Goal: Feedback & Contribution: Contribute content

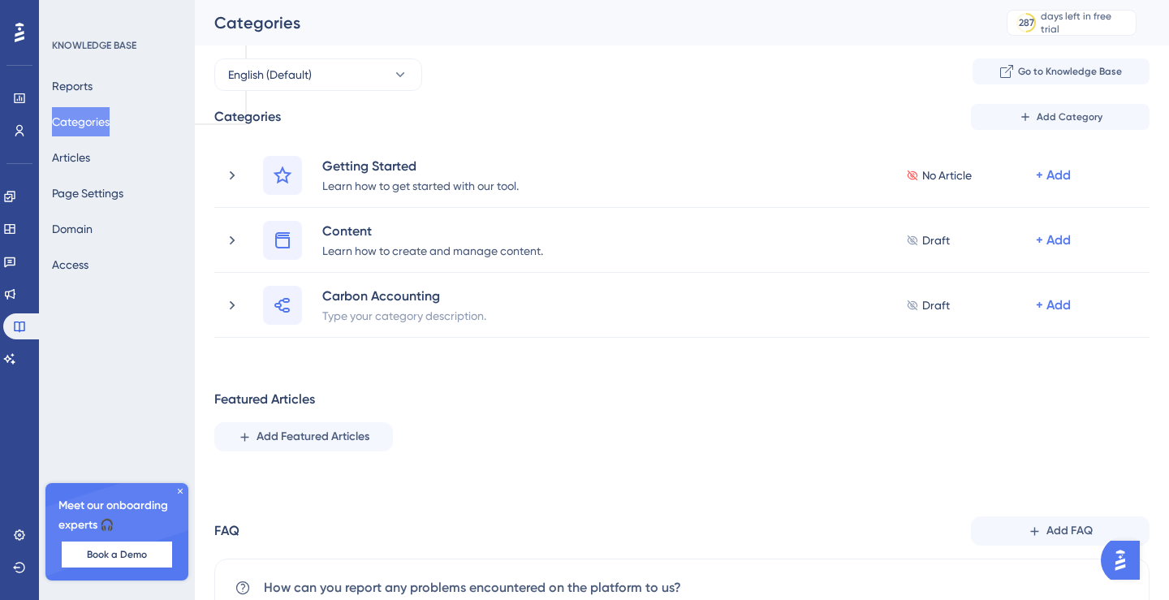
click at [432, 390] on div "Featured Articles Add Featured Articles" at bounding box center [682, 421] width 936 height 62
click at [1033, 115] on button "Add Category" at bounding box center [1060, 117] width 179 height 26
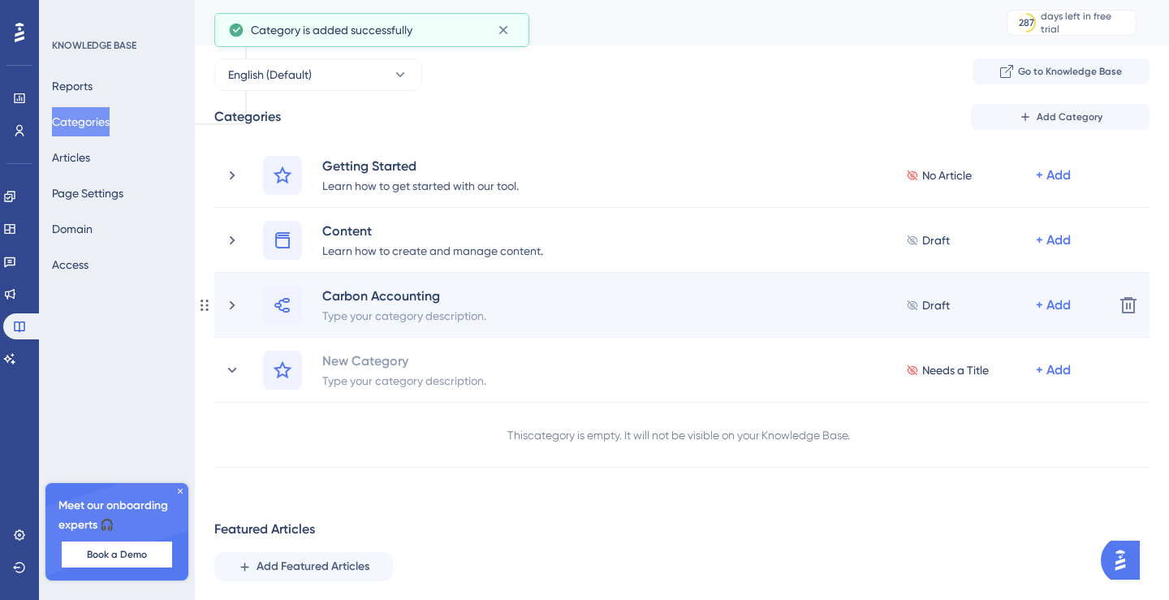
scroll to position [5, 0]
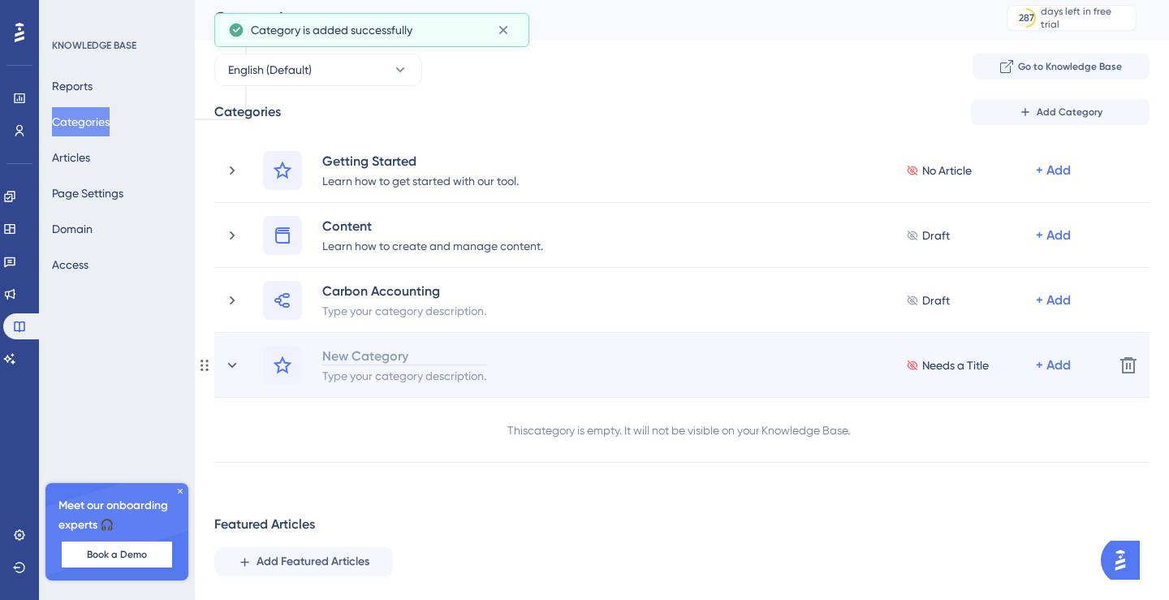
click at [380, 353] on div "New Category" at bounding box center [405, 355] width 166 height 19
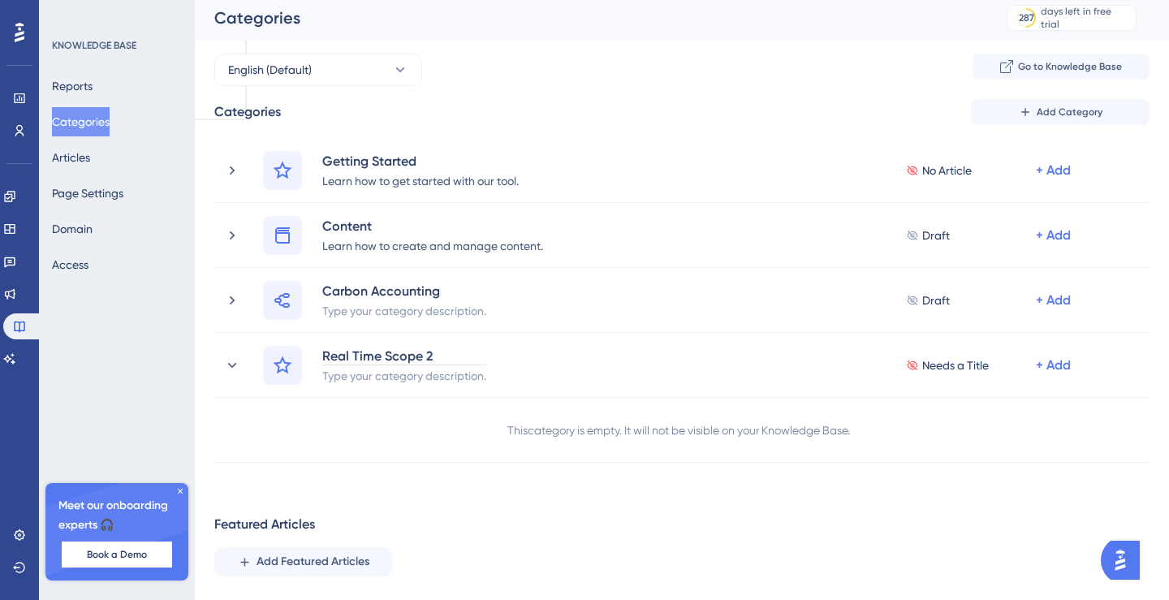
click at [433, 482] on div "Performance Users Engagement Widgets Feedback Product Updates Knowledge Base AI…" at bounding box center [682, 417] width 975 height 845
click at [382, 465] on div "Categories Add Category Getting Started Learn how to get started with our tool.…" at bounding box center [682, 456] width 936 height 715
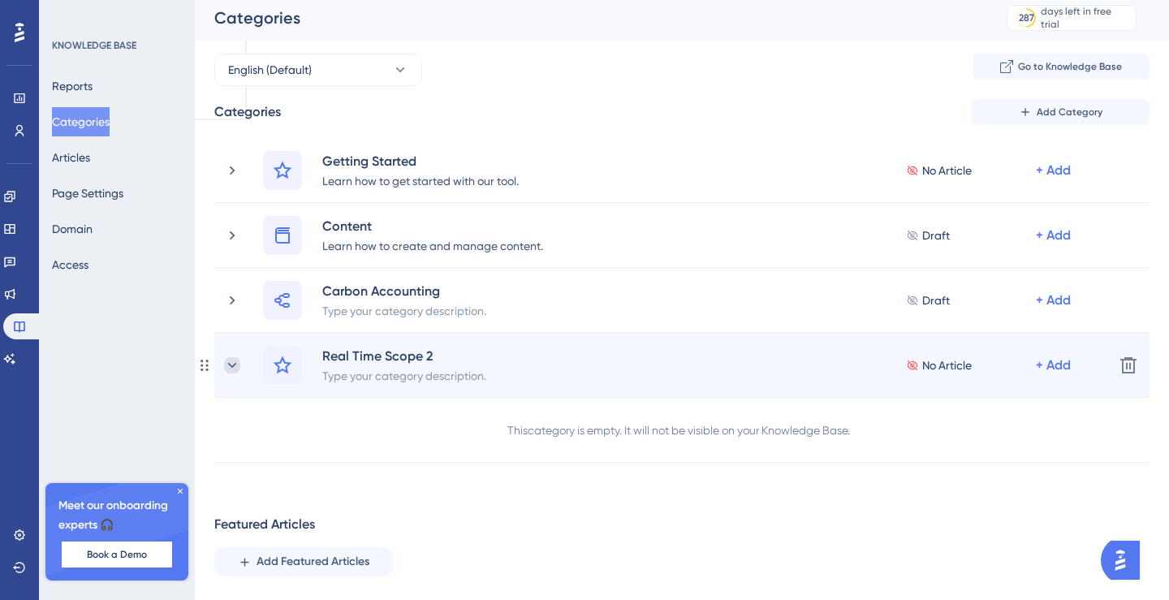
click at [234, 361] on icon at bounding box center [232, 365] width 16 height 16
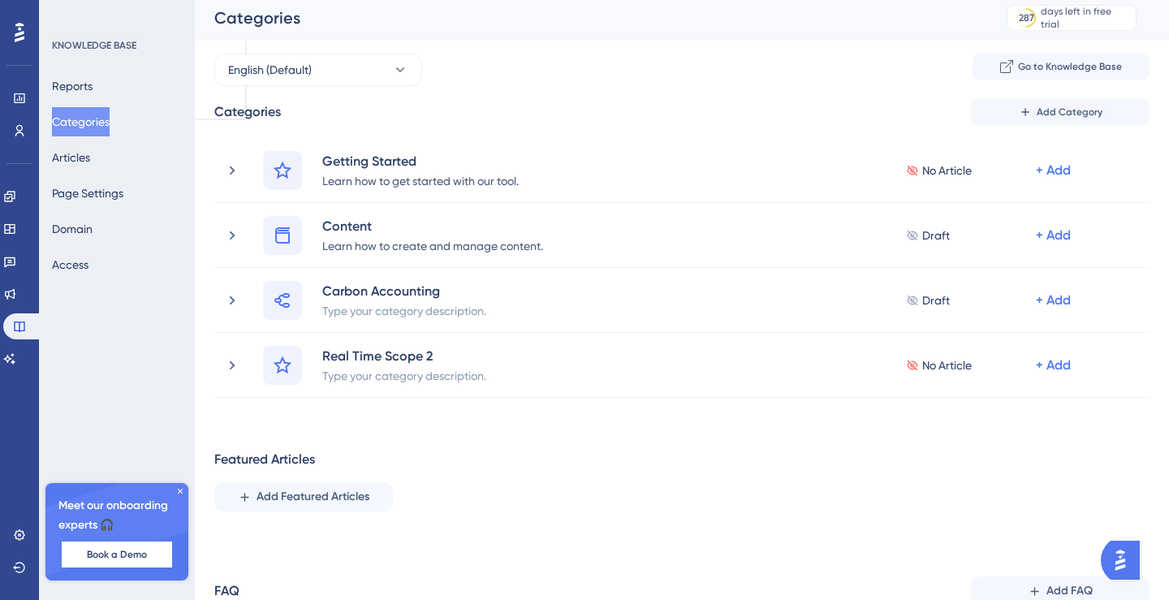
click at [400, 455] on div "Featured Articles Add Featured Articles" at bounding box center [682, 481] width 936 height 62
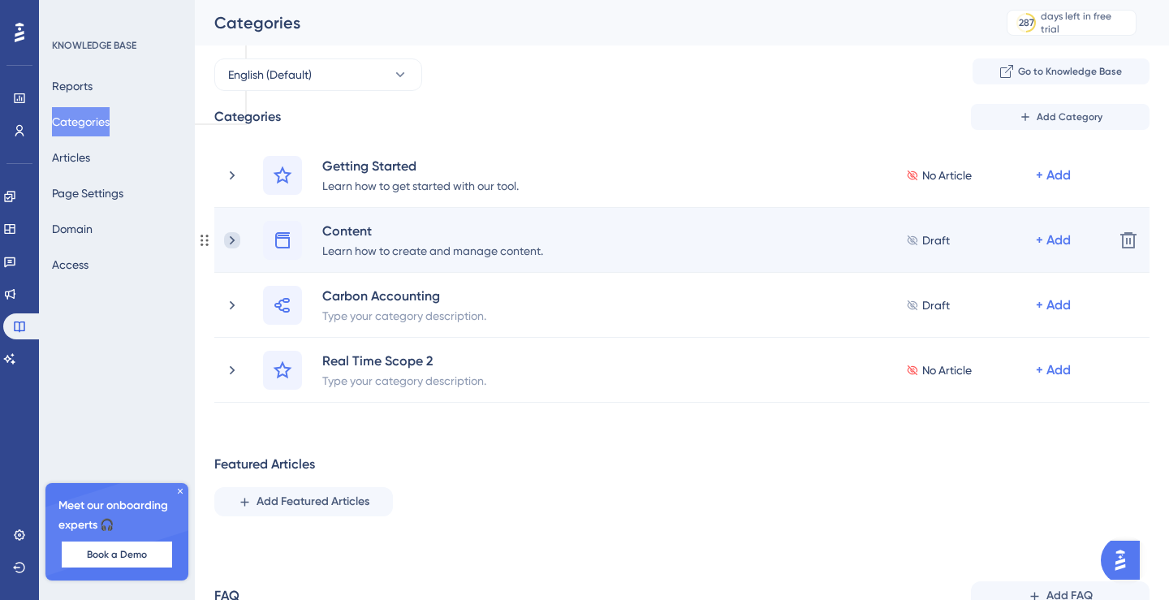
click at [236, 239] on icon at bounding box center [232, 240] width 16 height 16
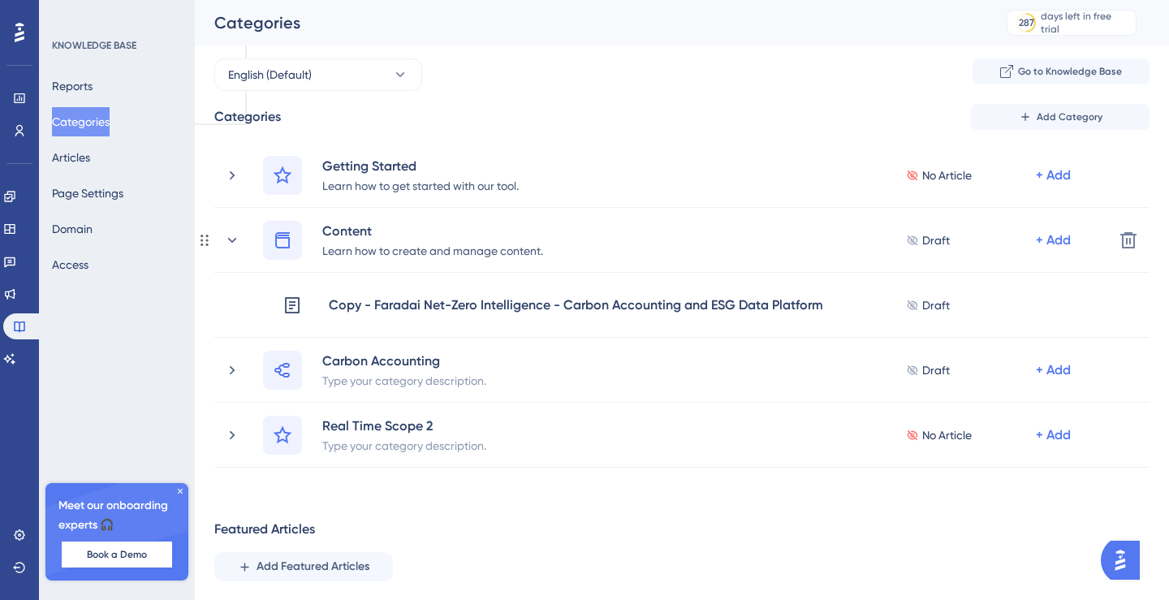
click at [236, 239] on icon at bounding box center [232, 239] width 9 height 5
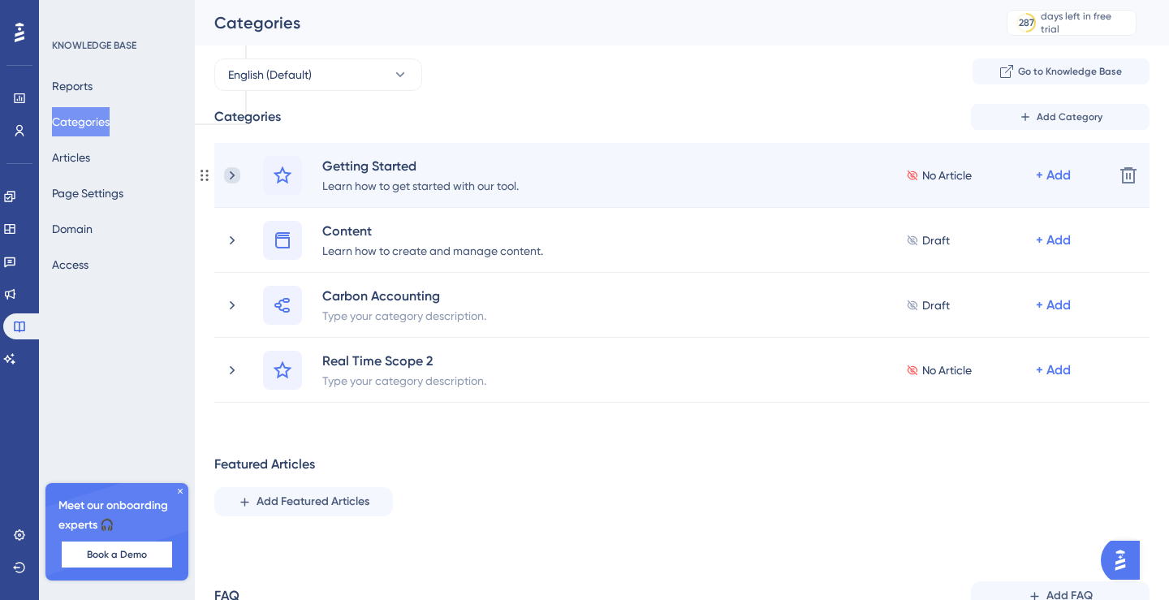
click at [234, 170] on icon at bounding box center [232, 175] width 16 height 16
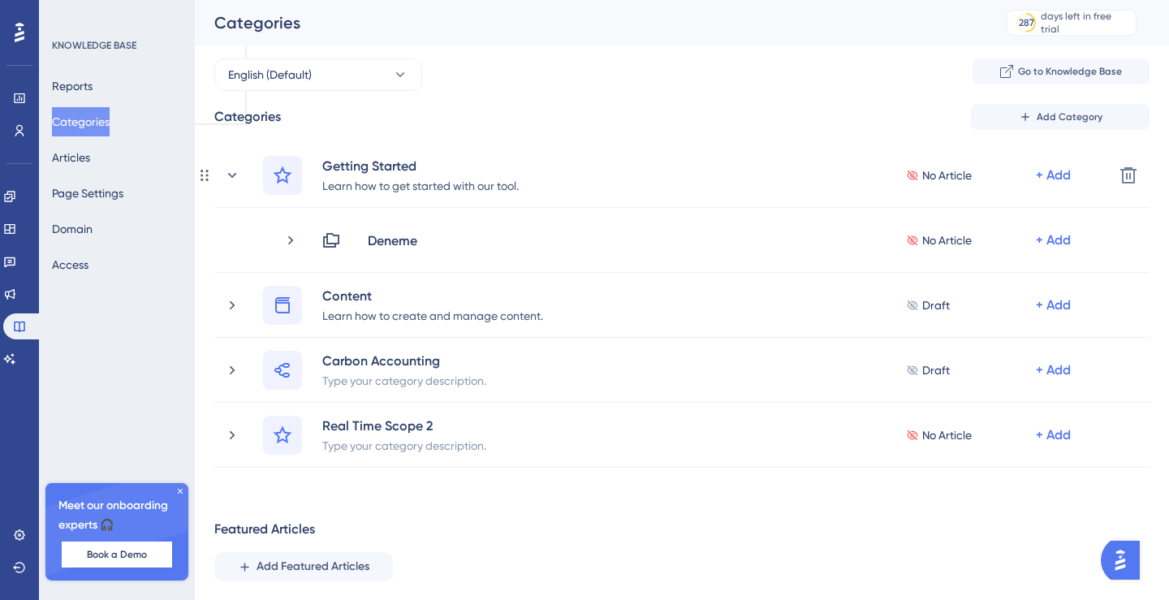
click at [234, 170] on icon at bounding box center [232, 175] width 16 height 16
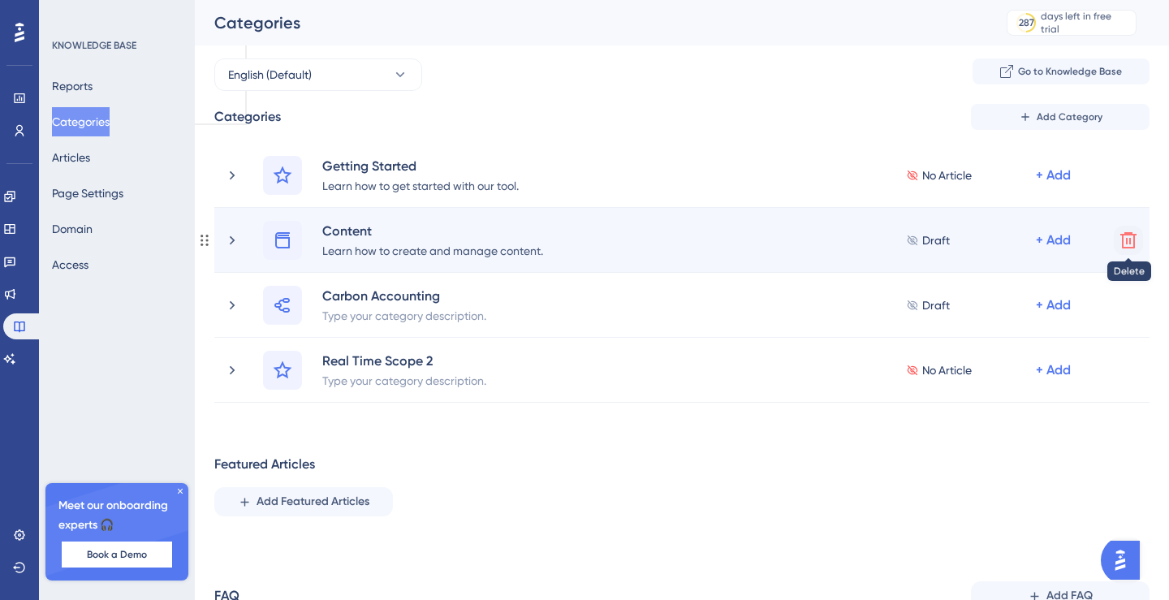
click at [1128, 241] on icon at bounding box center [1128, 240] width 19 height 19
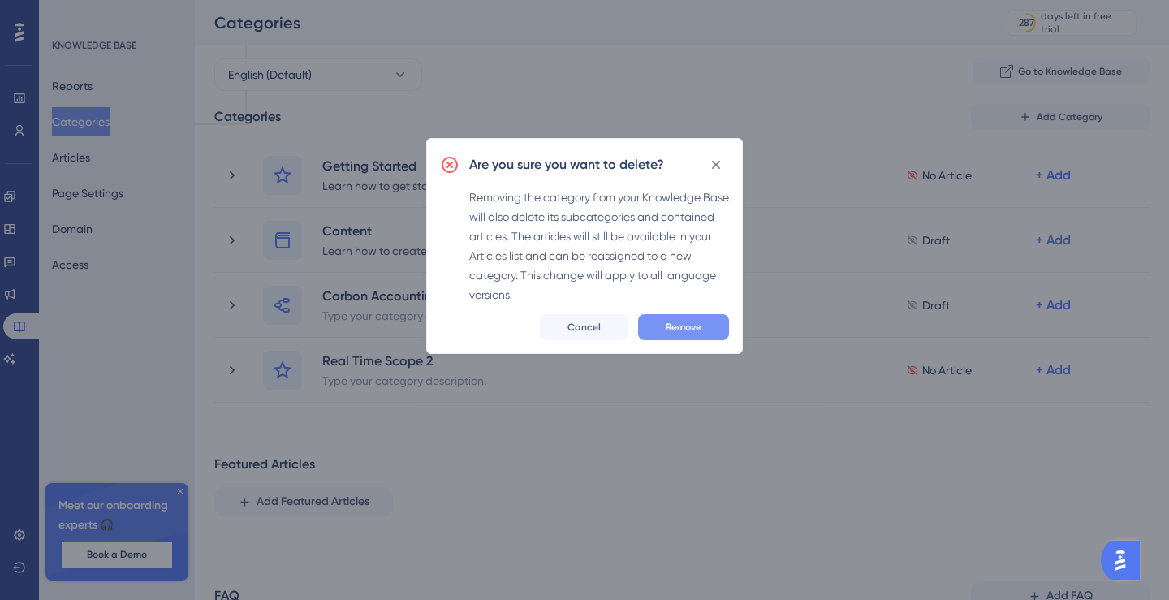
click at [701, 326] on span "Remove" at bounding box center [684, 327] width 36 height 13
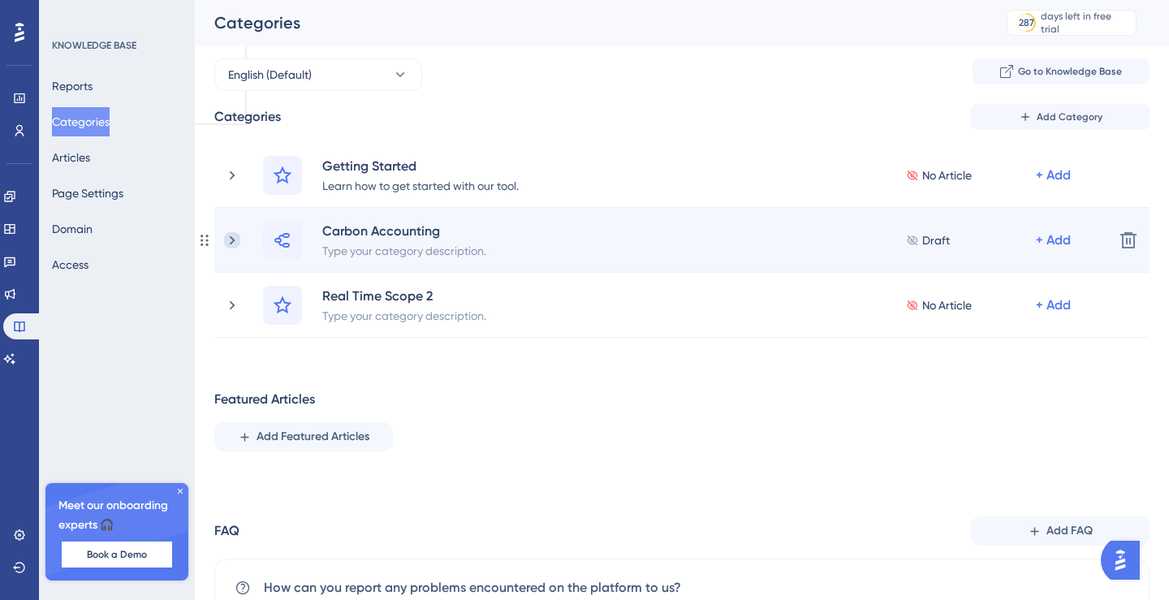
click at [232, 242] on icon at bounding box center [232, 240] width 16 height 16
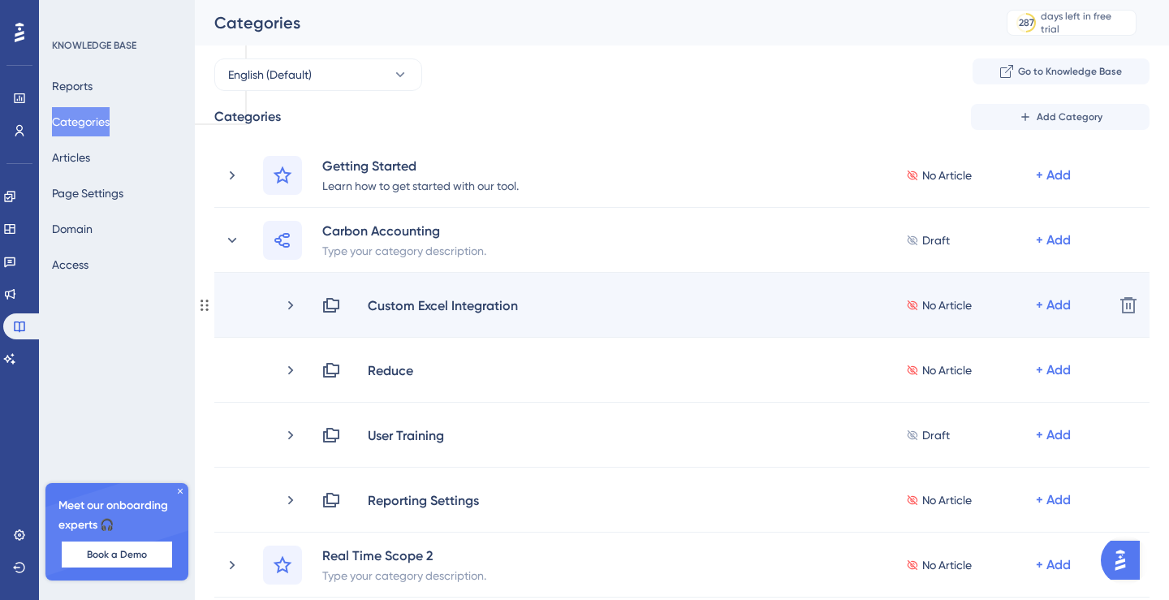
scroll to position [80, 0]
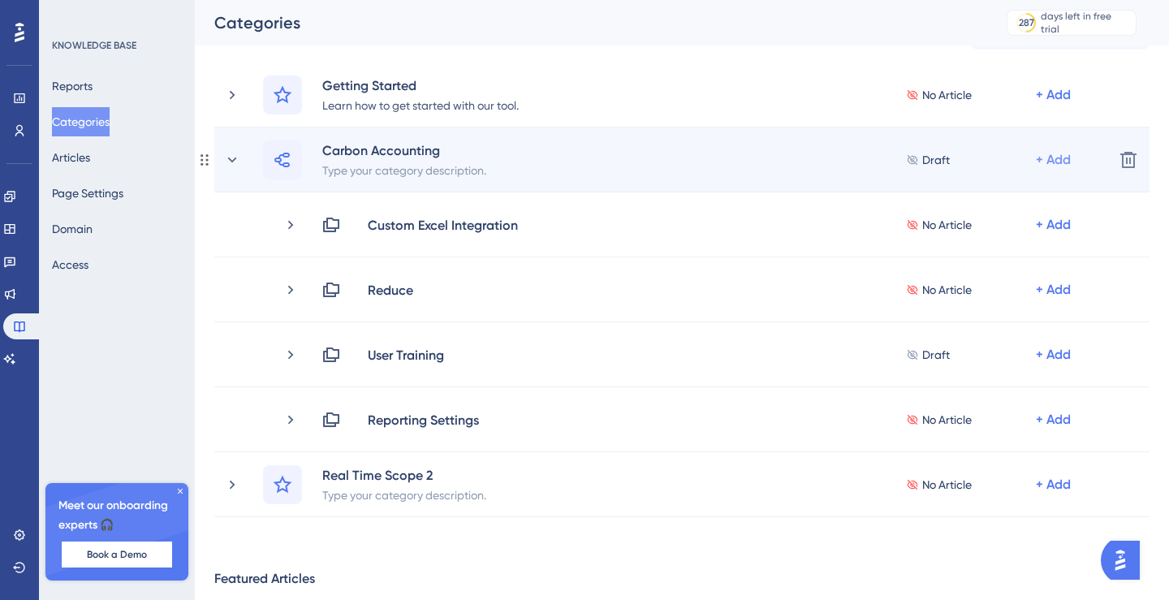
click at [1056, 158] on div "+ Add" at bounding box center [1053, 159] width 35 height 19
click at [1001, 205] on span "Add a Subcategory" at bounding box center [983, 202] width 102 height 19
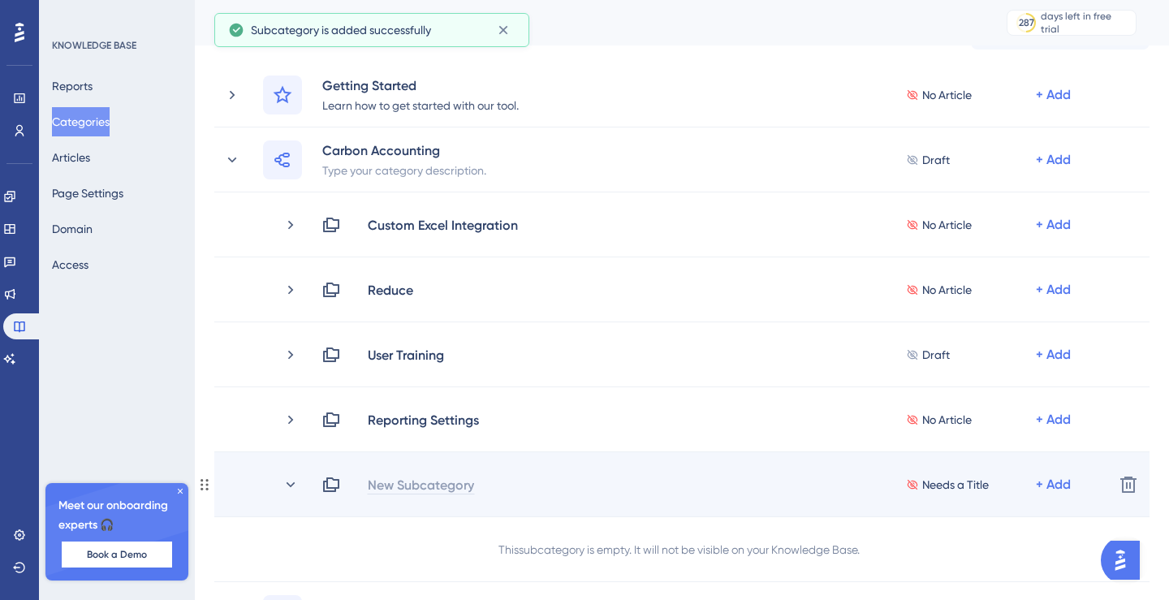
click at [398, 476] on div "New Subcategory" at bounding box center [421, 484] width 108 height 19
paste div
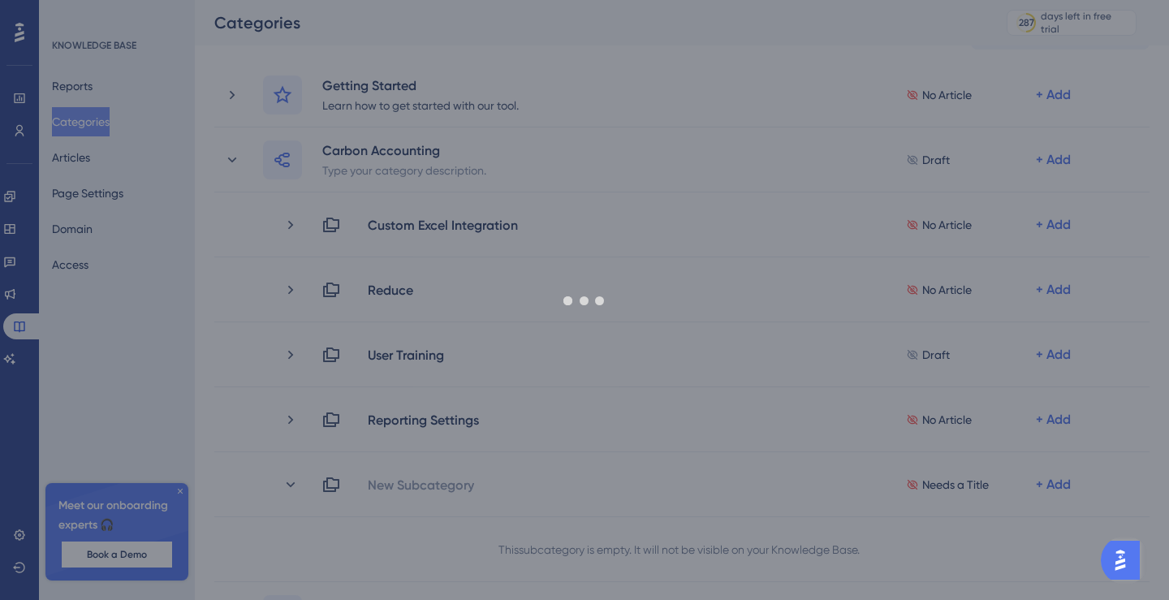
drag, startPoint x: 455, startPoint y: 489, endPoint x: 381, endPoint y: 489, distance: 73.9
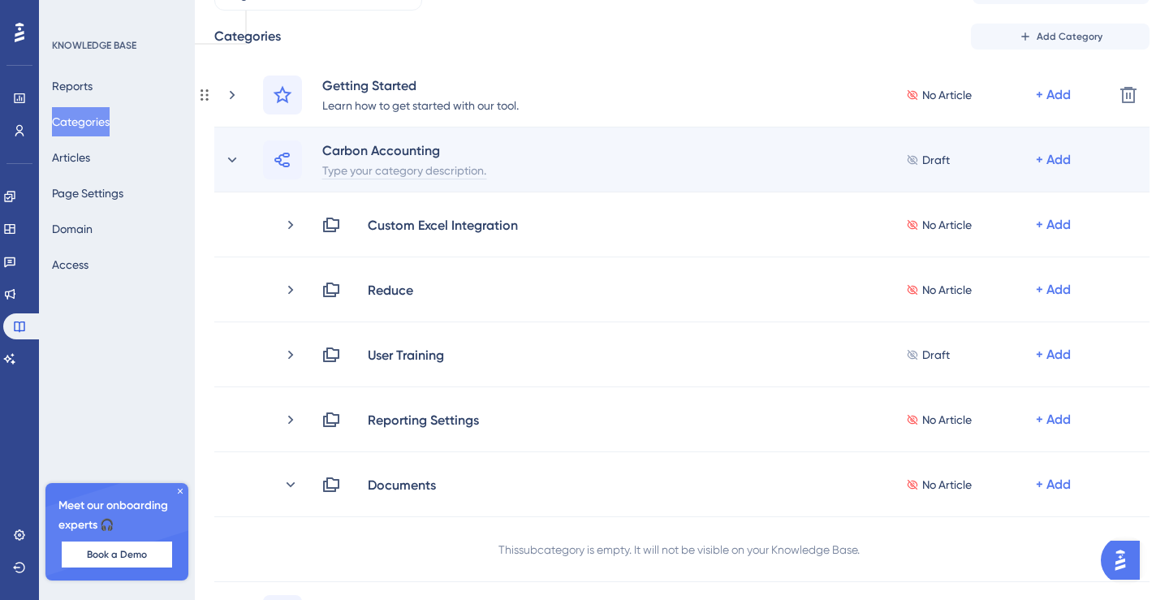
scroll to position [0, 0]
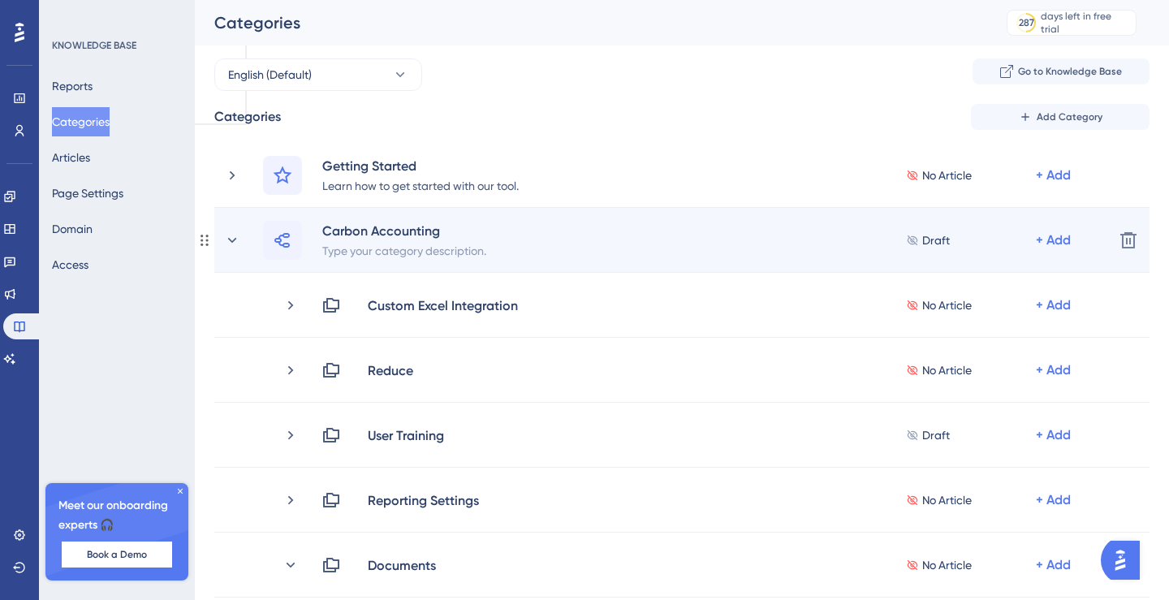
click at [231, 252] on div "Carbon Accounting Type your category description. Draft + Add" at bounding box center [662, 240] width 877 height 39
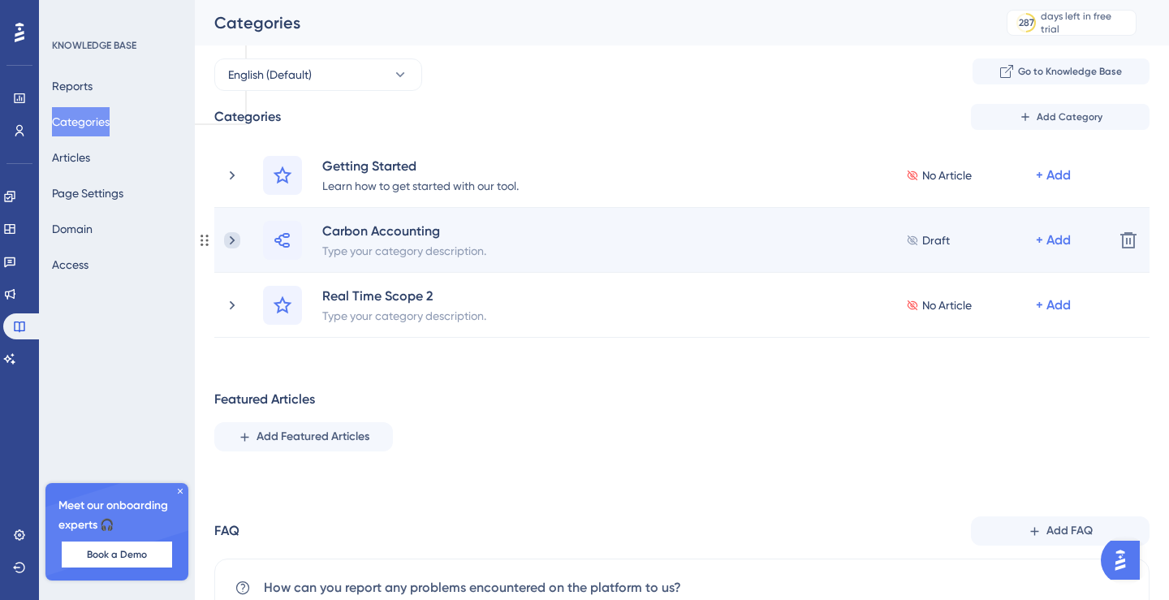
click at [231, 242] on icon at bounding box center [232, 240] width 5 height 9
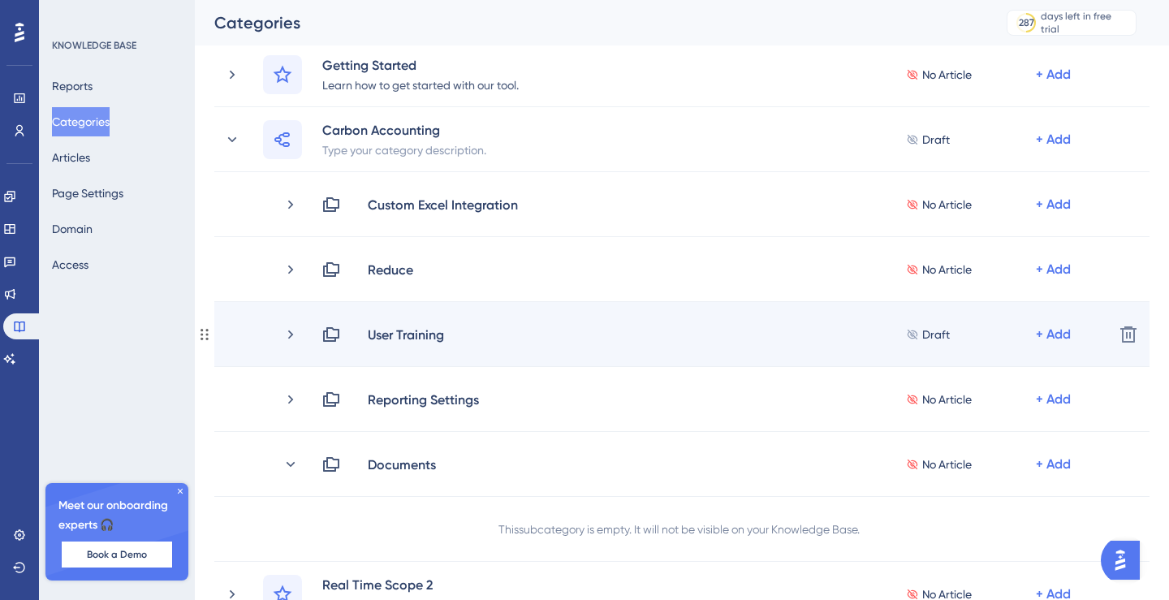
scroll to position [100, 0]
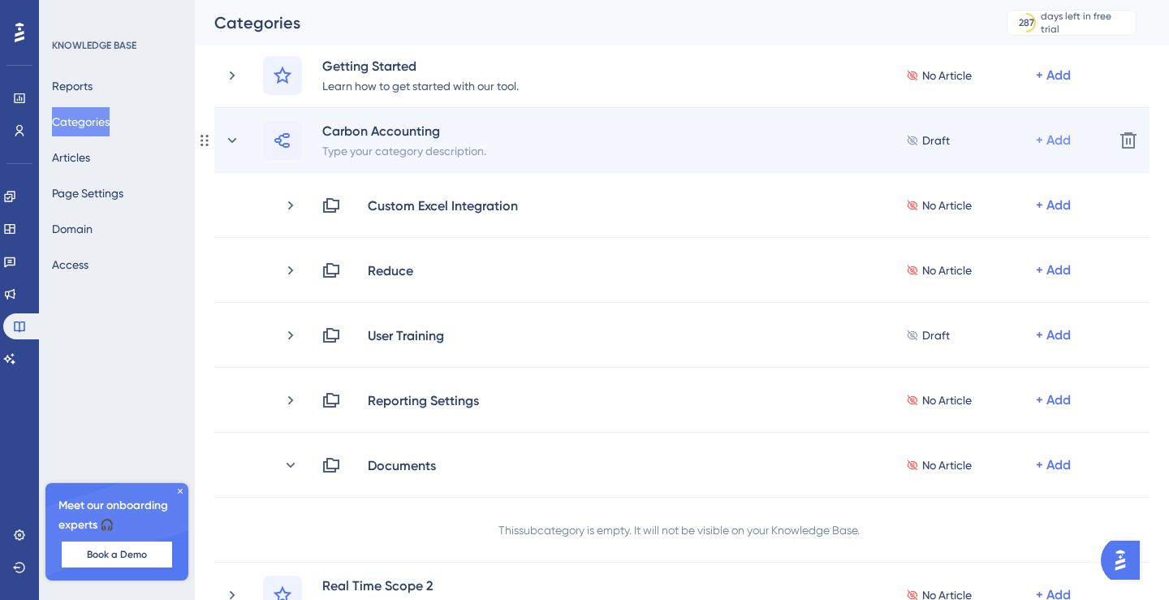
click at [1068, 137] on div "+ Add" at bounding box center [1053, 140] width 35 height 19
click at [957, 192] on span "Add a Subcategory" at bounding box center [983, 183] width 102 height 19
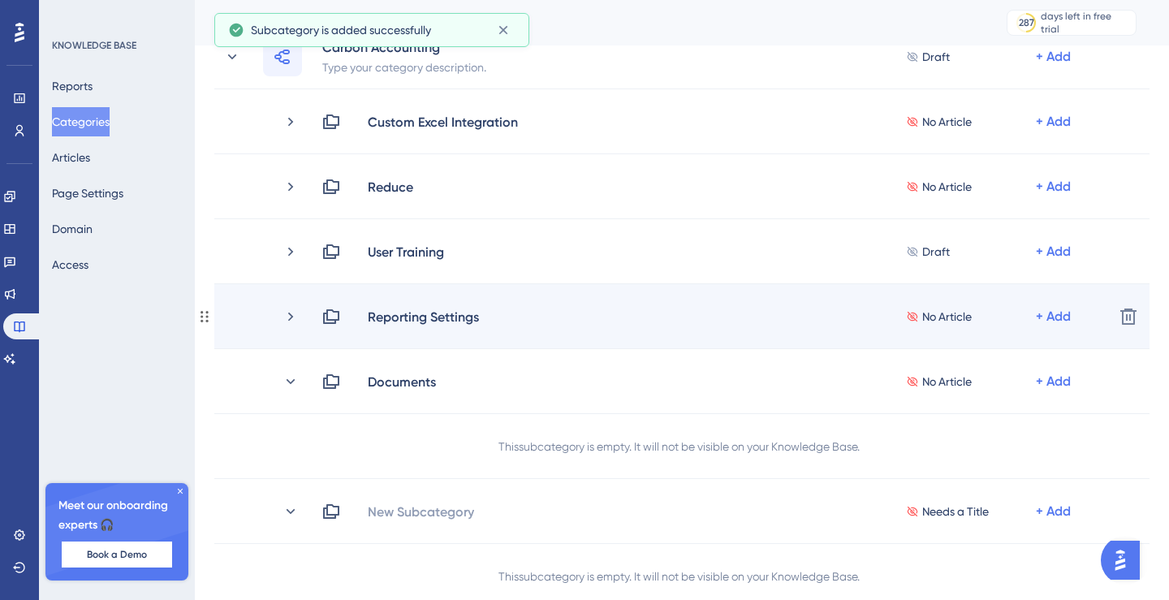
scroll to position [188, 0]
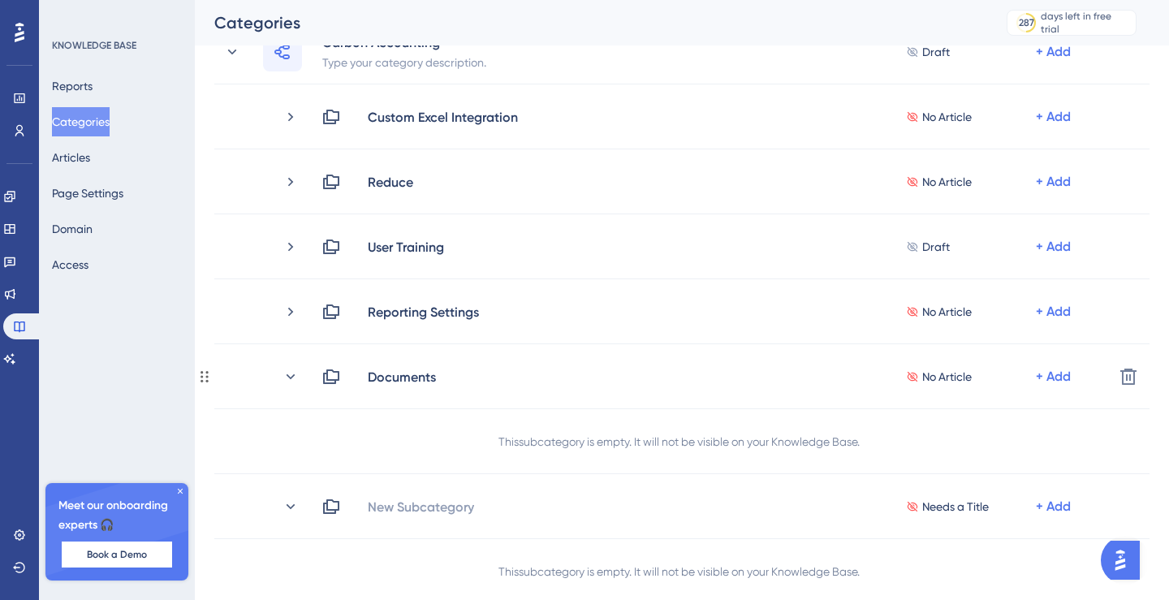
click at [858, 443] on div "This subcategory is empty. It will not be visible on your Knowledge Base." at bounding box center [679, 441] width 361 height 19
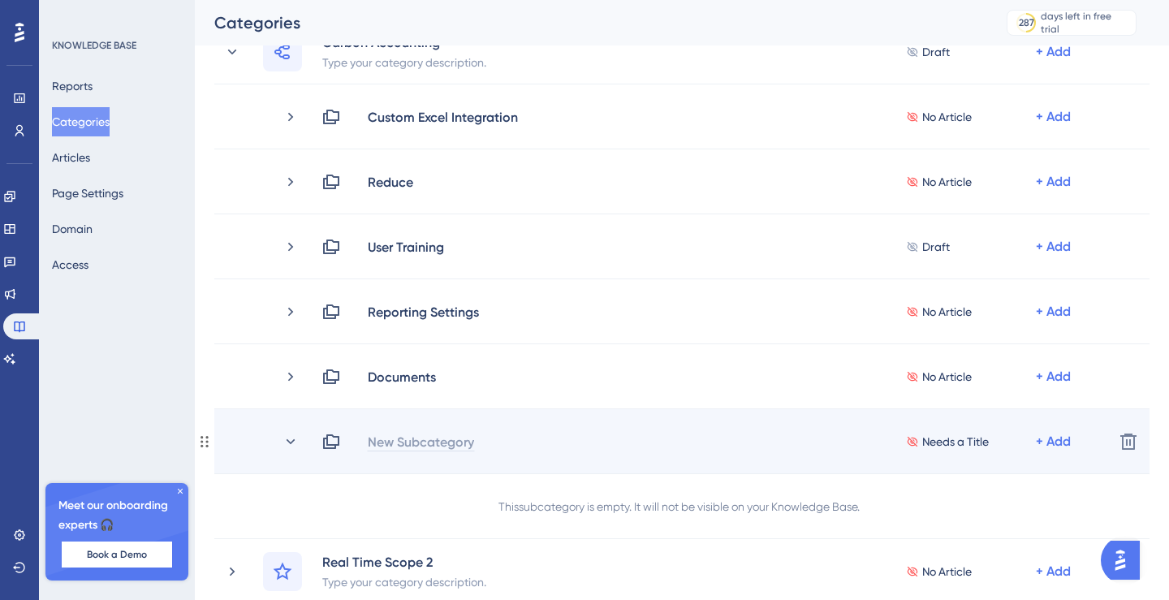
click at [411, 447] on div "New Subcategory" at bounding box center [421, 441] width 108 height 19
click at [394, 442] on div "New Subcategory Needs a Title + Add" at bounding box center [712, 441] width 780 height 19
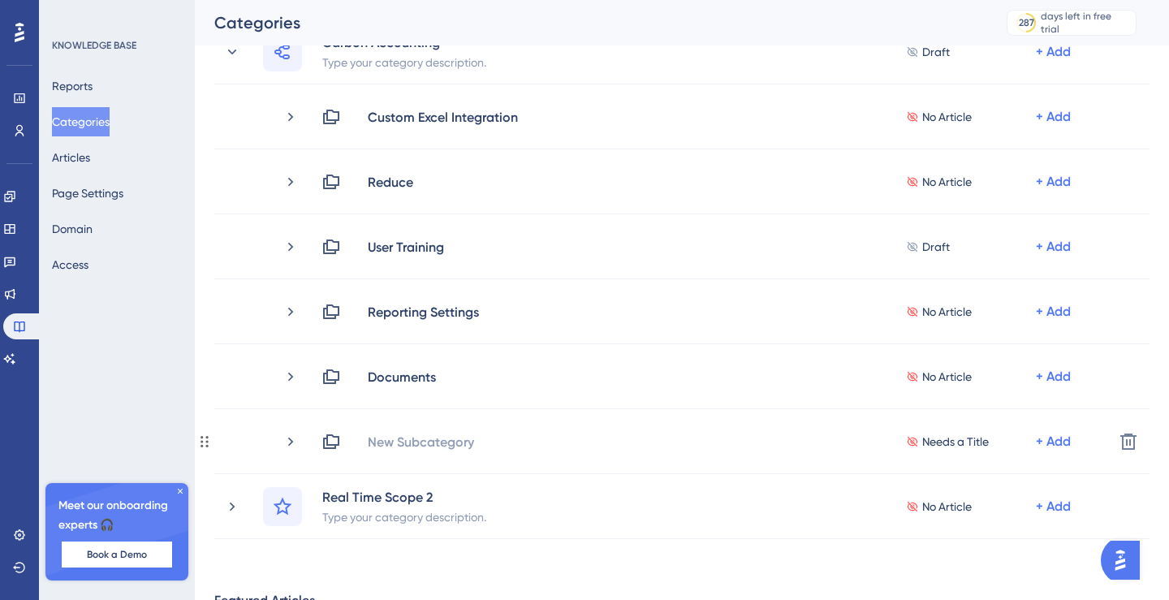
click at [394, 442] on div "New Subcategory" at bounding box center [421, 441] width 108 height 19
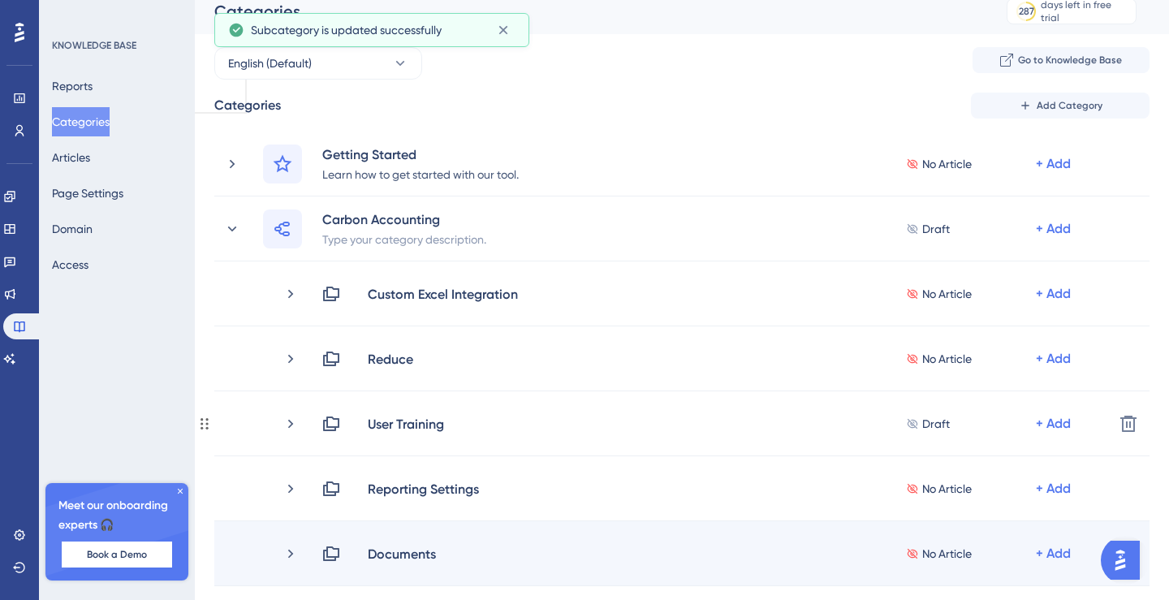
scroll to position [0, 0]
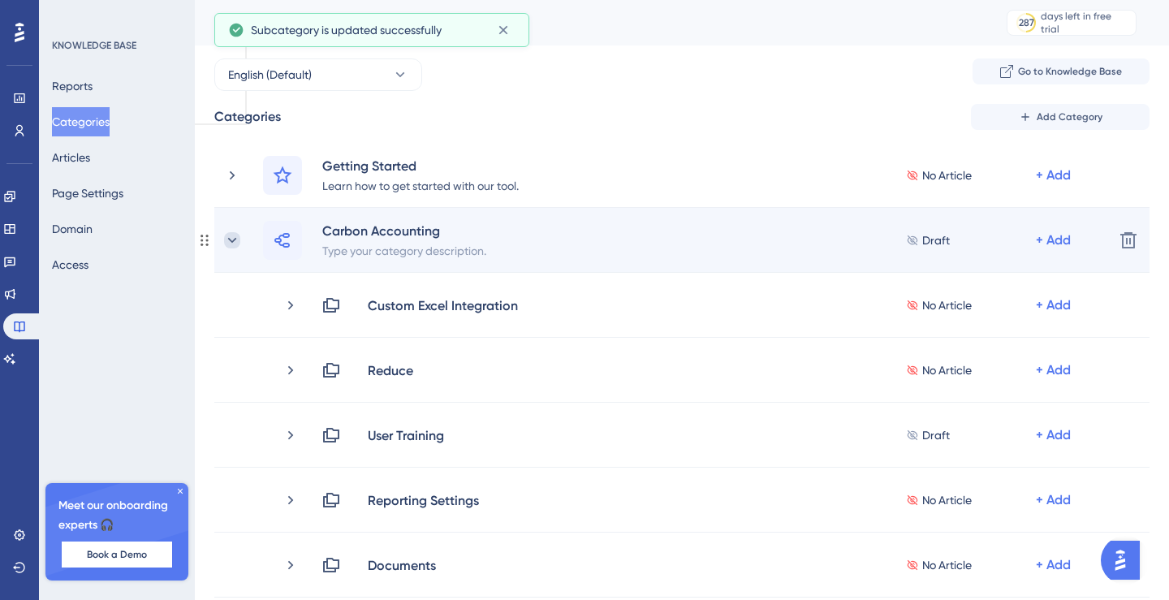
click at [235, 234] on icon at bounding box center [232, 240] width 16 height 16
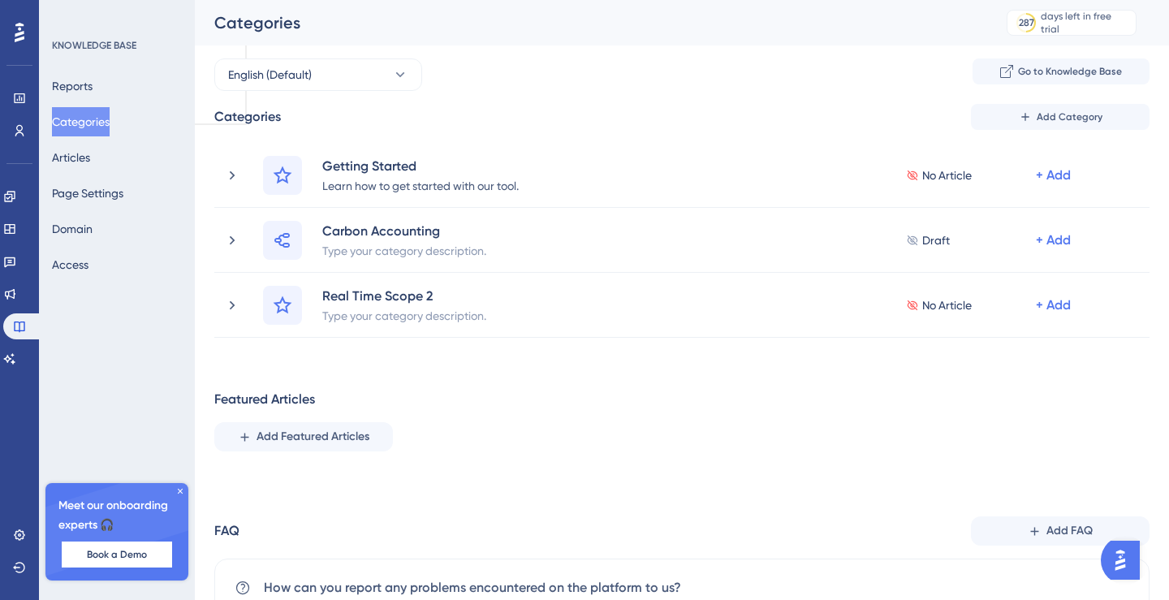
click at [392, 363] on div "Categories Add Category Getting Started Learn how to get started with our tool.…" at bounding box center [682, 396] width 936 height 585
click at [1087, 110] on button "Add Category" at bounding box center [1060, 117] width 179 height 26
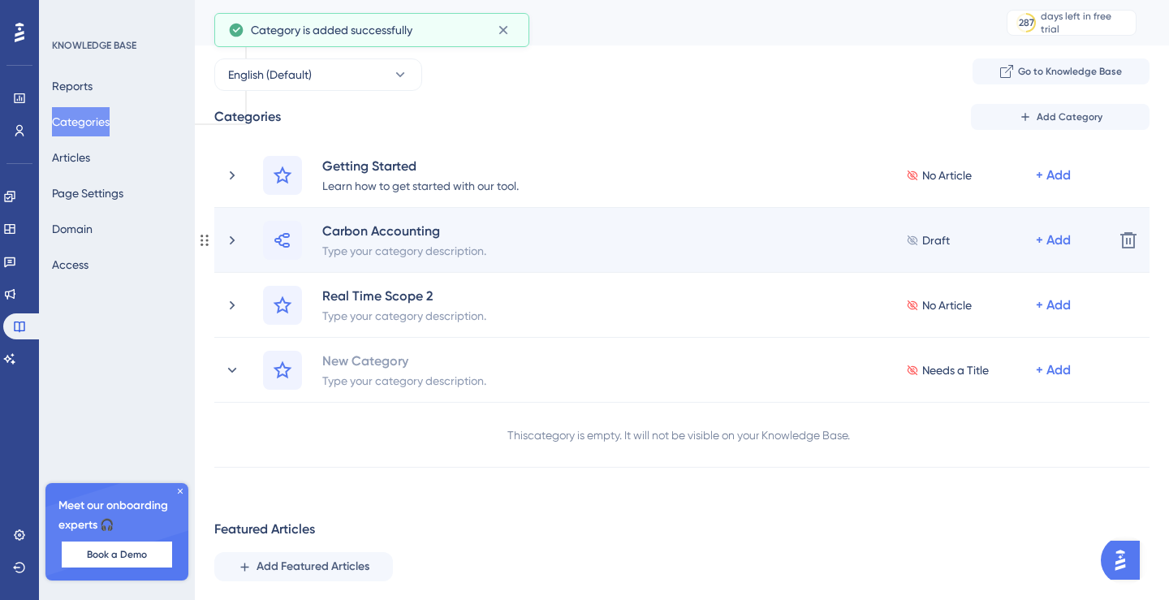
scroll to position [5, 0]
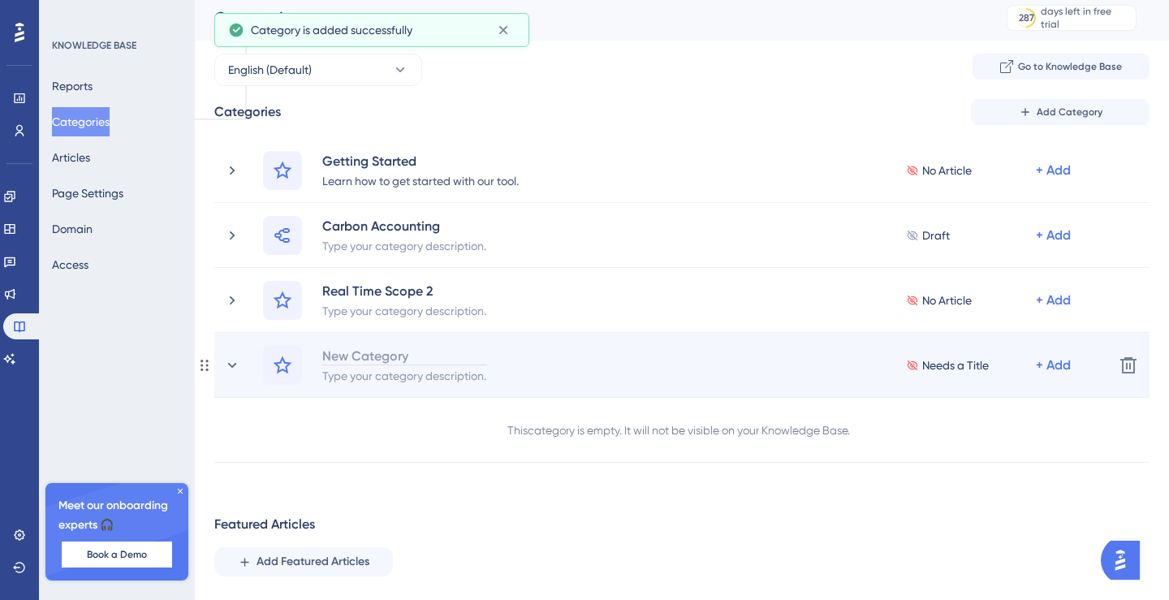
click at [382, 357] on div "New Category" at bounding box center [405, 355] width 166 height 19
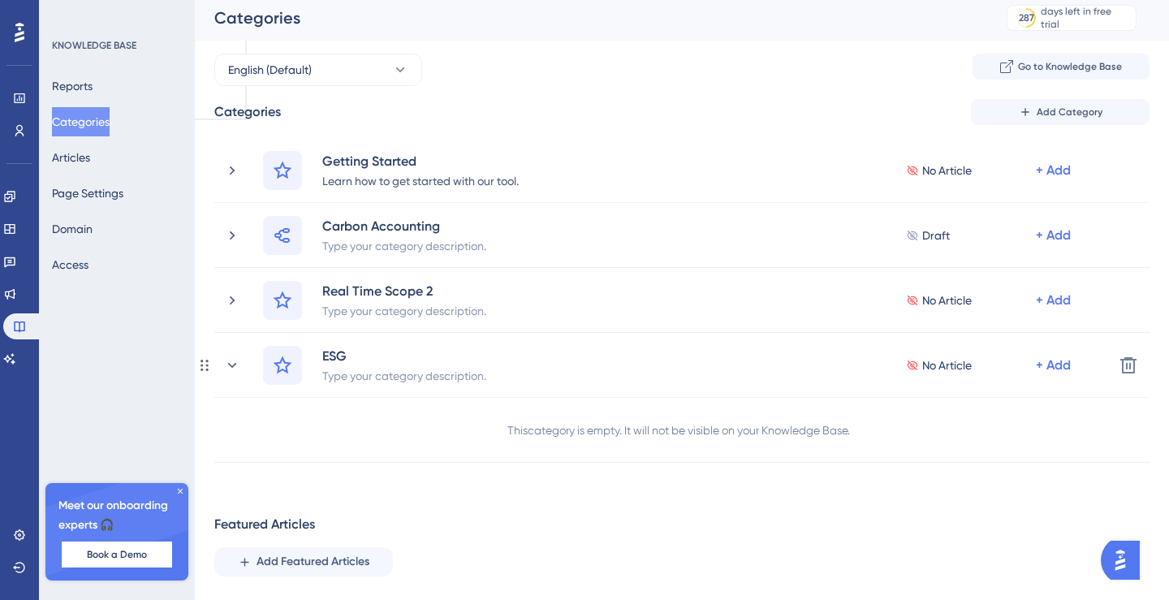
scroll to position [0, 0]
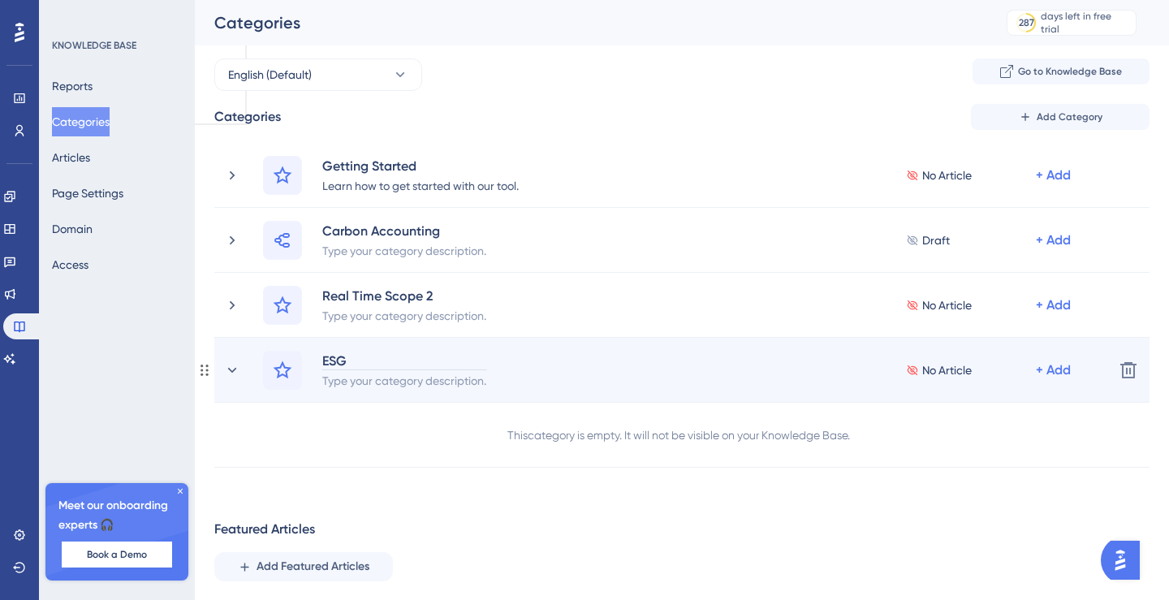
click at [343, 353] on div "ESG" at bounding box center [405, 360] width 166 height 19
paste div
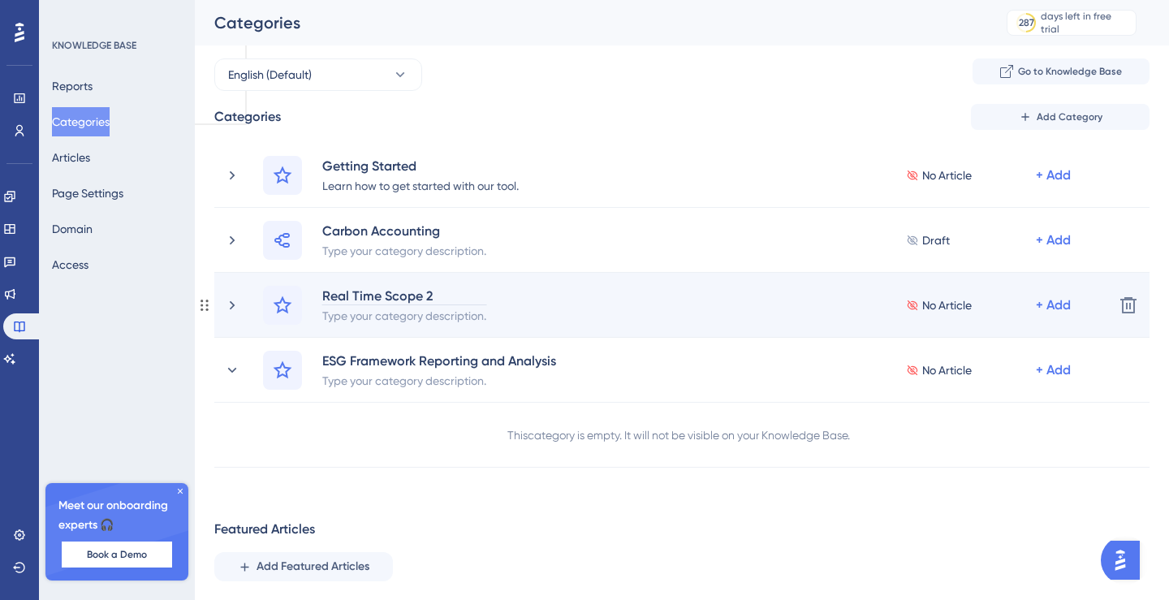
click at [378, 295] on div "Real Time Scope 2" at bounding box center [405, 295] width 166 height 19
paste div
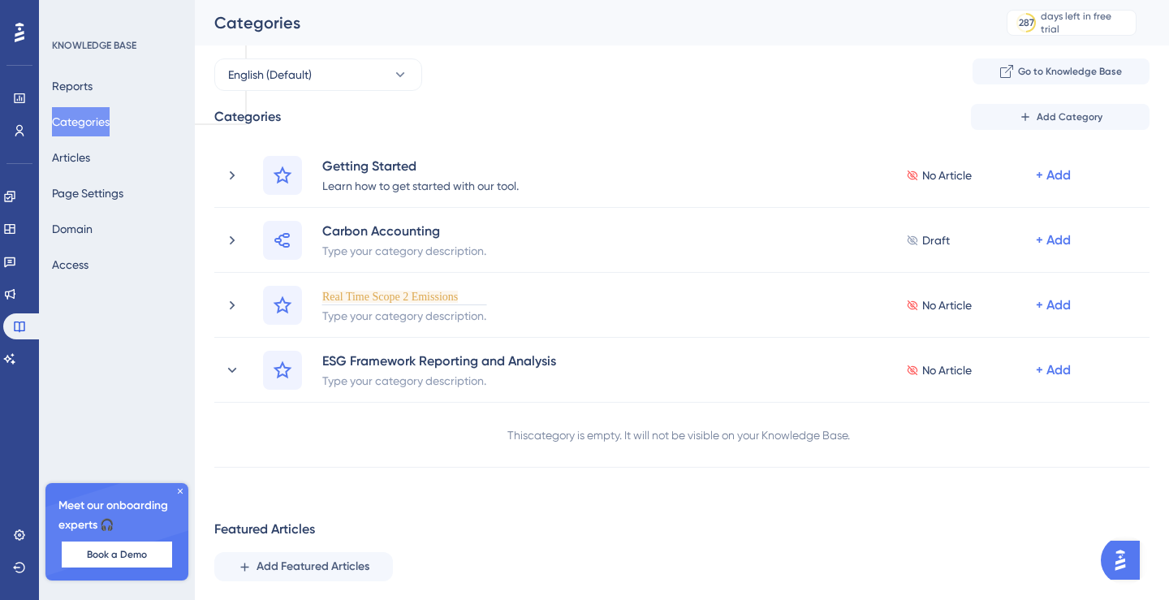
click at [425, 470] on div "Performance Users Engagement Widgets Feedback Product Updates Knowledge Base AI…" at bounding box center [682, 422] width 975 height 845
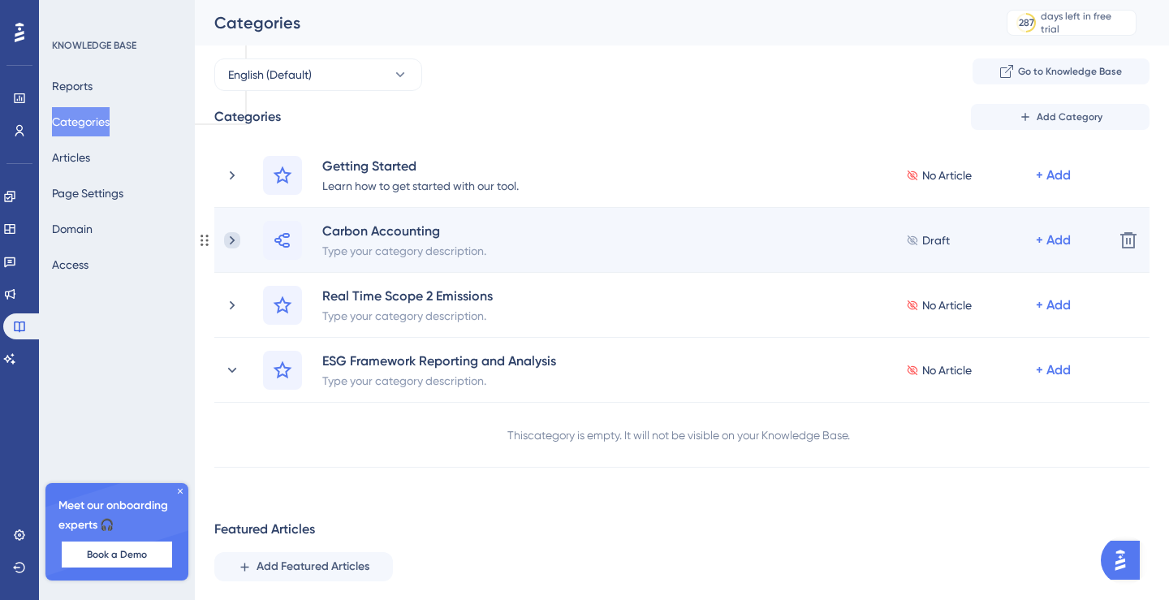
click at [229, 241] on icon at bounding box center [232, 240] width 16 height 16
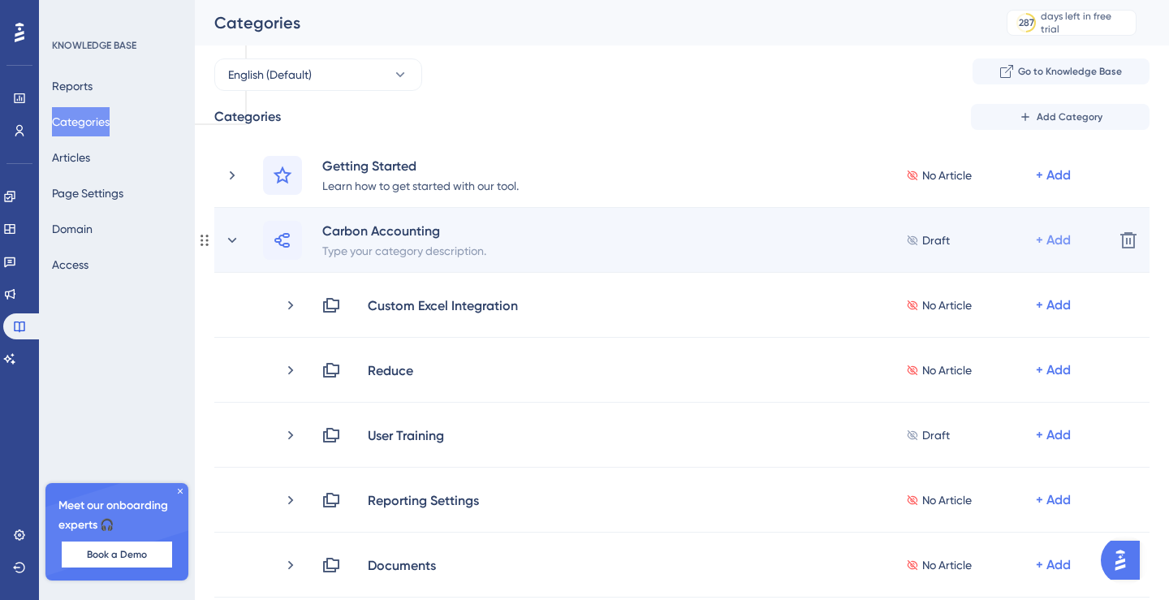
click at [1065, 244] on div "+ Add" at bounding box center [1053, 240] width 35 height 19
click at [994, 281] on span "Add a Subcategory" at bounding box center [983, 283] width 102 height 19
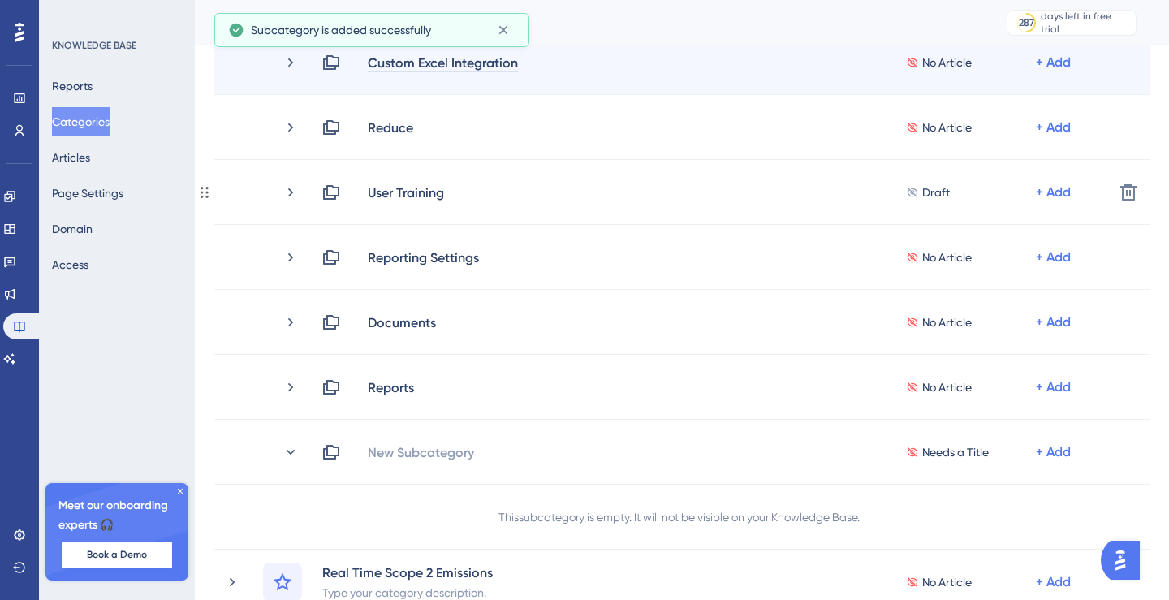
scroll to position [314, 0]
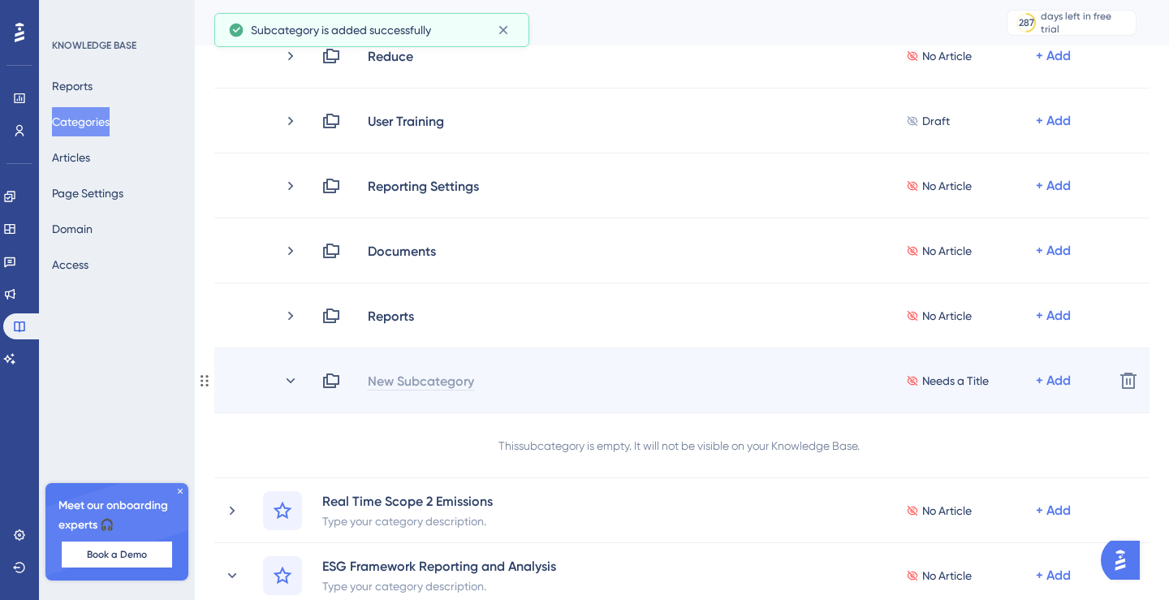
click at [393, 380] on div "New Subcategory" at bounding box center [421, 380] width 108 height 19
paste div
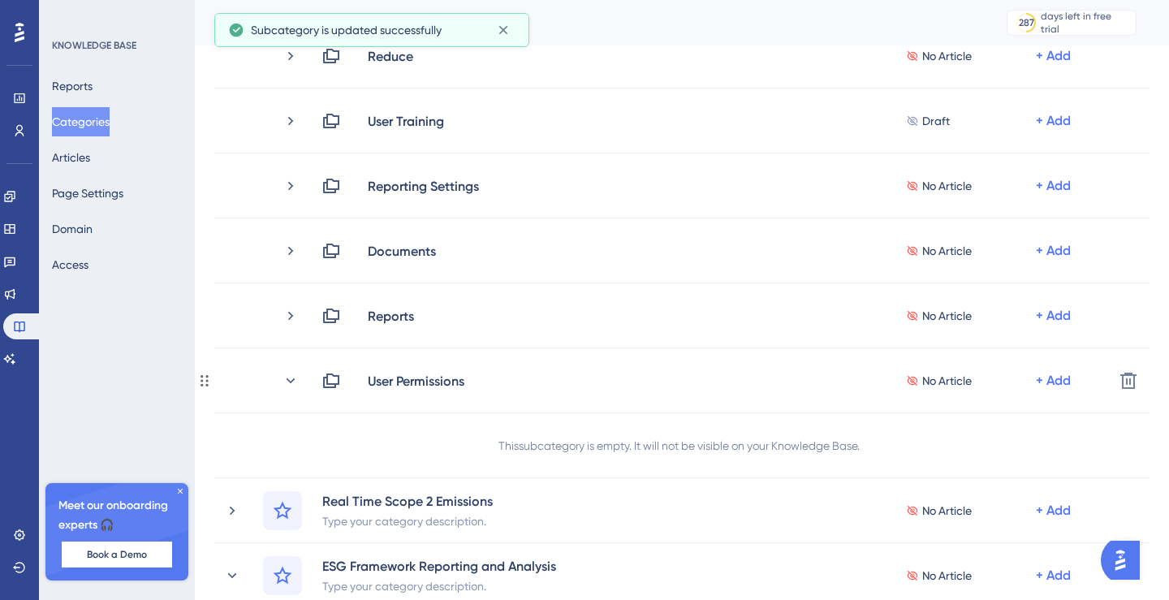
click at [435, 431] on div "This subcategory is empty. It will not be visible on your Knowledge Base." at bounding box center [682, 445] width 936 height 65
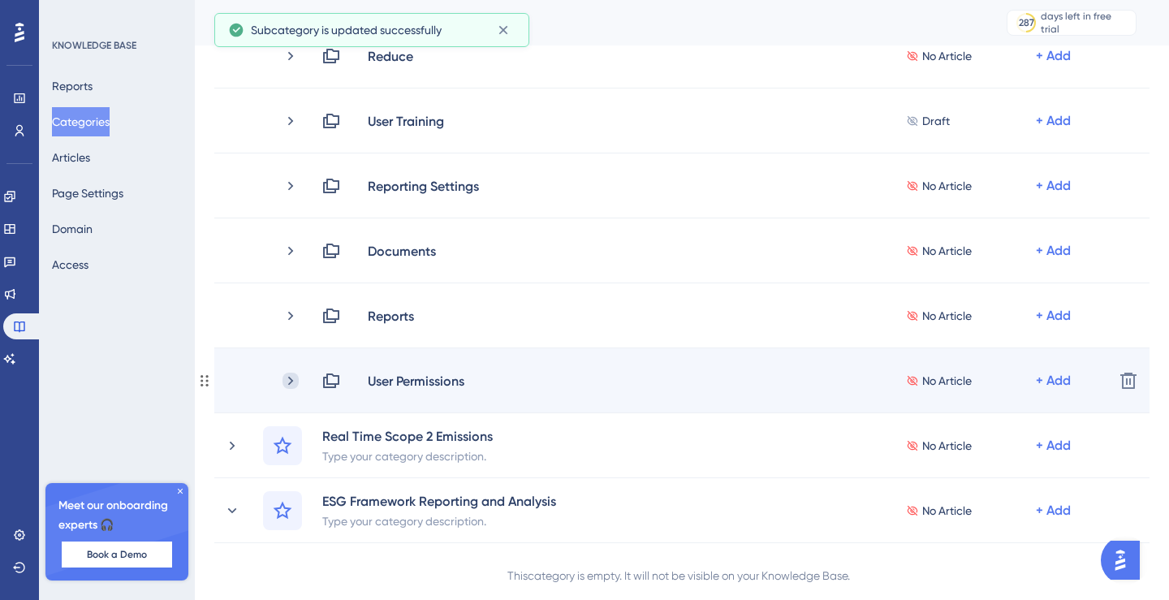
click at [289, 374] on icon at bounding box center [291, 381] width 16 height 16
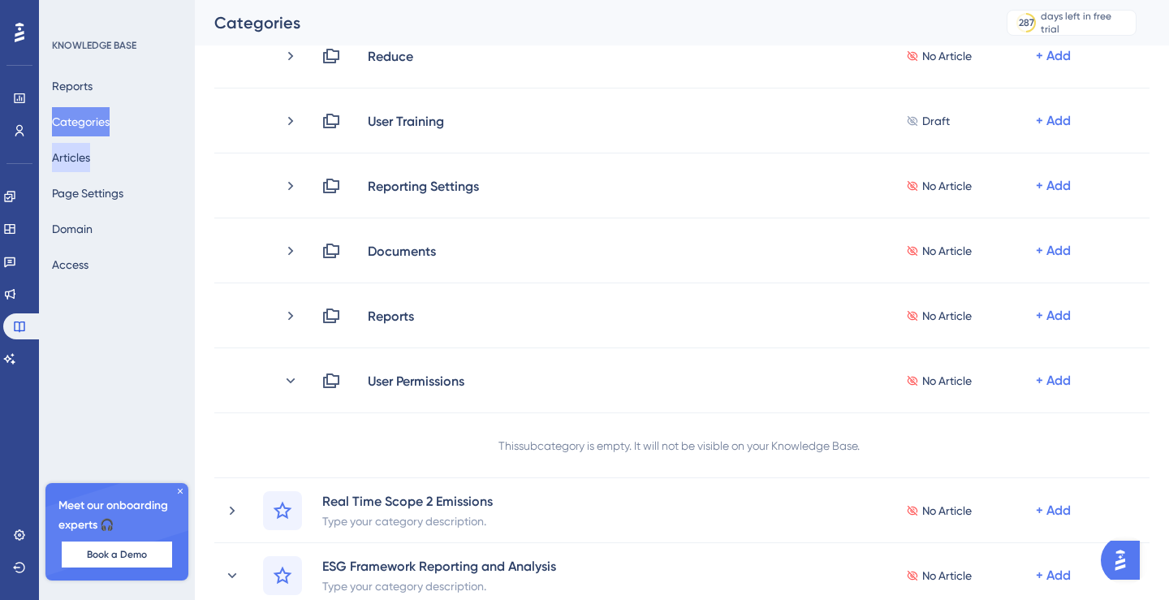
click at [71, 159] on button "Articles" at bounding box center [71, 157] width 38 height 29
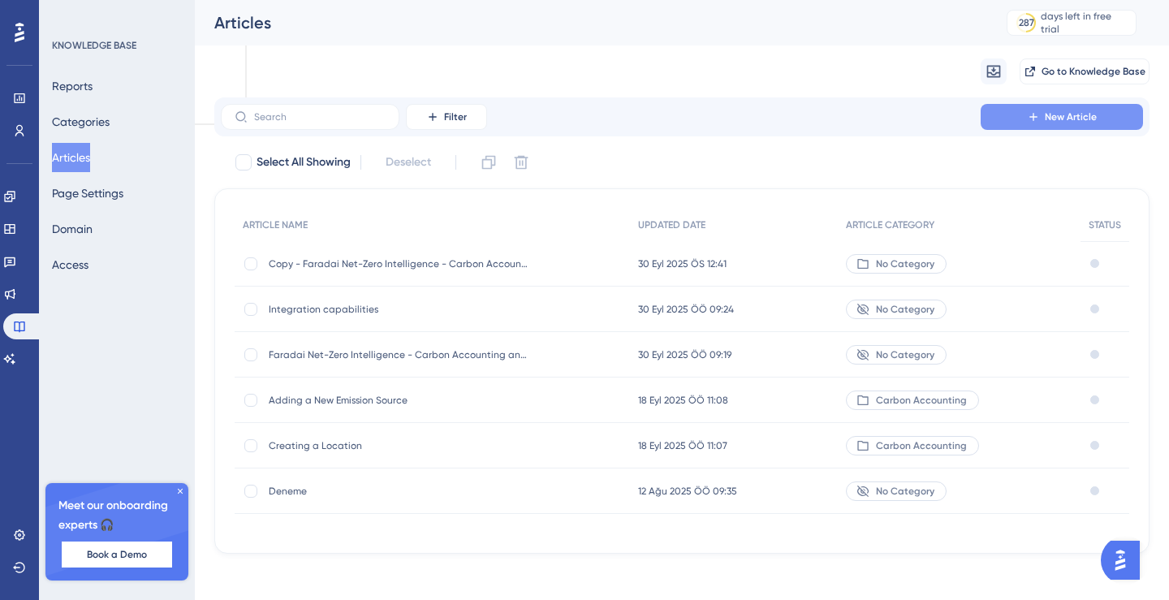
click at [1061, 114] on span "New Article" at bounding box center [1071, 116] width 52 height 13
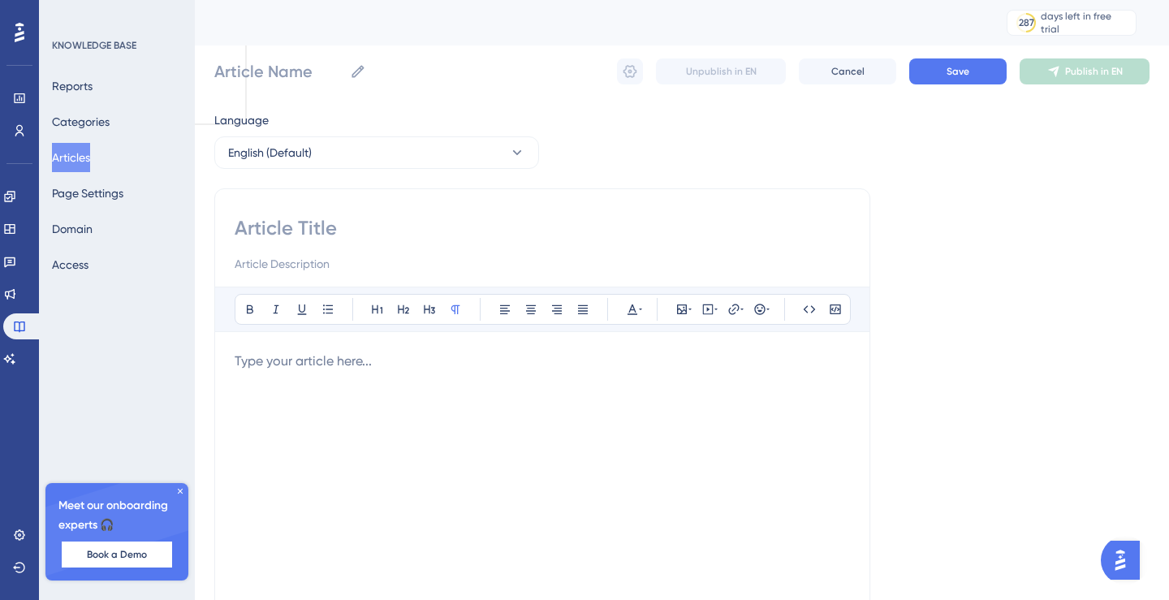
click at [320, 236] on input at bounding box center [543, 228] width 616 height 26
paste input "📅🔍Fiscal Year and Its Representation"
type input "📅🔍Fiscal Year and Its Representation"
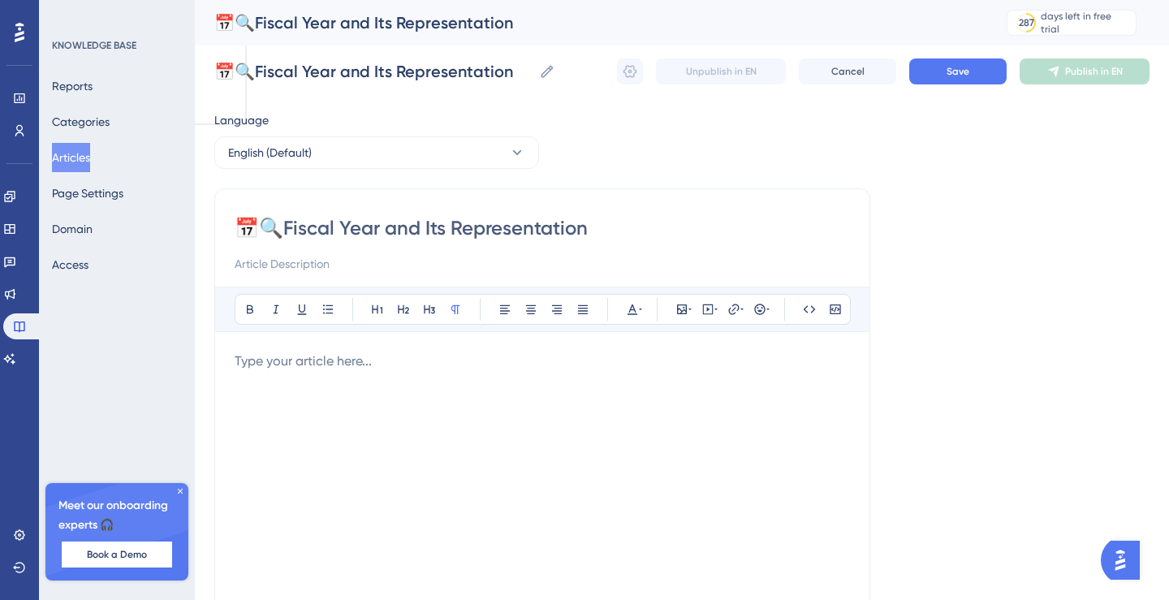
type input "📅🔍Fiscal Year and Its Representation"
click at [314, 376] on div "To enrich screen reader interactions, please activate Accessibility in Grammarl…" at bounding box center [543, 530] width 616 height 357
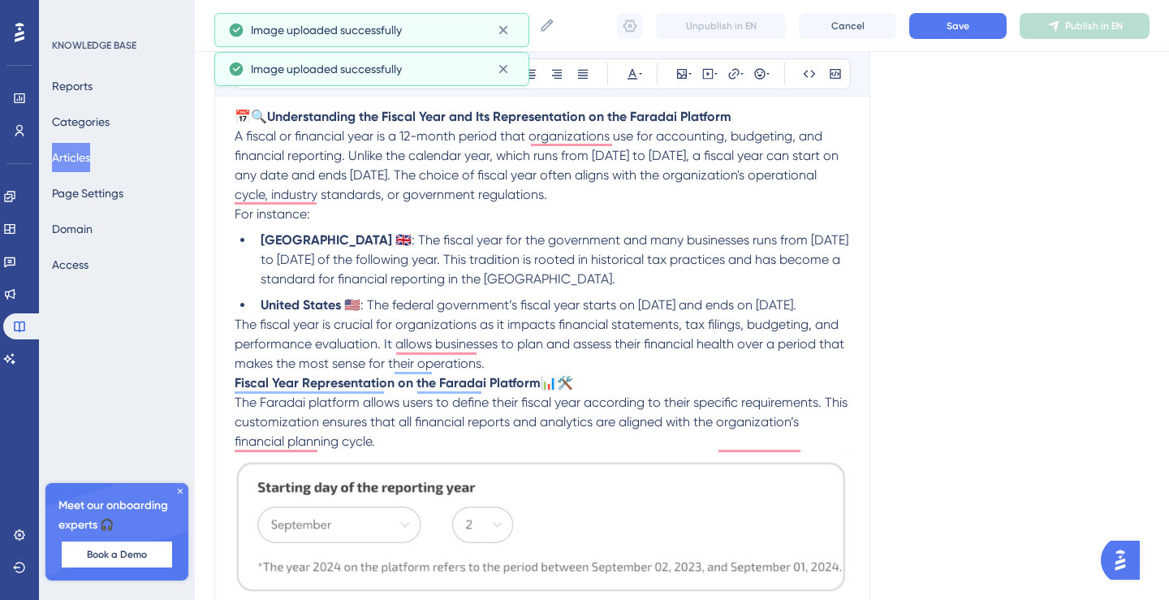
scroll to position [113, 0]
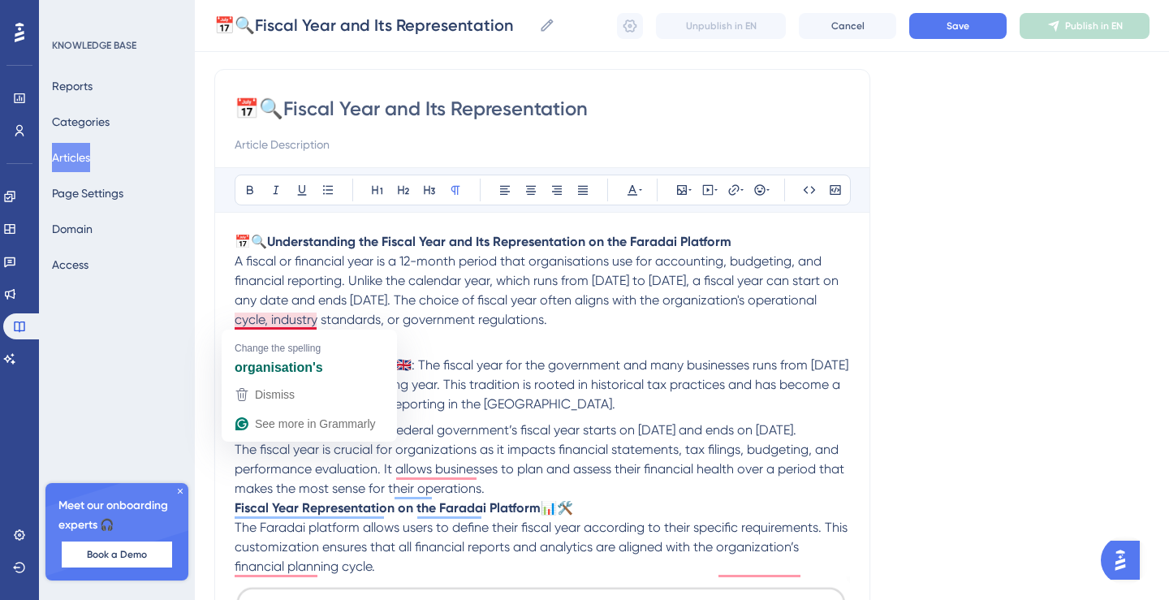
click at [456, 331] on p "For instance:" at bounding box center [543, 339] width 616 height 19
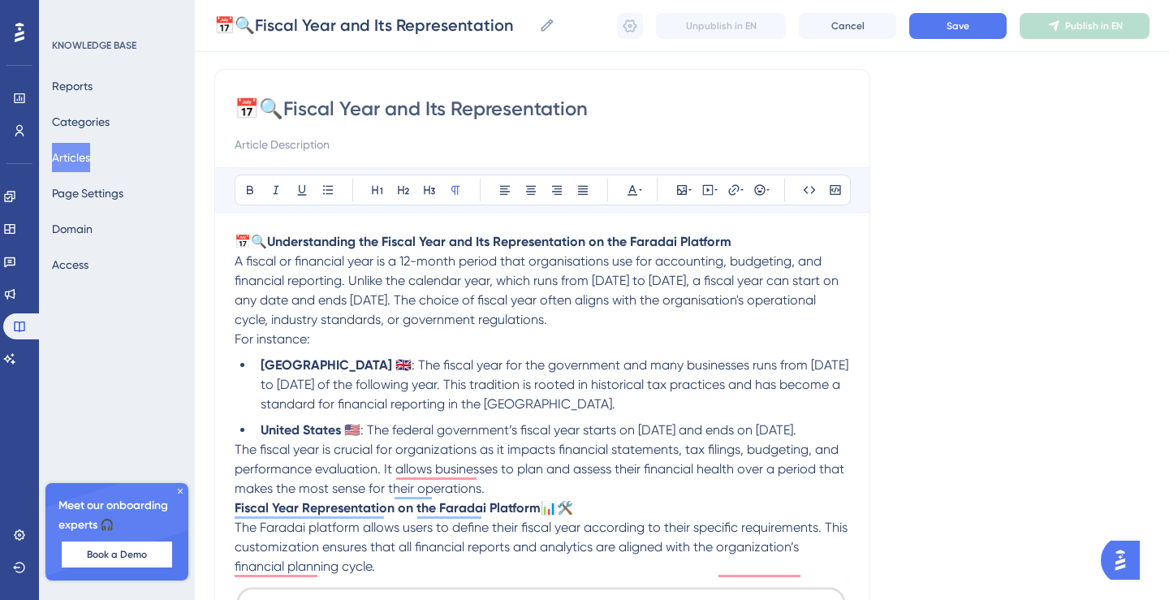
click at [724, 317] on p "A fiscal or financial year is a 12-month period that organisations use for acco…" at bounding box center [543, 291] width 616 height 78
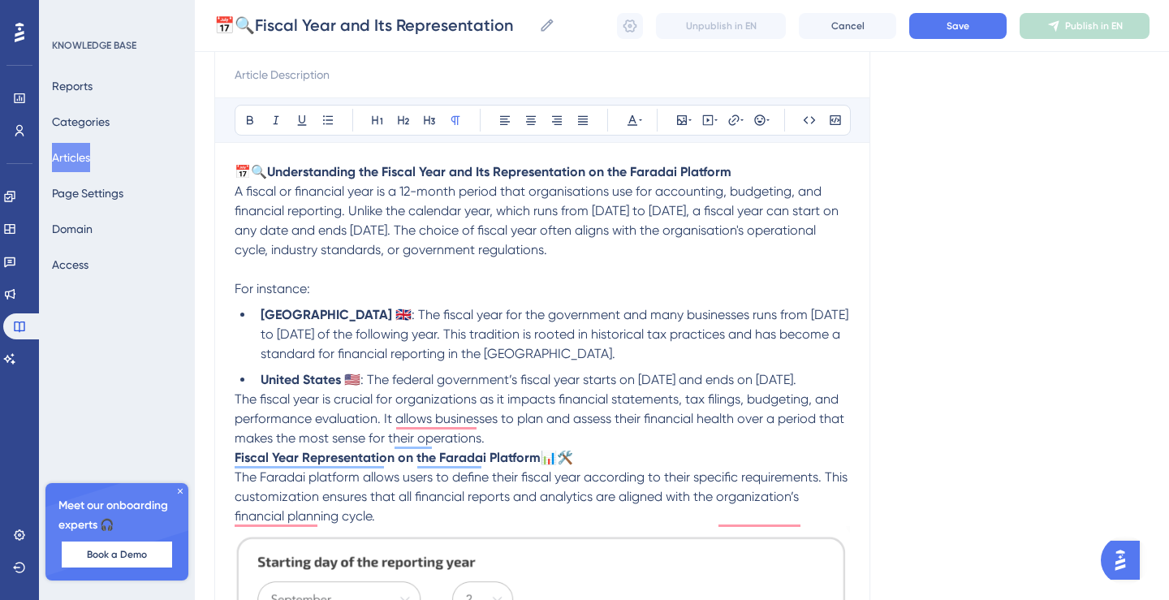
scroll to position [192, 0]
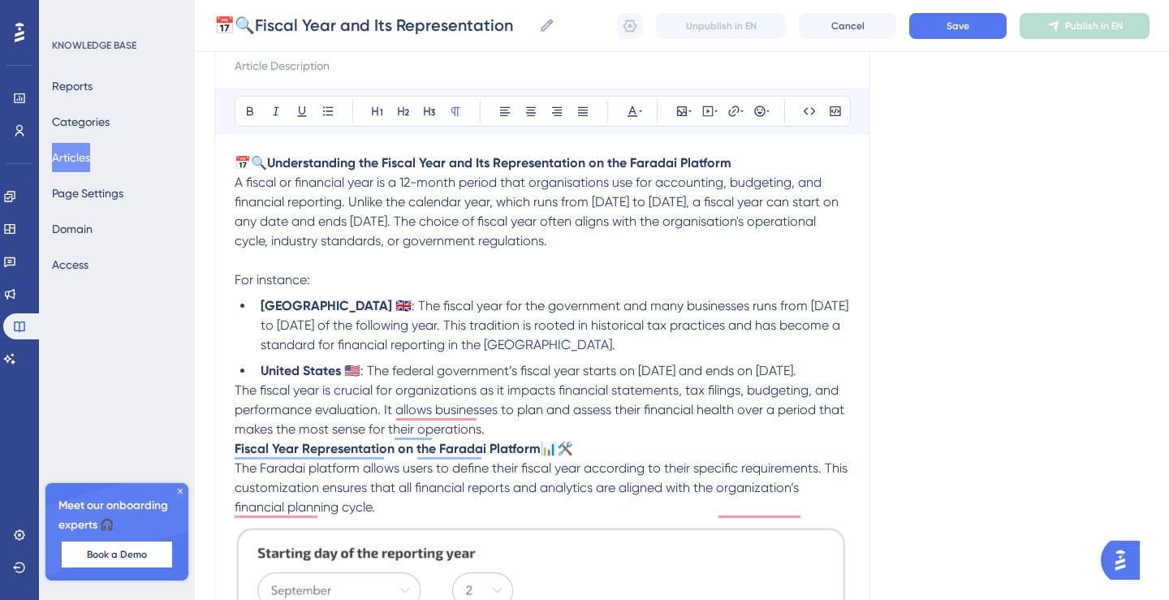
click at [395, 381] on li "United States 🇺🇸 : The federal government’s fiscal year starts on [DATE] and en…" at bounding box center [552, 370] width 596 height 19
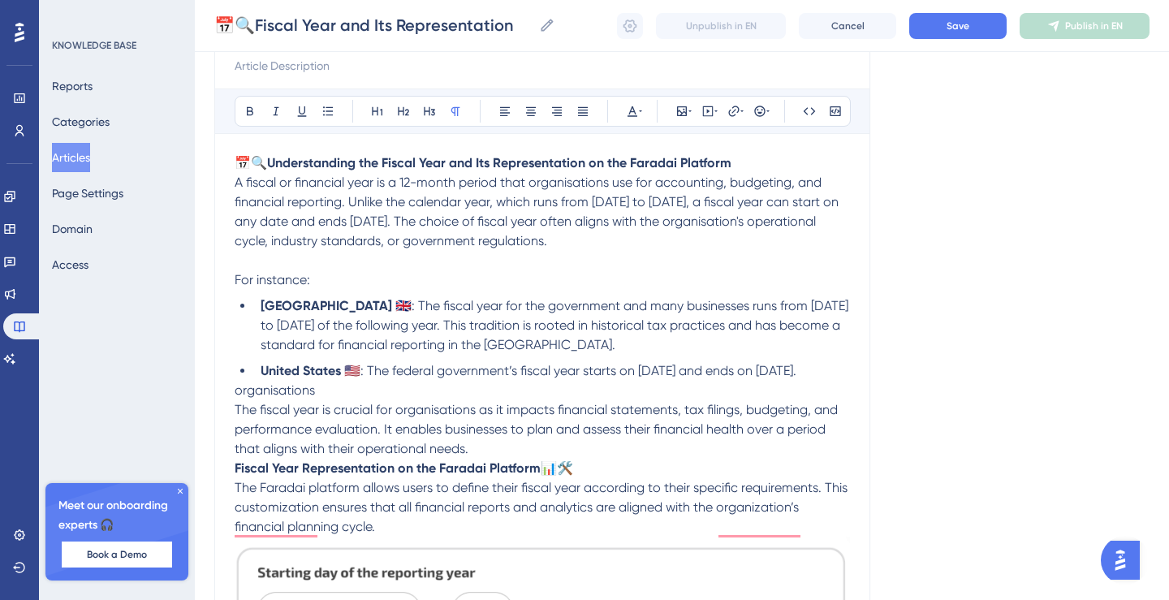
click at [489, 459] on p "The fiscal year is crucial for organisations as it impacts financial statements…" at bounding box center [543, 429] width 616 height 58
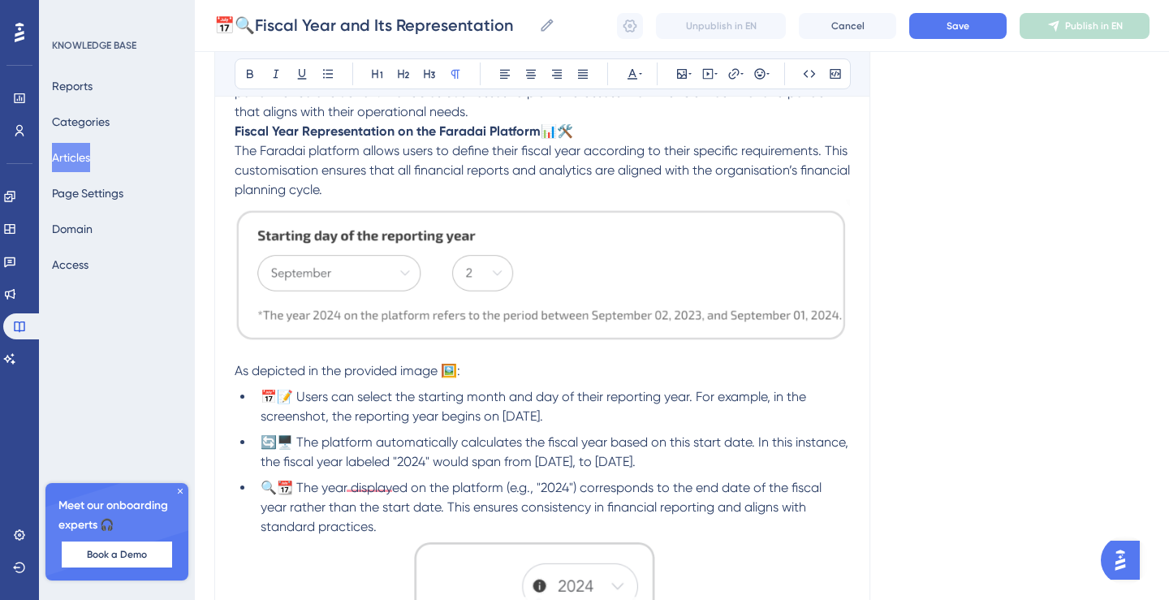
scroll to position [533, 0]
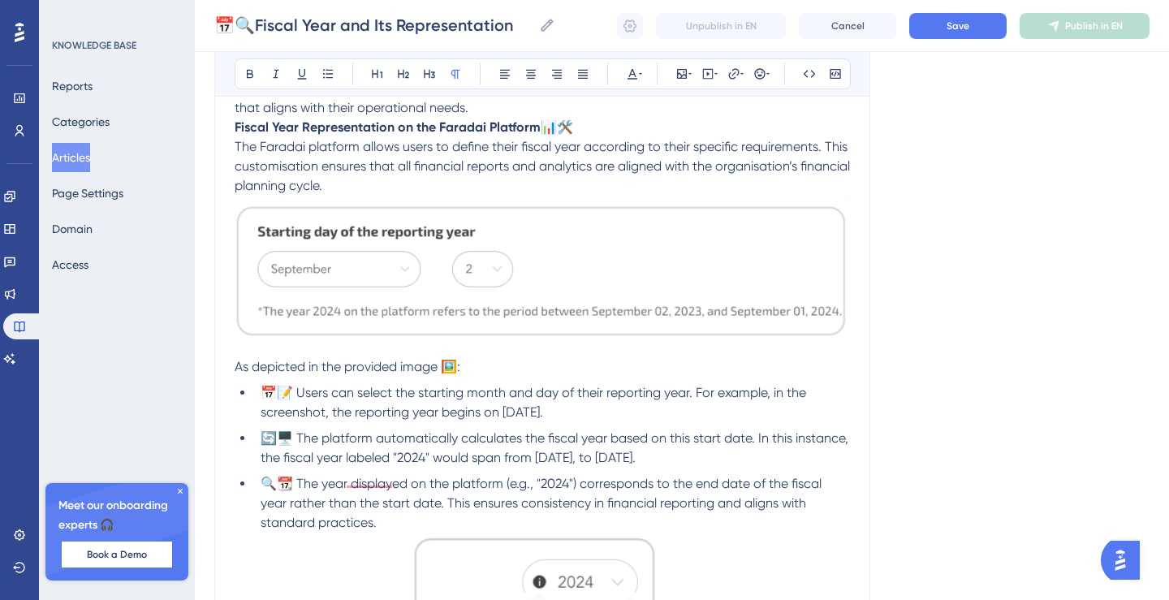
click at [521, 118] on p "The fiscal year is crucial for organisations as it impacts financial statements…" at bounding box center [543, 88] width 616 height 58
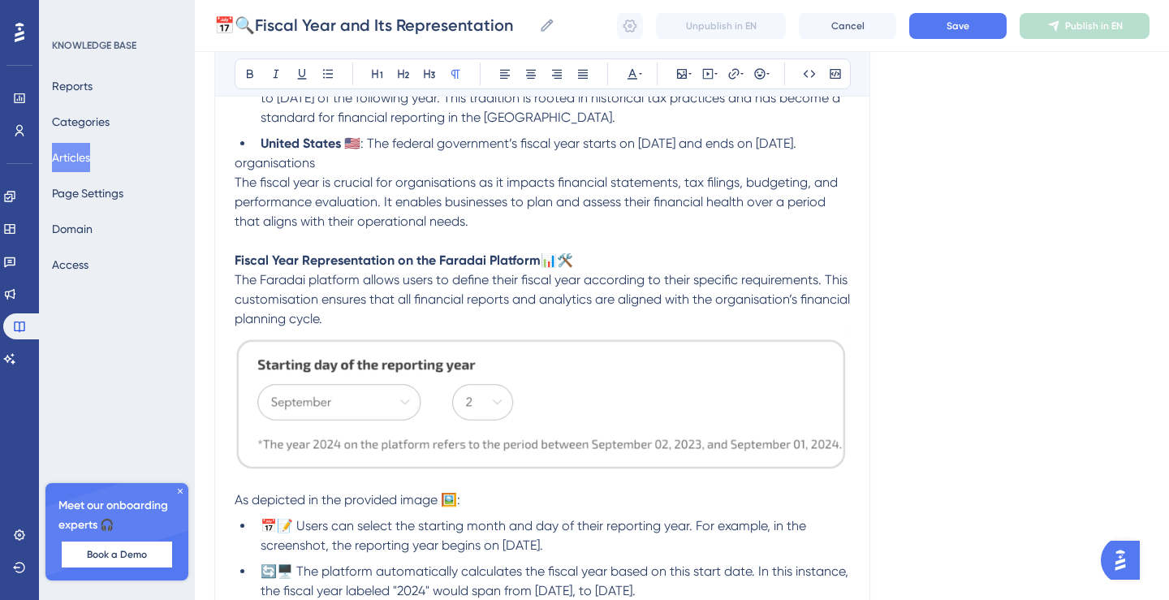
scroll to position [420, 0]
drag, startPoint x: 331, startPoint y: 185, endPoint x: 234, endPoint y: 181, distance: 97.5
click at [233, 181] on div "📅🔍Fiscal Year and Its Representation Bold Italic Underline Bullet Point Heading…" at bounding box center [542, 369] width 656 height 1214
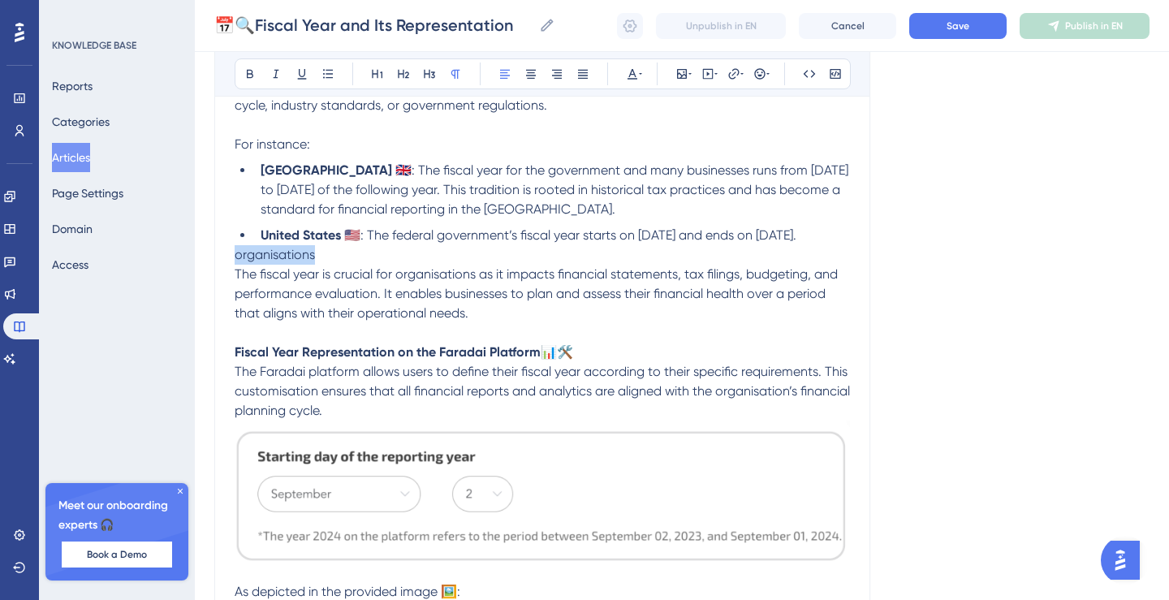
scroll to position [323, 0]
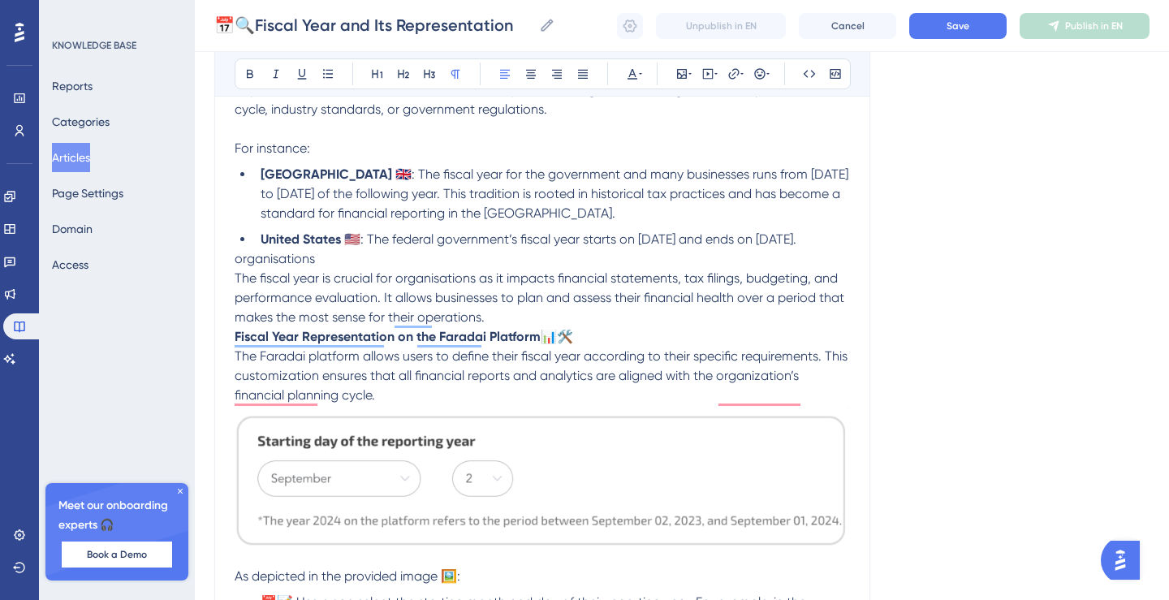
click at [339, 269] on p "organisations" at bounding box center [543, 258] width 616 height 19
drag, startPoint x: 339, startPoint y: 283, endPoint x: 212, endPoint y: 283, distance: 127.5
click at [212, 283] on div "Performance Users Engagement Widgets Feedback Product Updates Knowledge Base AI…" at bounding box center [682, 427] width 975 height 1500
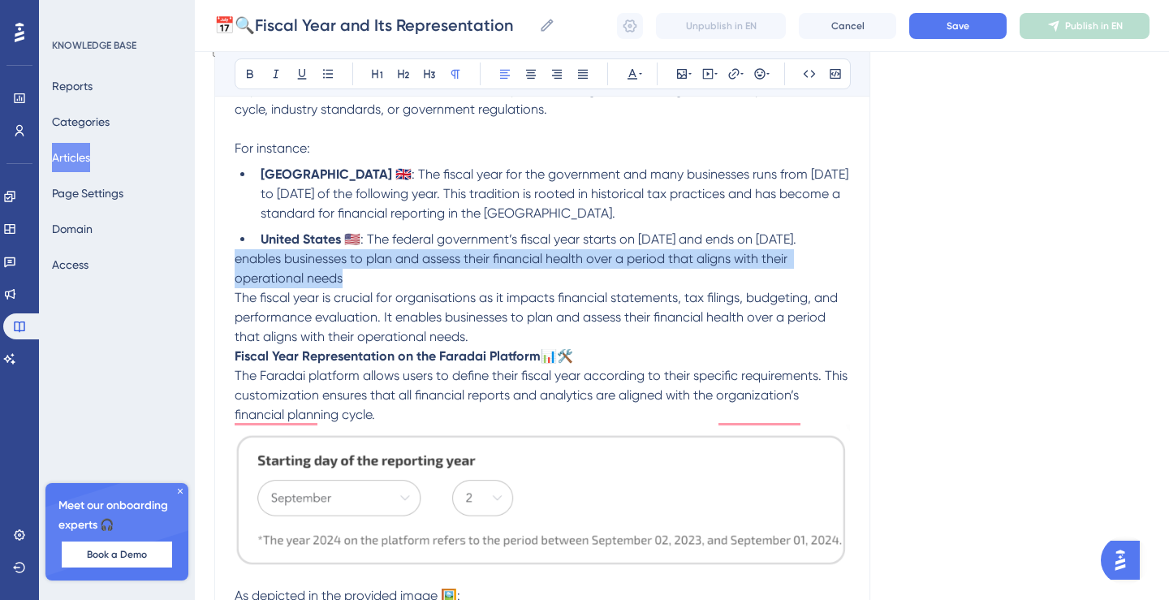
drag, startPoint x: 357, startPoint y: 300, endPoint x: 229, endPoint y: 285, distance: 129.2
click at [229, 285] on div "Performance Users Engagement Widgets Feedback Product Updates Knowledge Base AI…" at bounding box center [584, 449] width 1169 height 1545
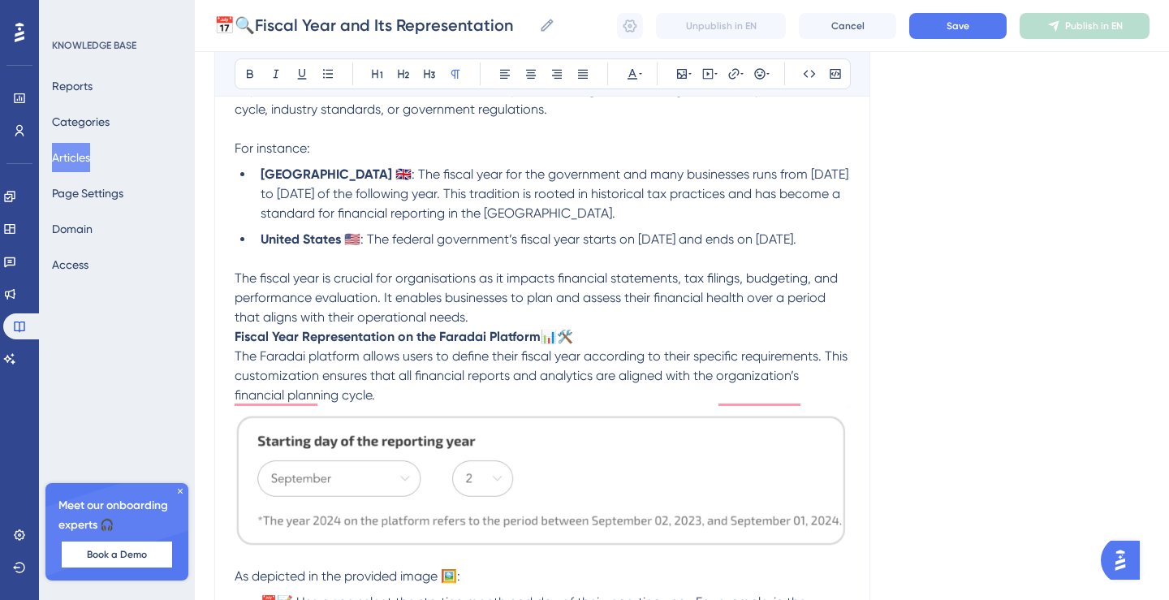
click at [516, 327] on p "The fiscal year is crucial for organisations as it impacts financial statements…" at bounding box center [543, 298] width 616 height 58
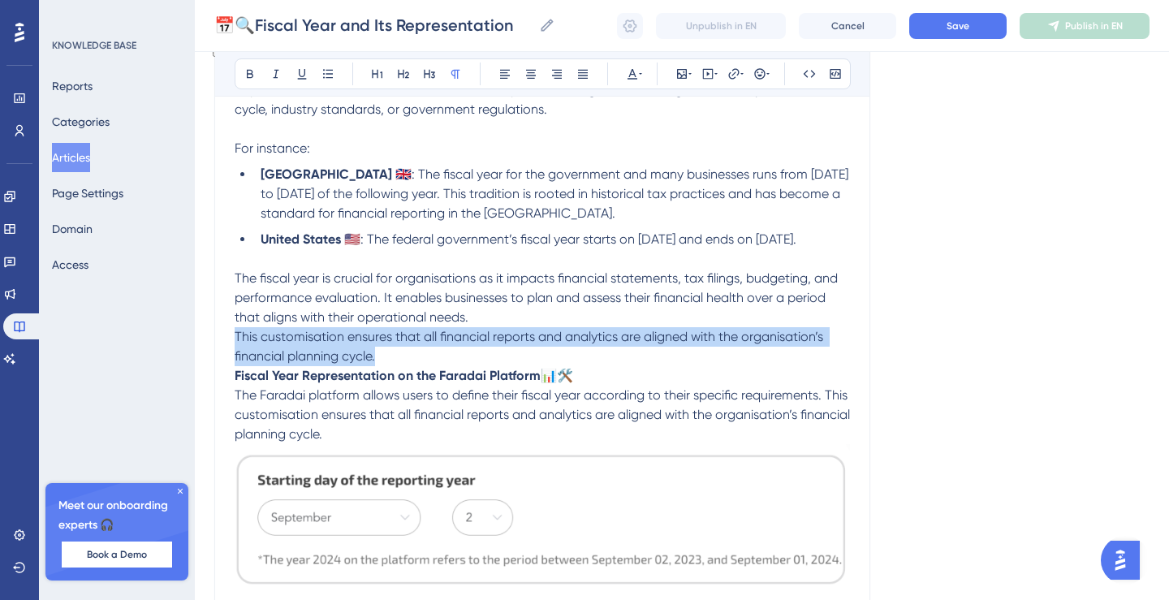
drag, startPoint x: 396, startPoint y: 372, endPoint x: 229, endPoint y: 359, distance: 167.8
click at [229, 359] on div "Performance Users Engagement Widgets Feedback Product Updates Knowledge Base AI…" at bounding box center [584, 459] width 1169 height 1565
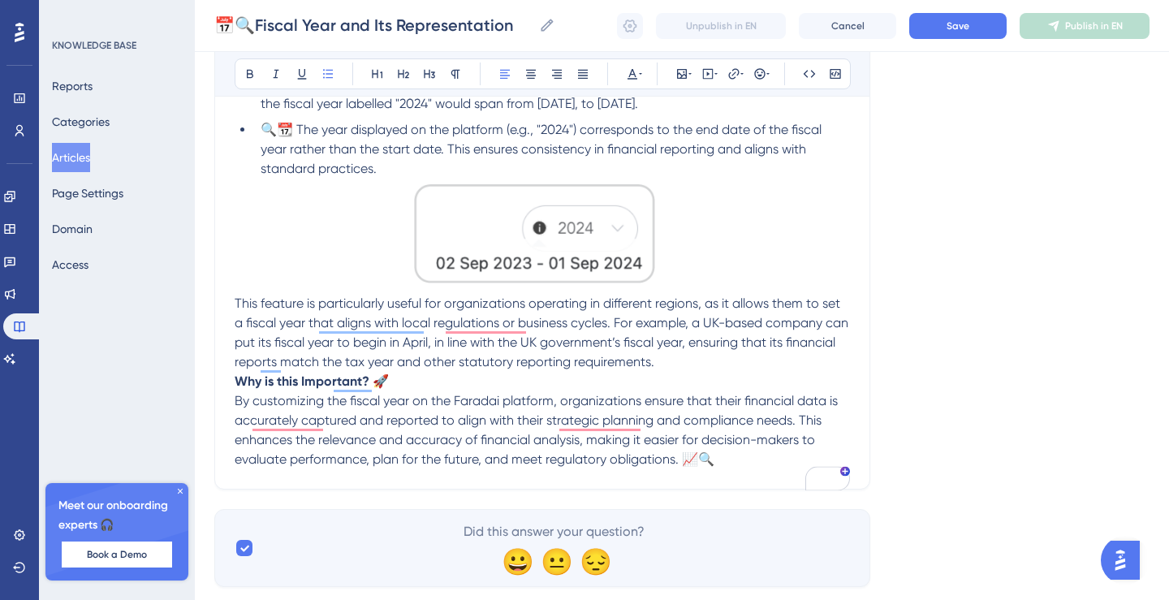
scroll to position [907, 0]
click at [659, 371] on p "This feature is handy for organisations operating in different regions, as it a…" at bounding box center [543, 274] width 616 height 193
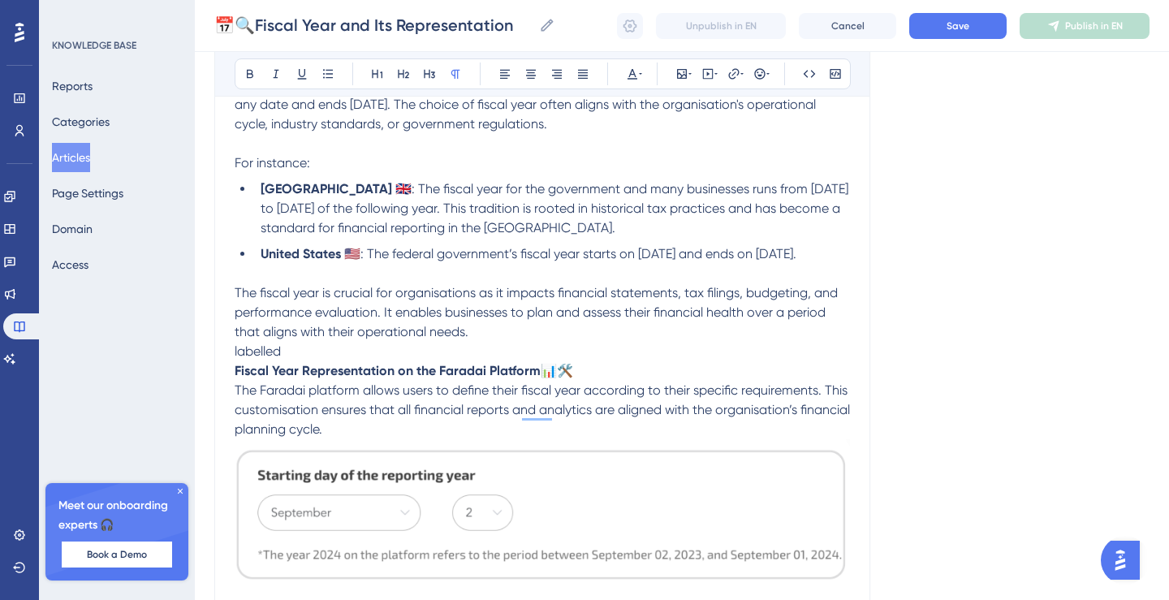
scroll to position [304, 0]
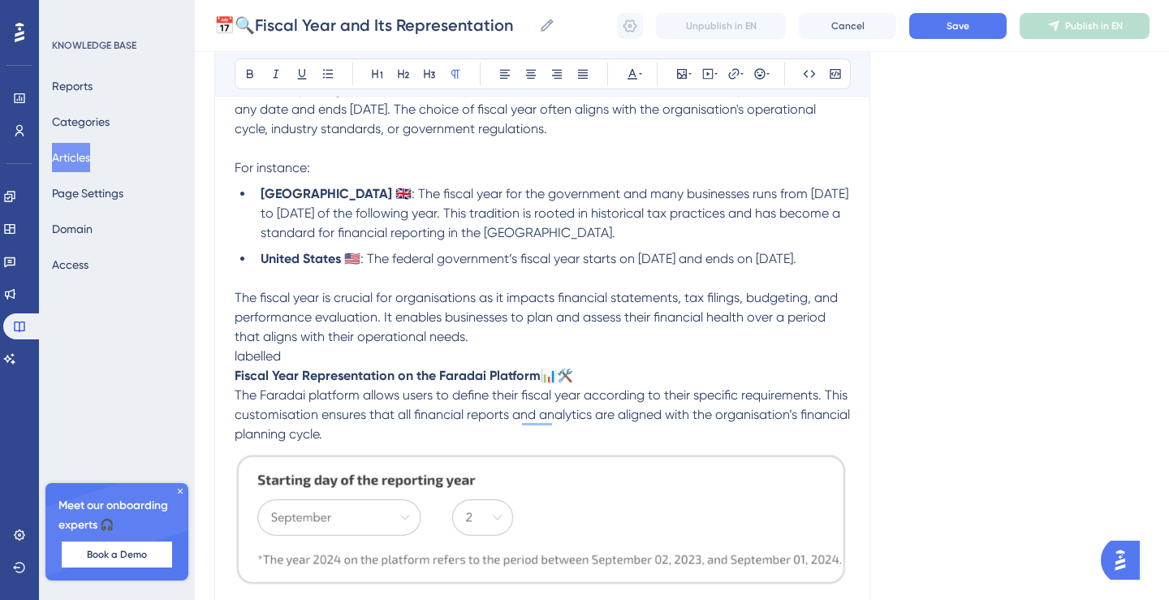
click at [475, 444] on p "The Faradai platform allows users to define their fiscal year according to thei…" at bounding box center [543, 415] width 616 height 58
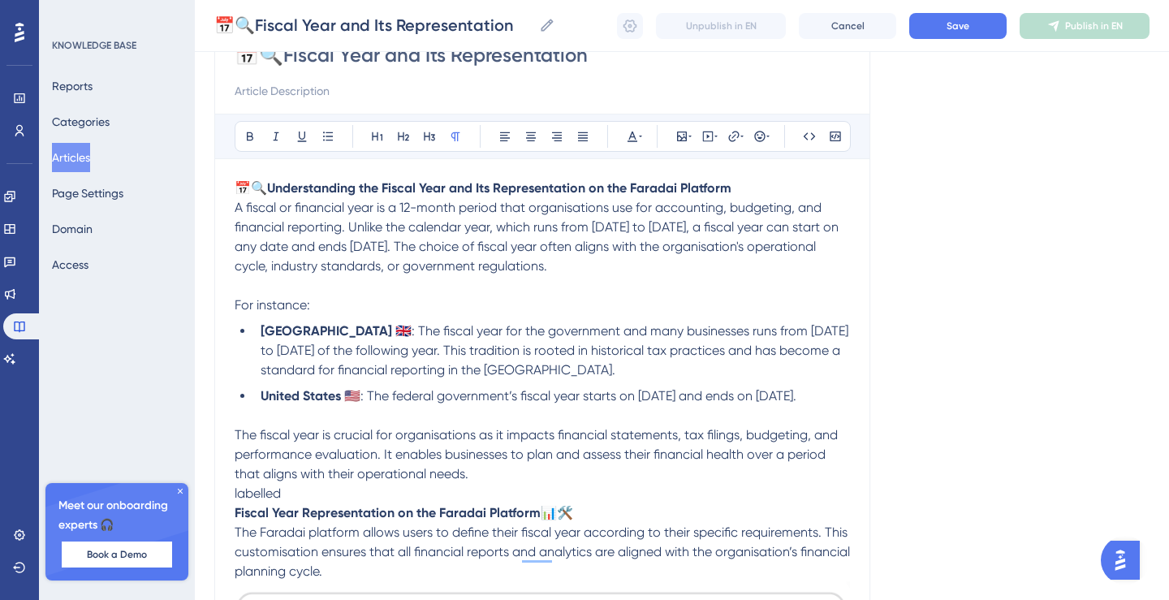
scroll to position [52, 0]
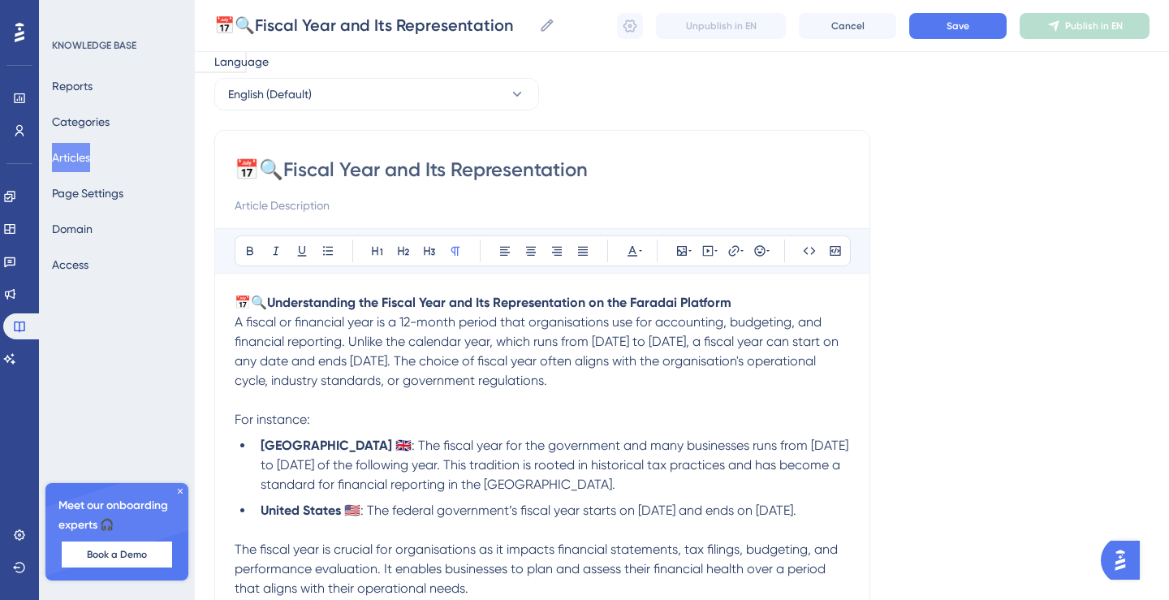
click at [754, 300] on p "📅🔍Understanding the Fiscal Year and Its Representation on the Faradai Platform" at bounding box center [543, 302] width 616 height 19
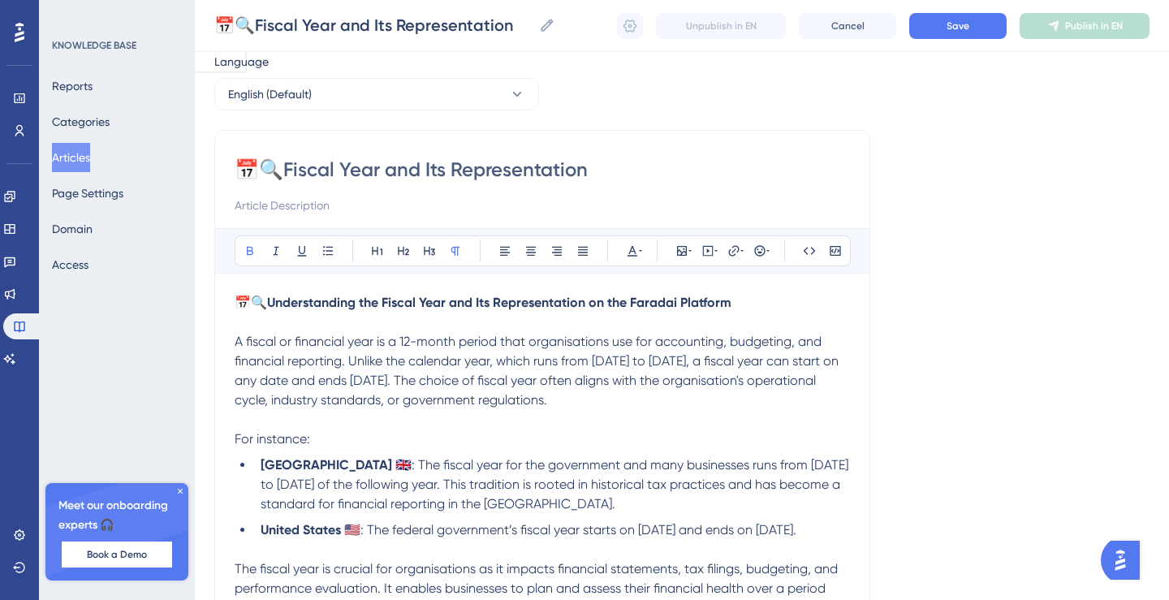
scroll to position [0, 0]
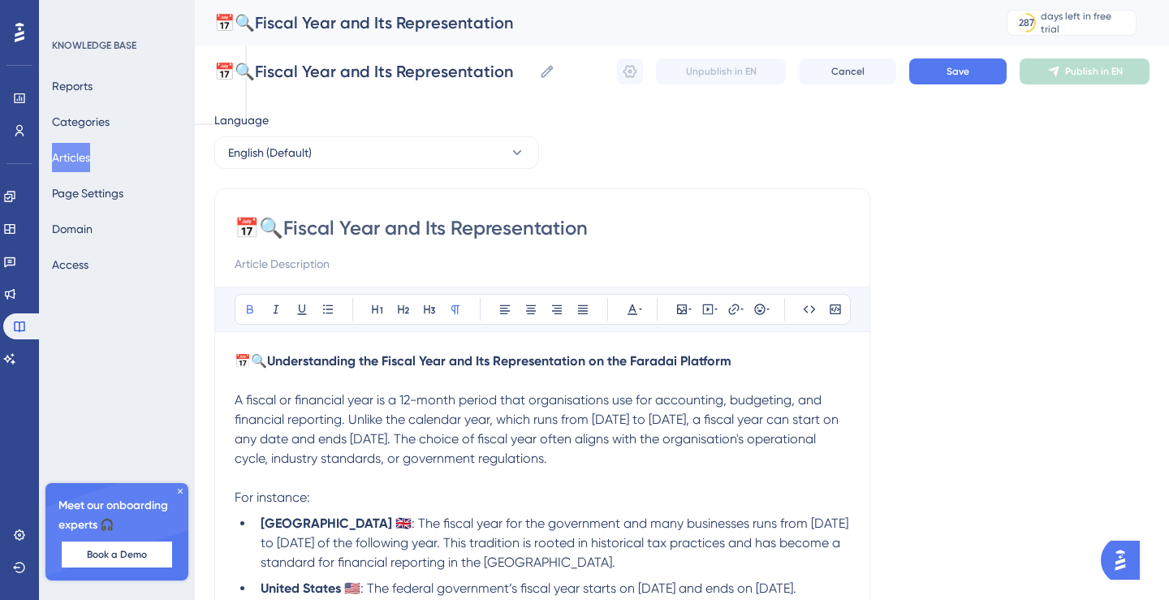
click at [457, 20] on div "📅🔍Fiscal Year and Its Representation" at bounding box center [590, 22] width 752 height 23
click at [454, 87] on div "📅🔍Fiscal Year and Its Representation 📅🔍Fiscal Year and Its Representation Unpub…" at bounding box center [682, 71] width 936 height 52
click at [963, 71] on span "Save" at bounding box center [958, 71] width 23 height 13
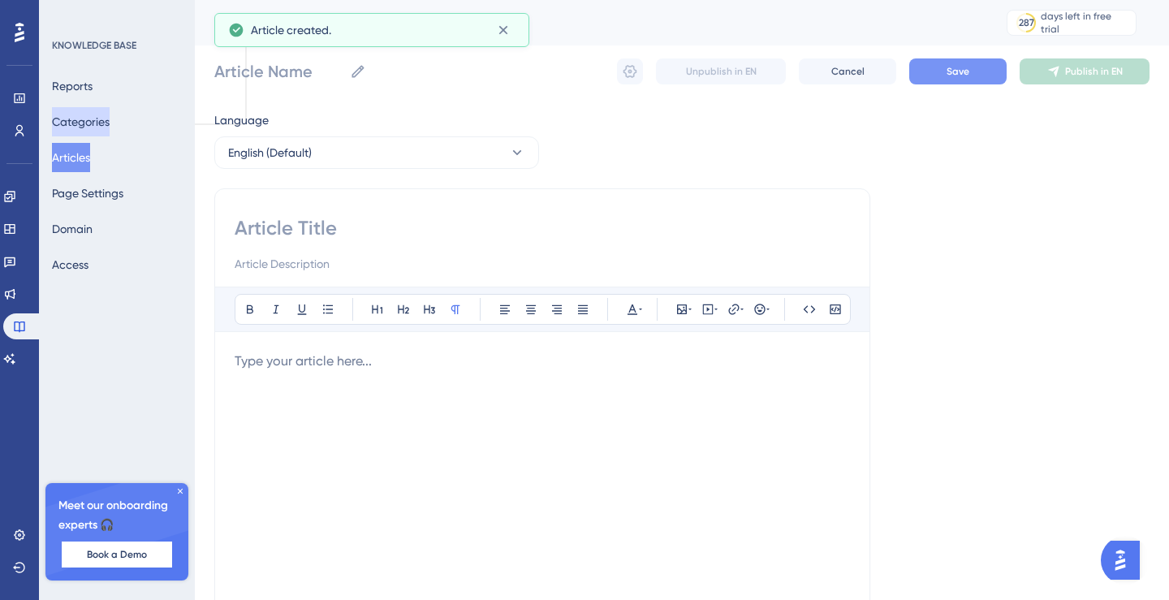
click at [82, 114] on button "Categories" at bounding box center [81, 121] width 58 height 29
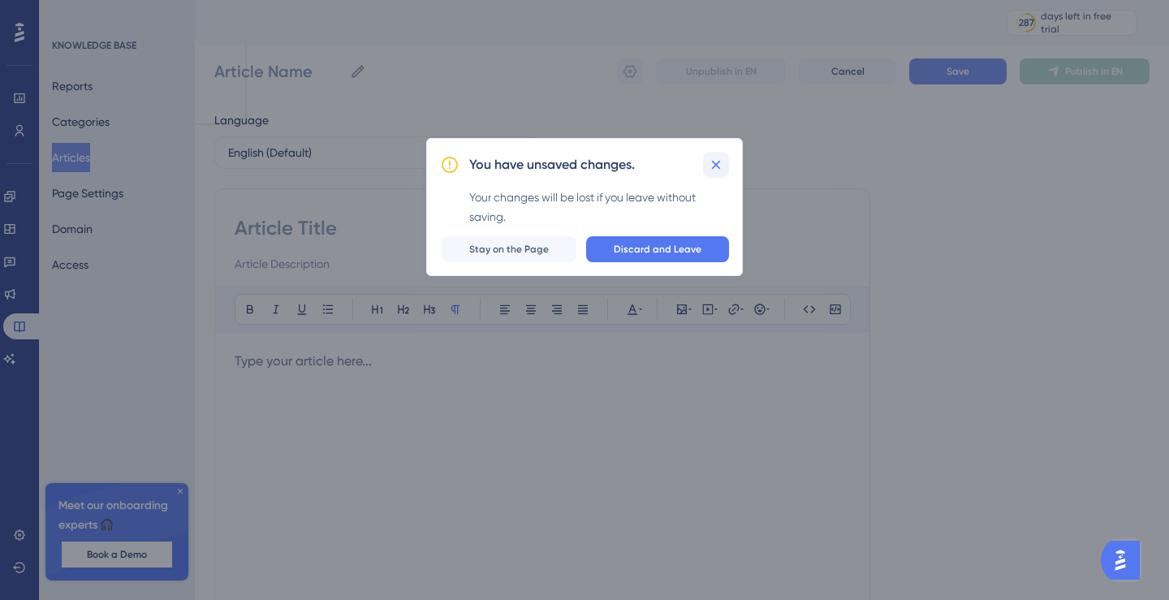
click at [724, 168] on icon at bounding box center [716, 165] width 16 height 16
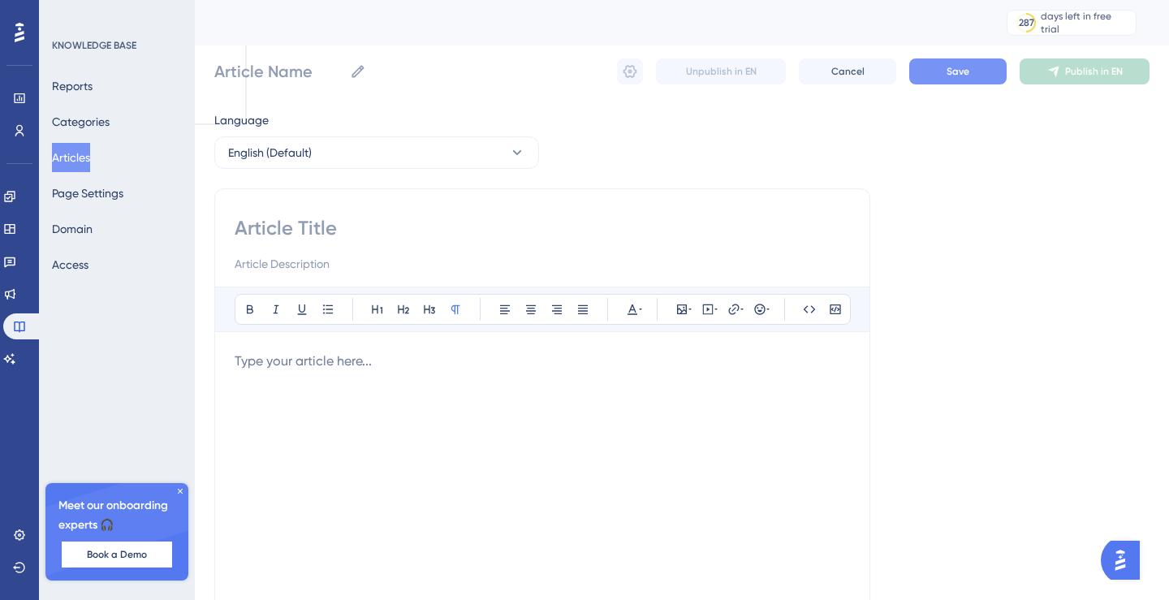
click at [84, 158] on button "Articles" at bounding box center [71, 157] width 38 height 29
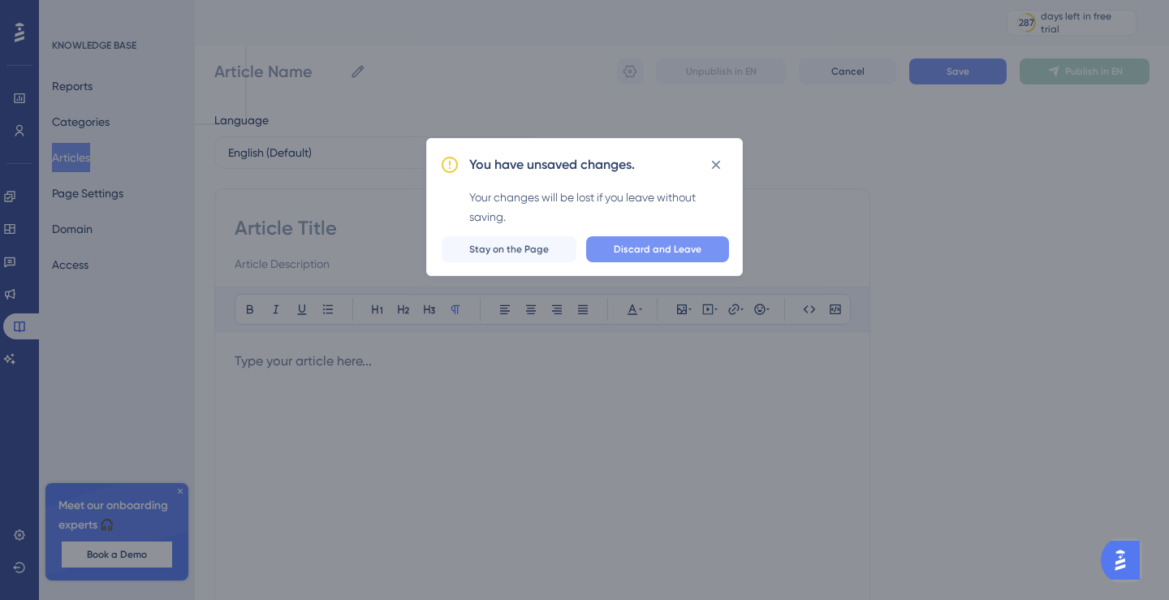
click at [649, 253] on span "Discard and Leave" at bounding box center [658, 249] width 88 height 13
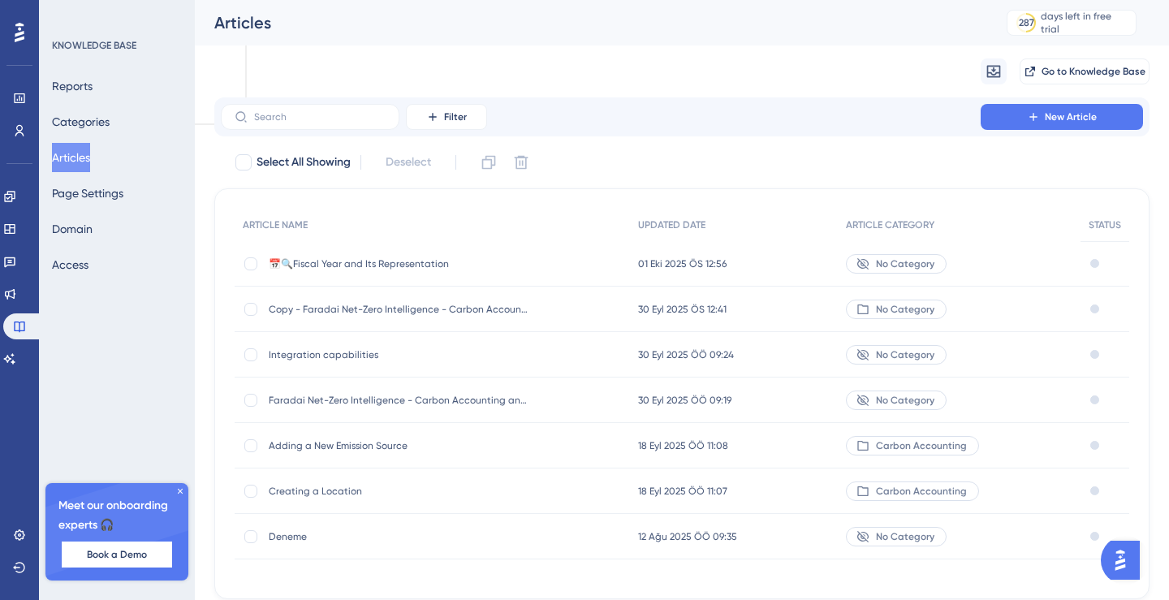
click at [898, 254] on div "No Category" at bounding box center [896, 263] width 101 height 19
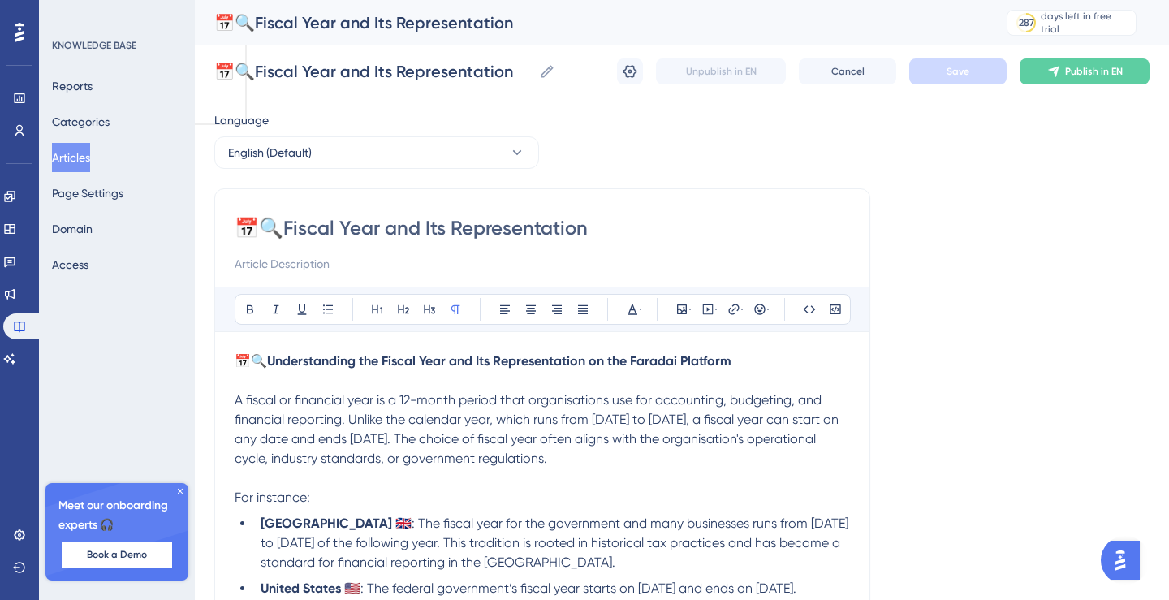
scroll to position [563, 0]
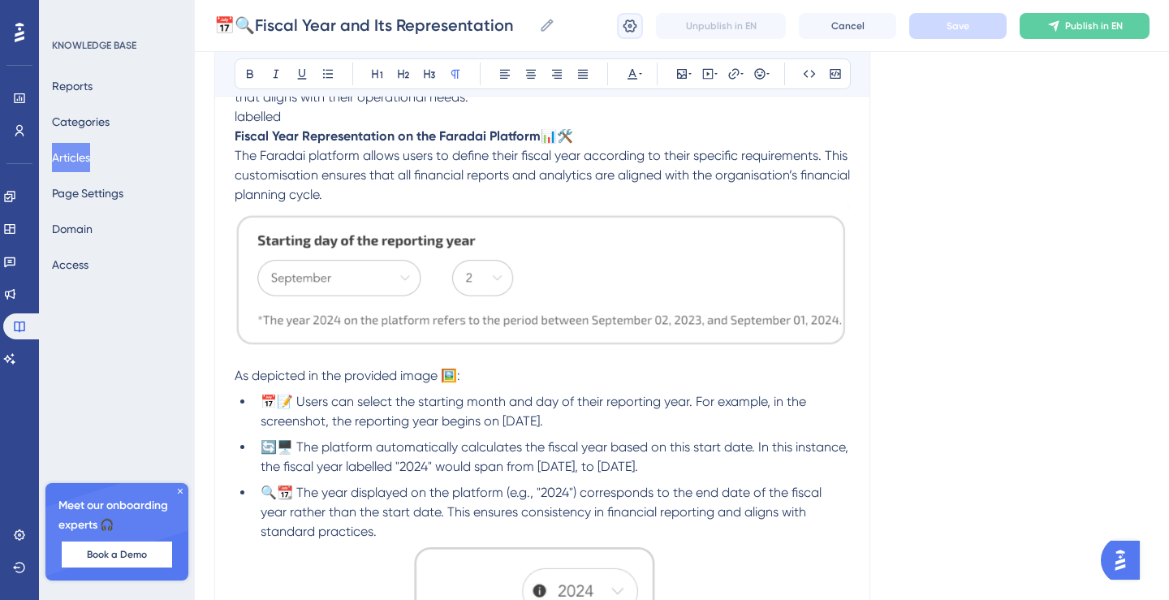
click at [633, 24] on icon at bounding box center [630, 26] width 16 height 16
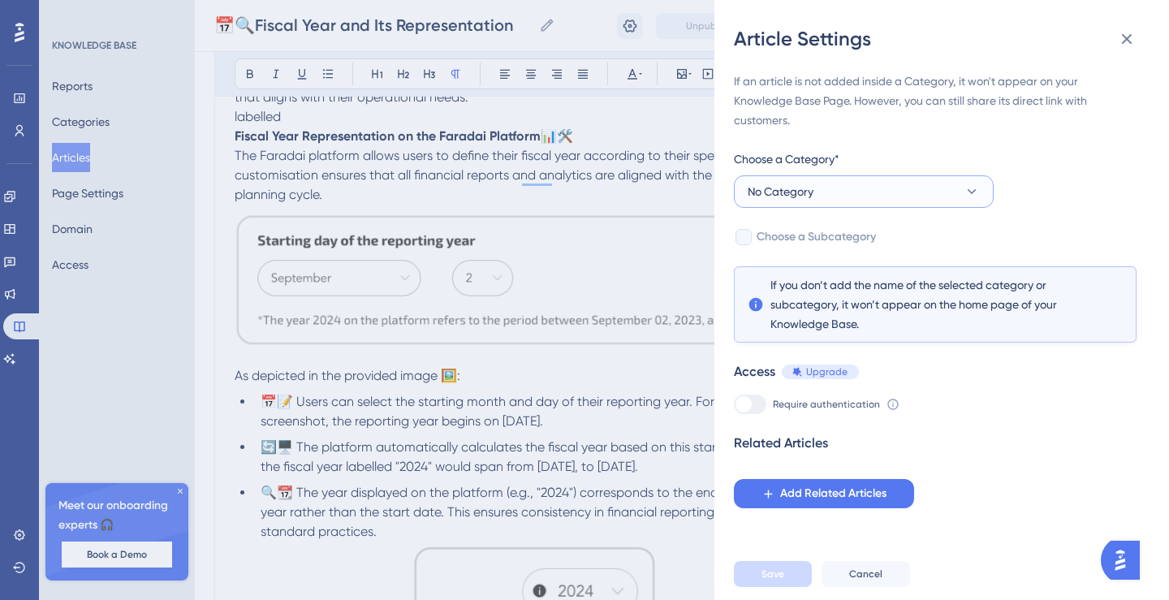
click at [914, 184] on button "No Category" at bounding box center [864, 191] width 260 height 32
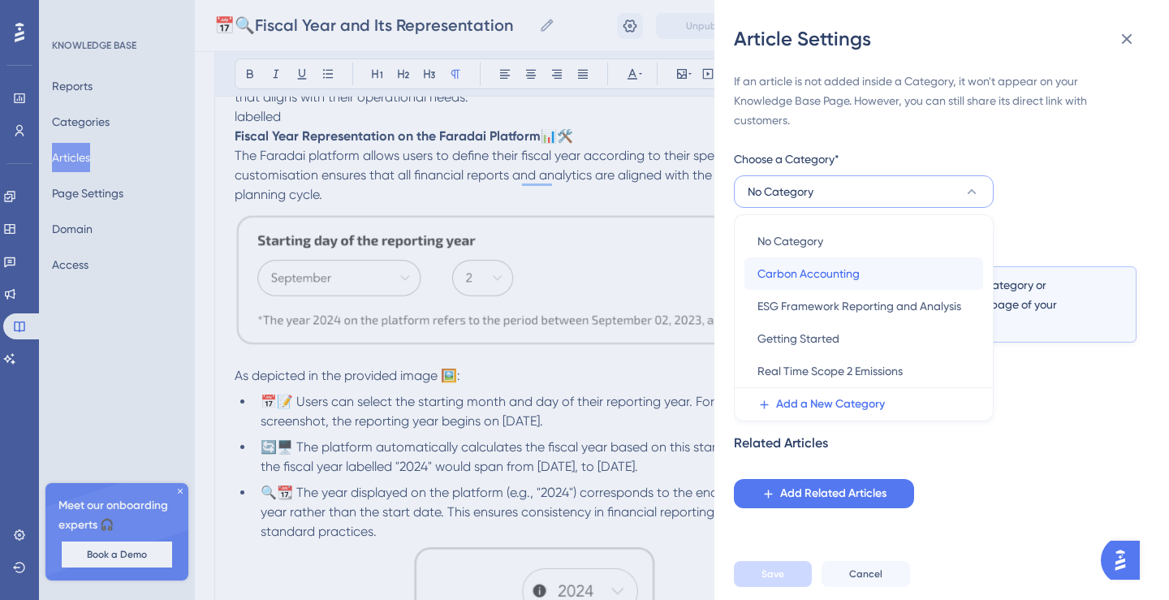
click at [844, 261] on div "Carbon Accounting Carbon Accounting" at bounding box center [864, 273] width 213 height 32
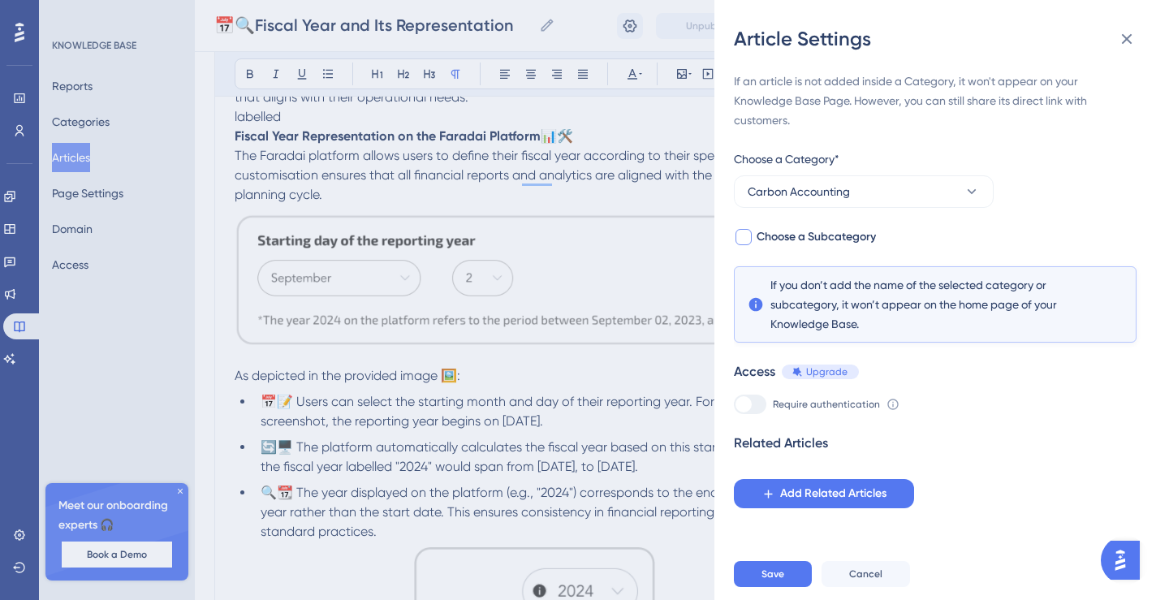
click at [833, 238] on span "Choose a Subcategory" at bounding box center [816, 236] width 119 height 19
checkbox input "true"
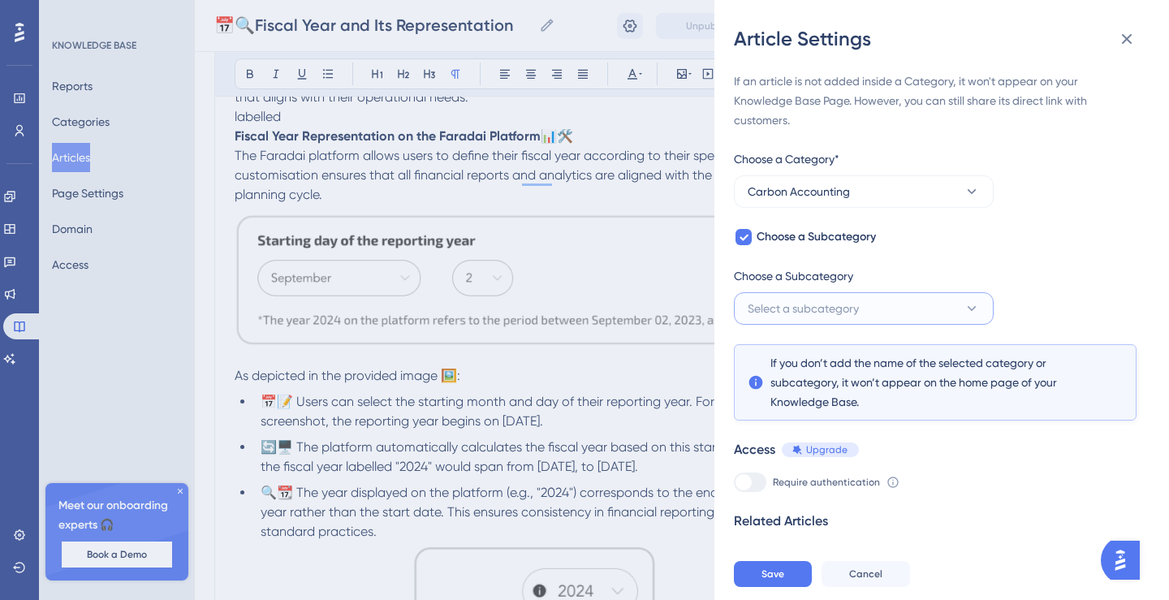
click at [819, 304] on span "Select a subcategory" at bounding box center [803, 308] width 111 height 19
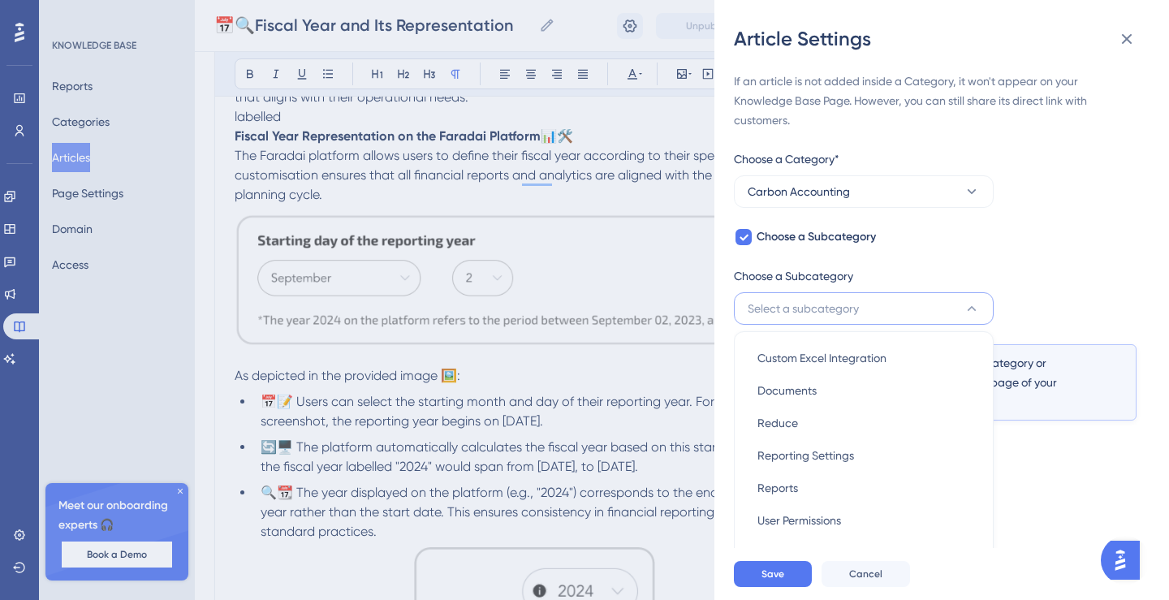
scroll to position [50, 0]
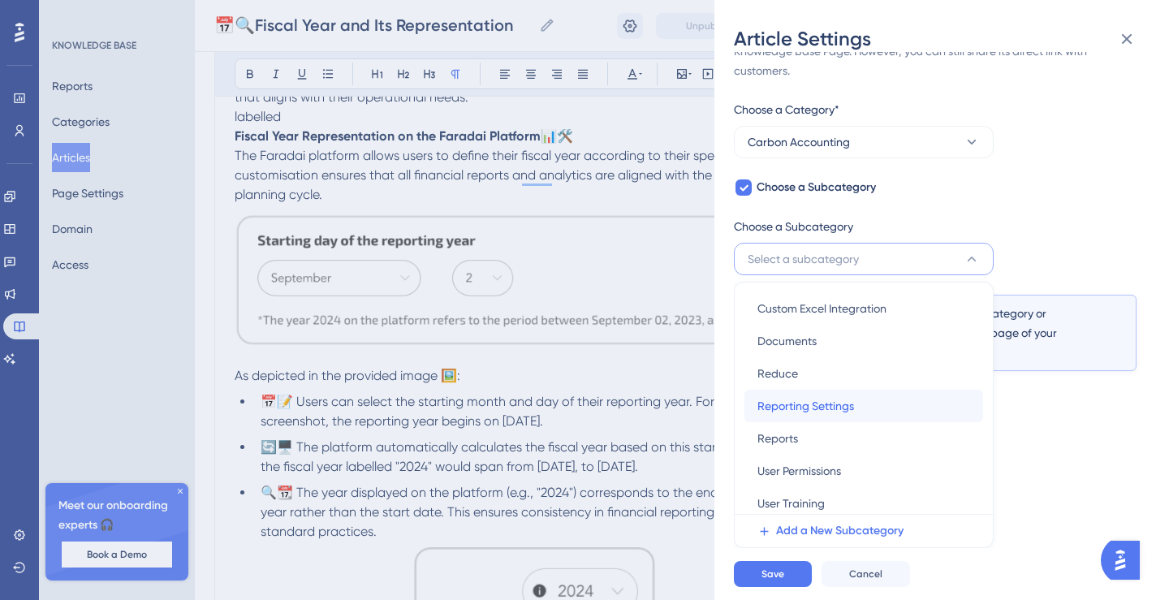
click at [813, 407] on span "Reporting Settings" at bounding box center [806, 405] width 97 height 19
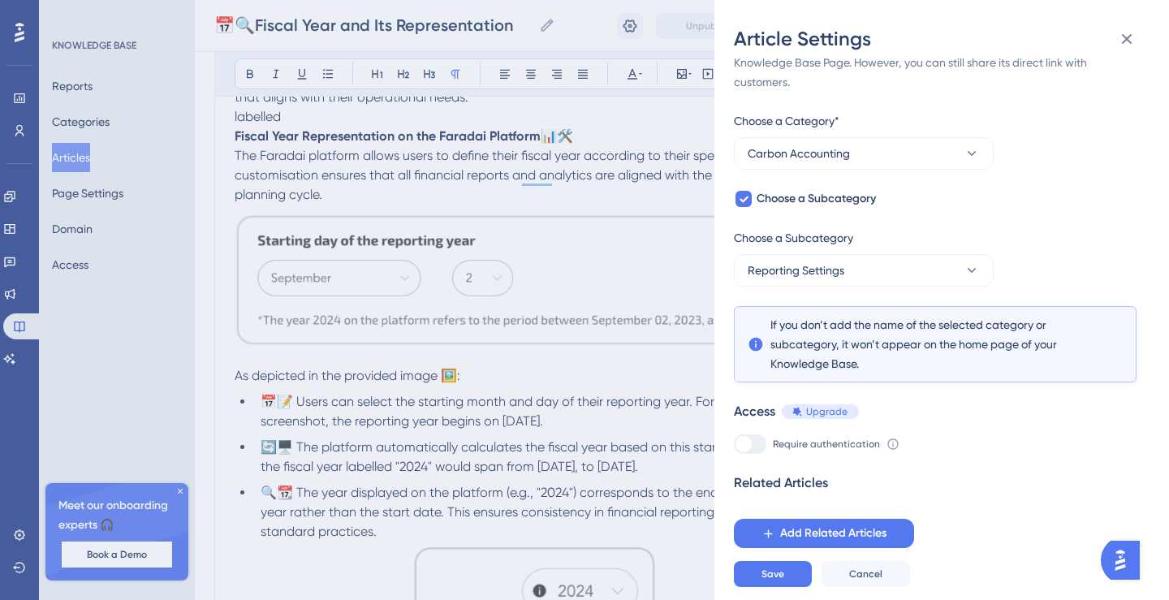
scroll to position [38, 0]
click at [782, 574] on span "Save" at bounding box center [773, 574] width 23 height 13
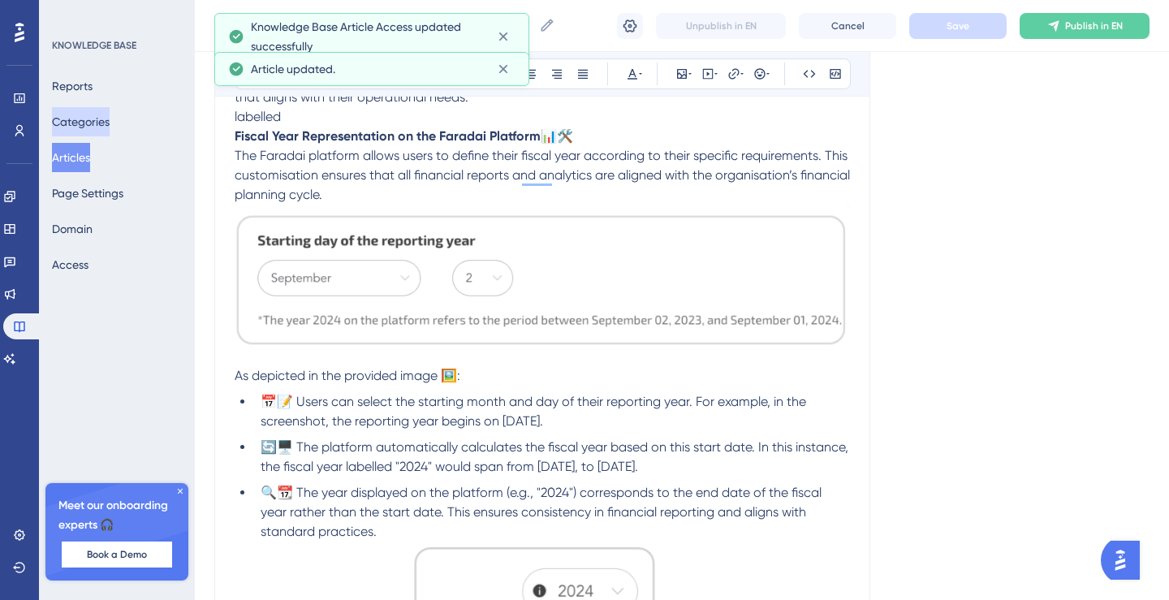
click at [91, 125] on button "Categories" at bounding box center [81, 121] width 58 height 29
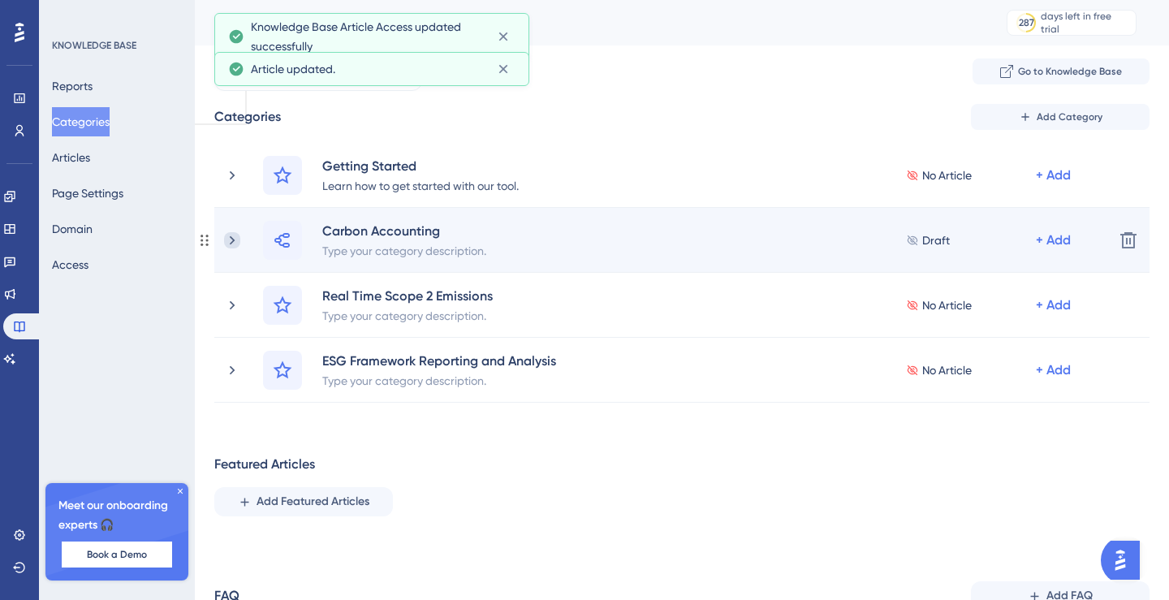
click at [236, 236] on icon at bounding box center [232, 240] width 16 height 16
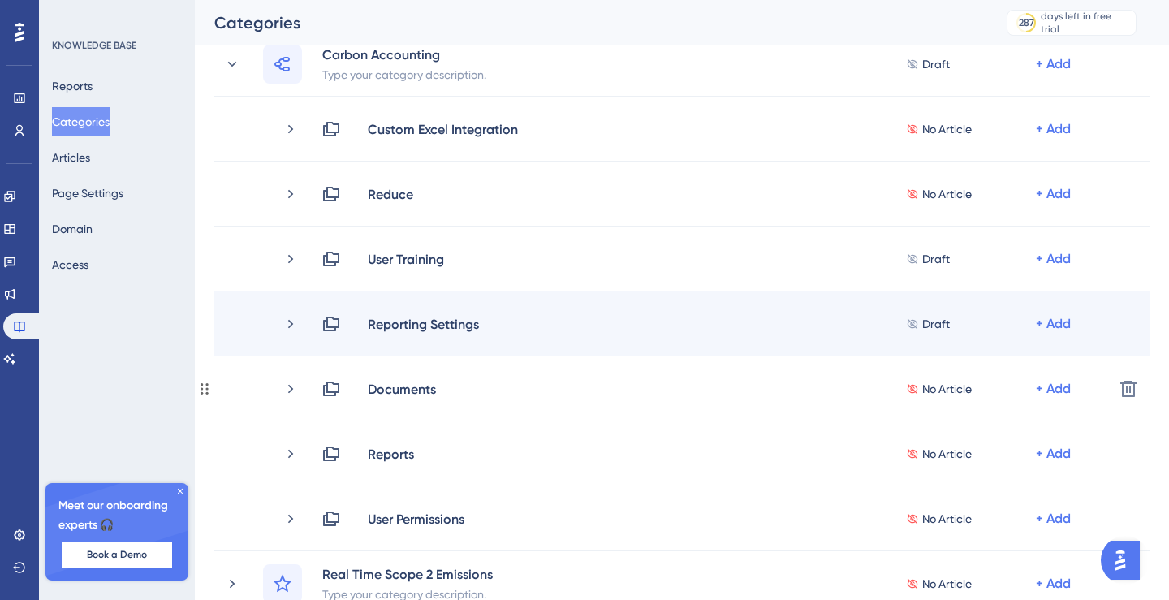
scroll to position [190, 0]
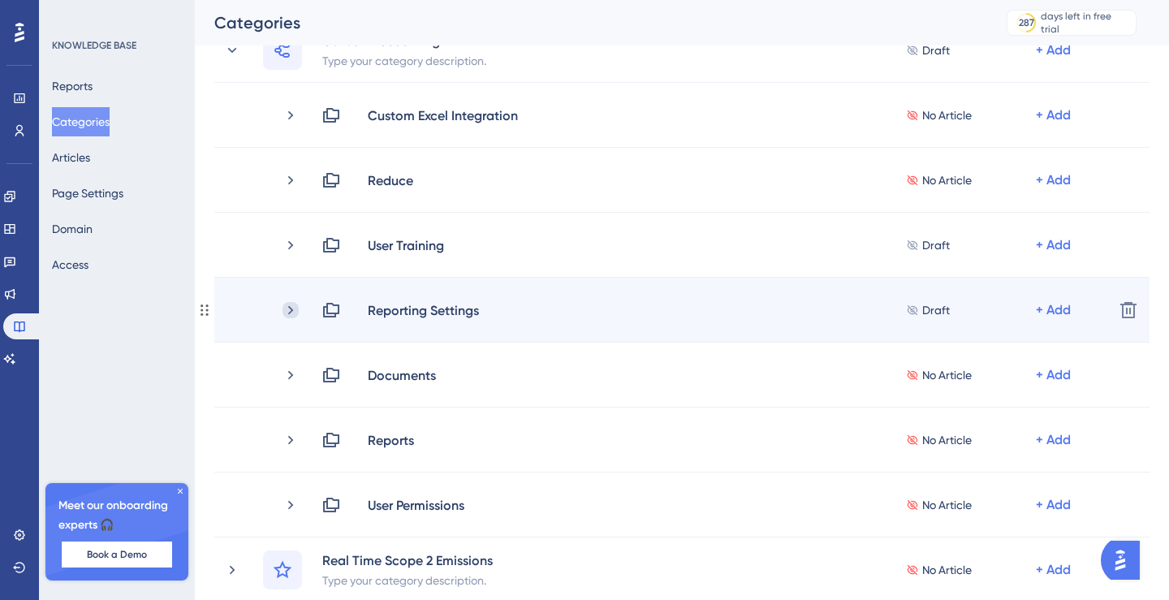
click at [290, 309] on icon at bounding box center [291, 310] width 16 height 16
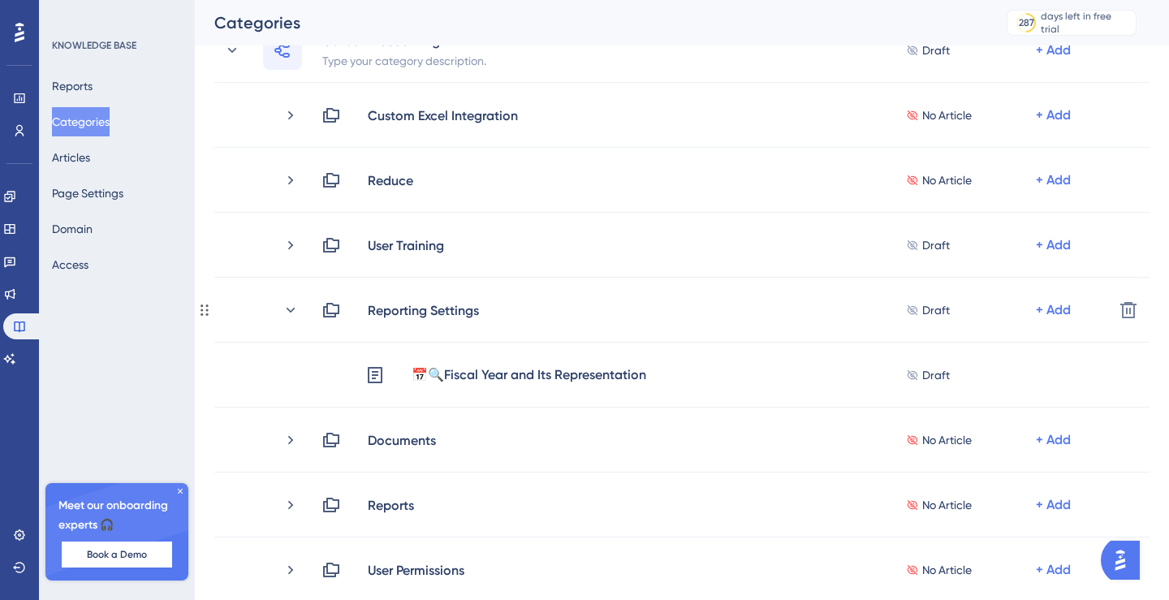
click at [290, 309] on icon at bounding box center [291, 310] width 16 height 16
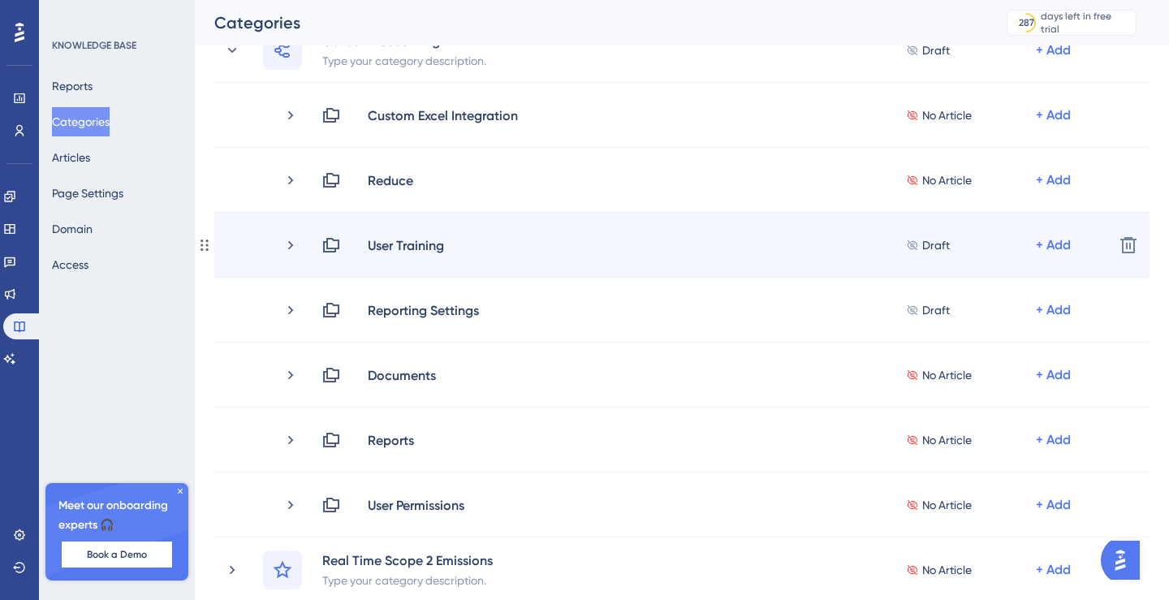
click at [940, 244] on span "Draft" at bounding box center [937, 245] width 28 height 19
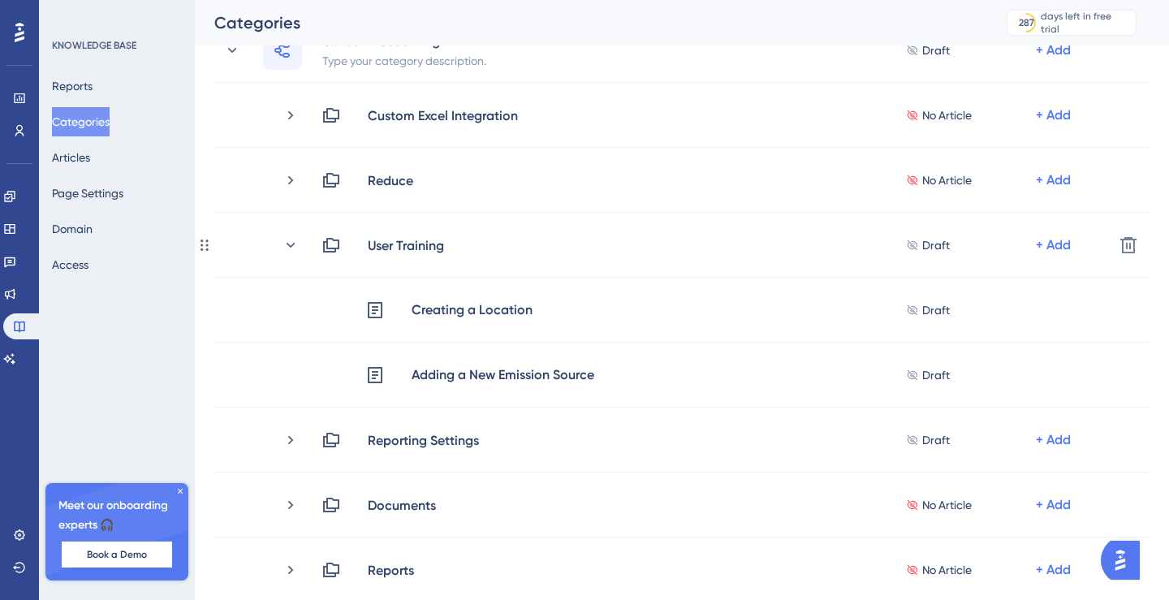
click at [940, 244] on span "Draft" at bounding box center [937, 245] width 28 height 19
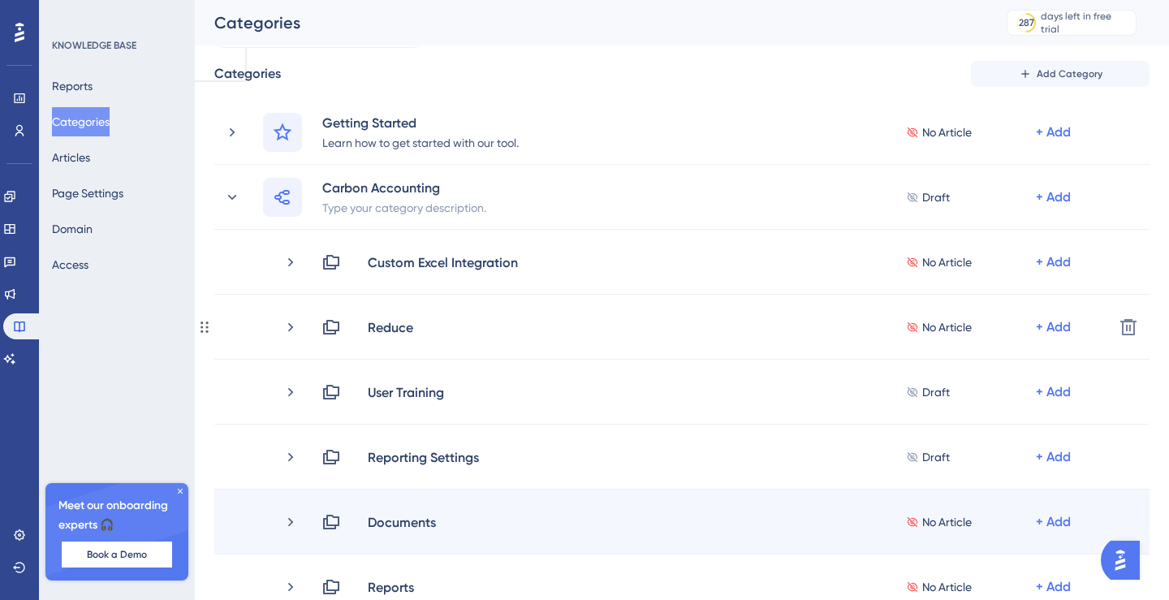
scroll to position [25, 0]
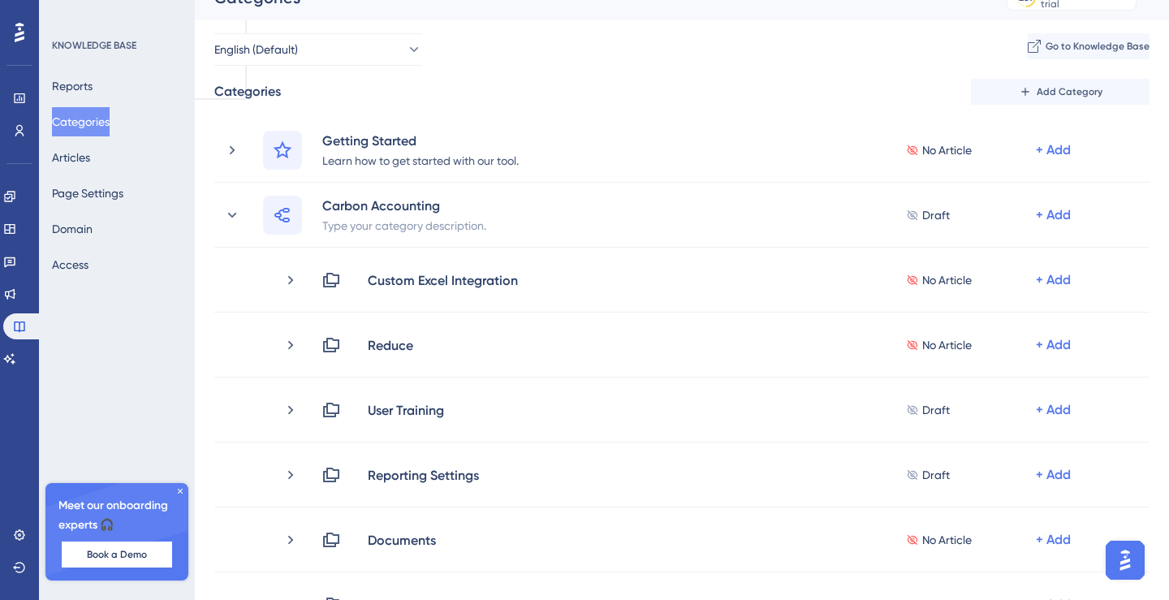
scroll to position [25, 0]
click at [86, 150] on button "Articles" at bounding box center [71, 157] width 38 height 29
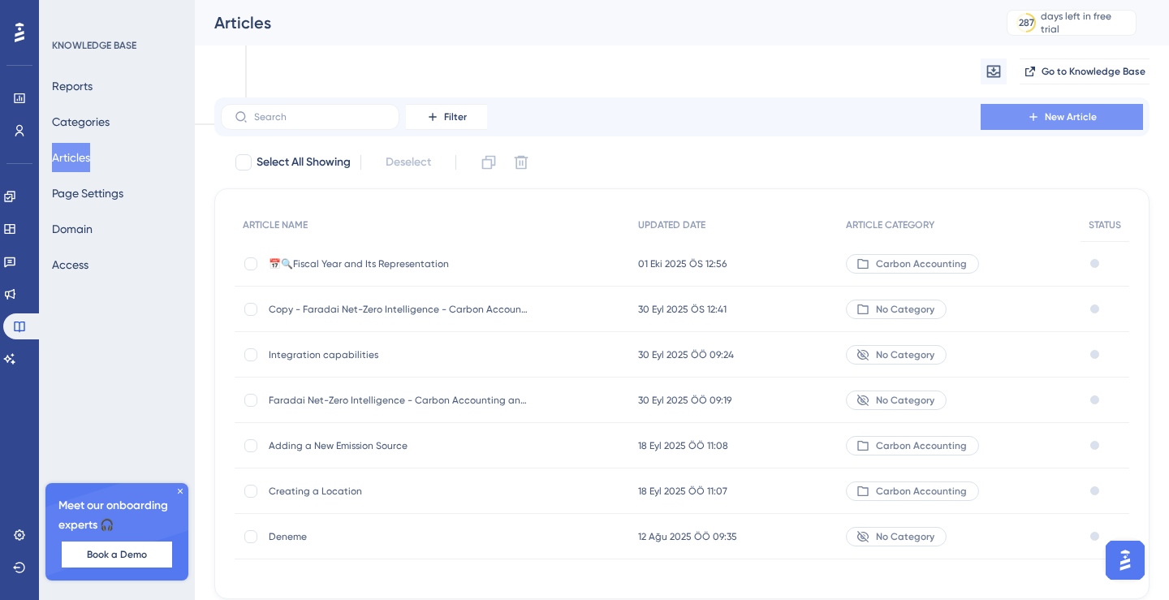
click at [1083, 119] on span "New Article" at bounding box center [1071, 116] width 52 height 13
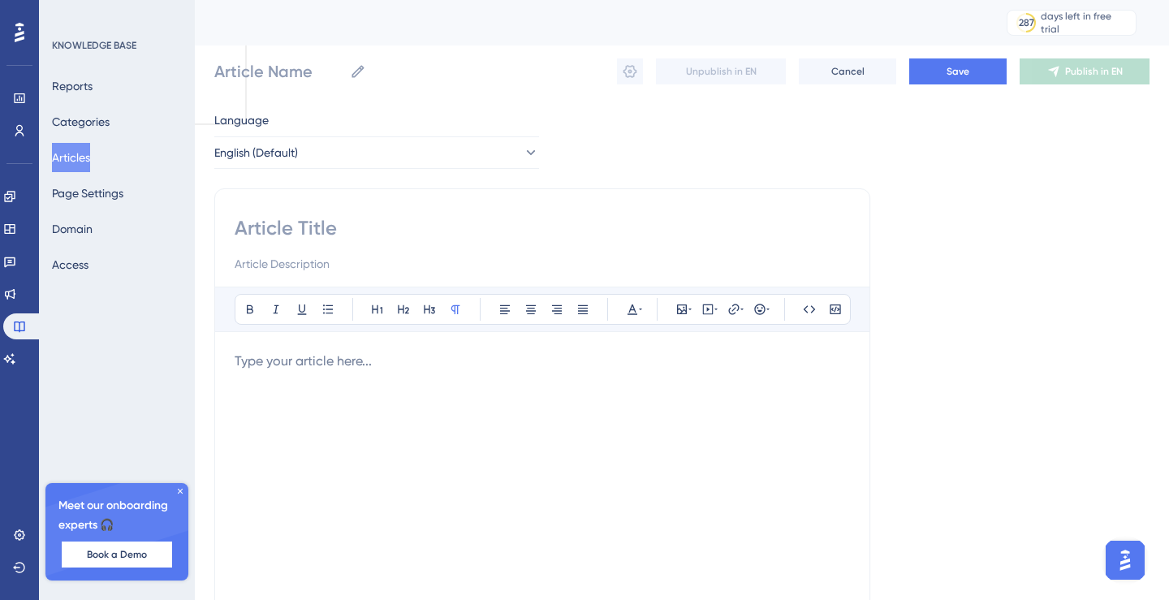
click at [384, 227] on input at bounding box center [543, 228] width 616 height 26
paste input "📄 📅 Custom Reporting Period"
type input "📄 📅 Custom Reporting Period"
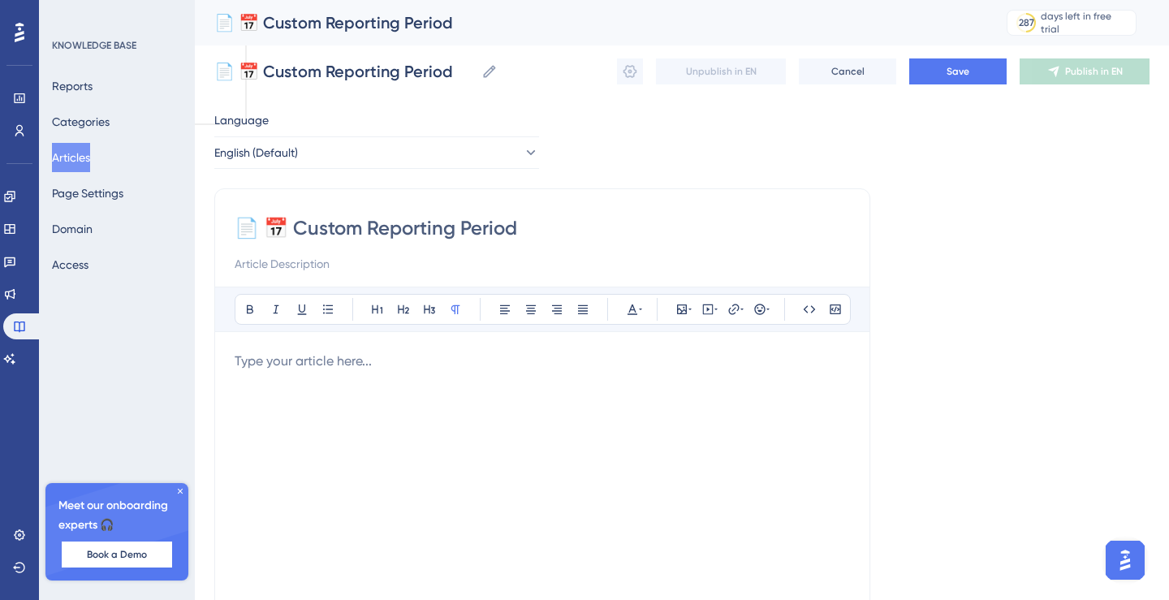
type input "📄 📅 Custom Reporting Period"
click at [387, 350] on div "Bold Italic Underline Bullet Point Heading 1 Heading 2 Heading 3 Normal Align L…" at bounding box center [543, 498] width 616 height 422
click at [339, 365] on p "To enrich screen reader interactions, please activate Accessibility in Grammarl…" at bounding box center [543, 361] width 616 height 19
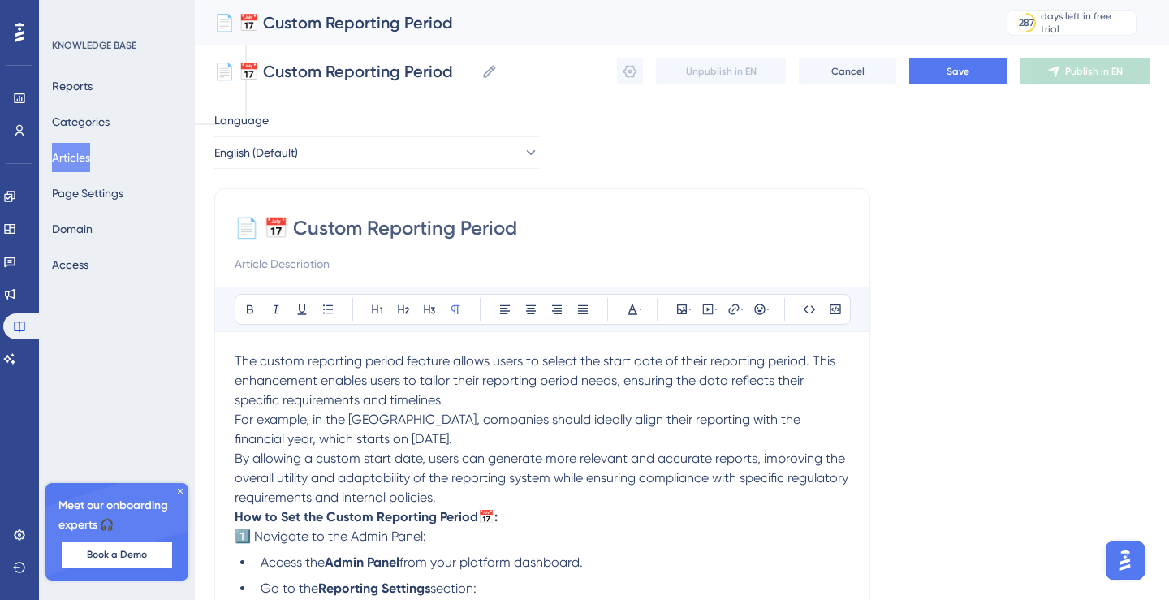
click at [464, 402] on p "The custom reporting period feature allows users to select the start date of th…" at bounding box center [543, 381] width 616 height 58
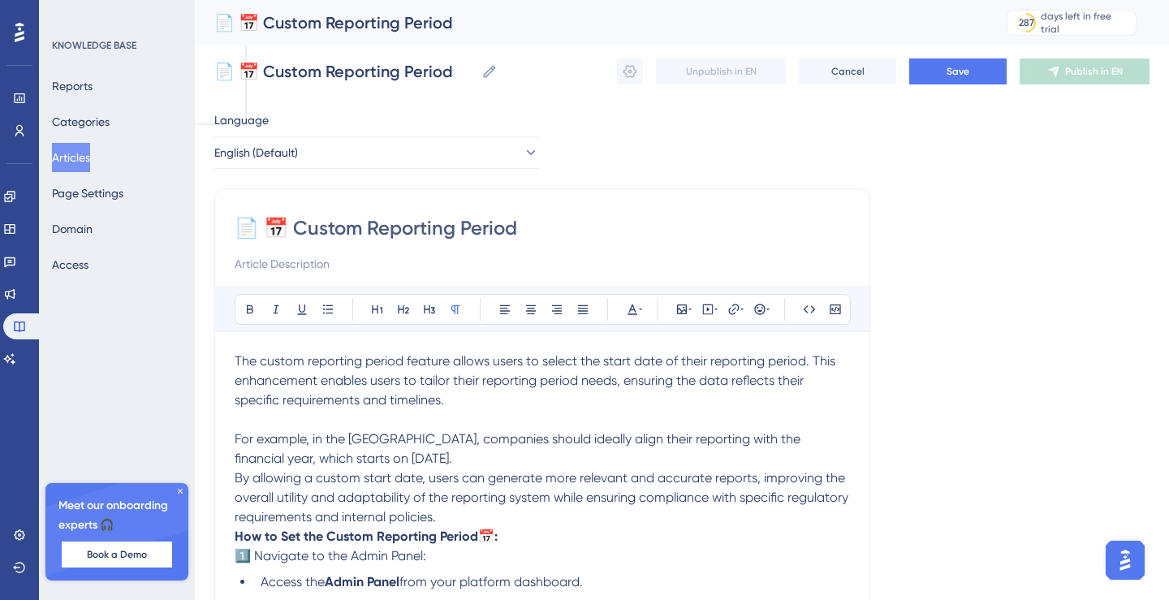
click at [384, 453] on p "For example, in the UK, companies should ideally align their reporting with the…" at bounding box center [543, 449] width 616 height 39
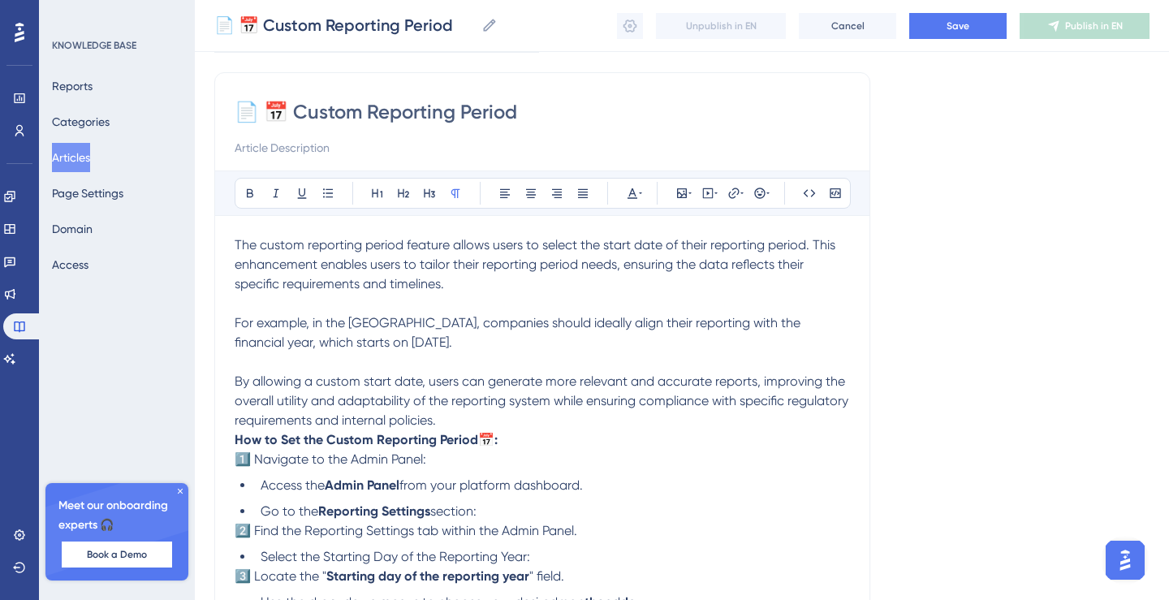
scroll to position [138, 0]
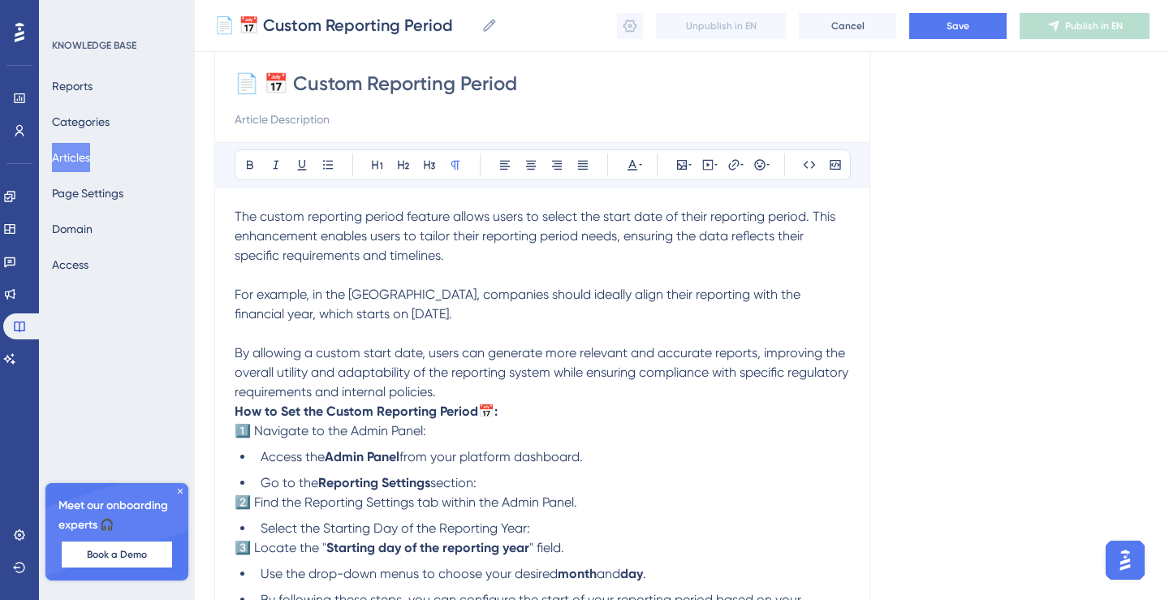
click at [529, 393] on p "By allowing a custom start date, users can generate more relevant and accurate …" at bounding box center [543, 373] width 616 height 58
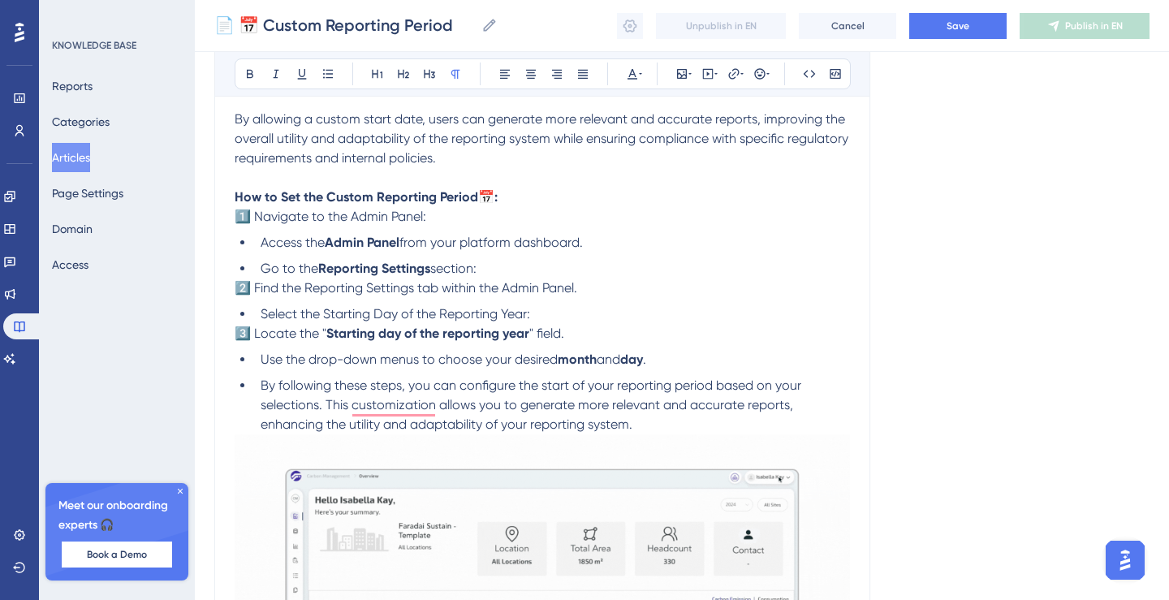
scroll to position [370, 0]
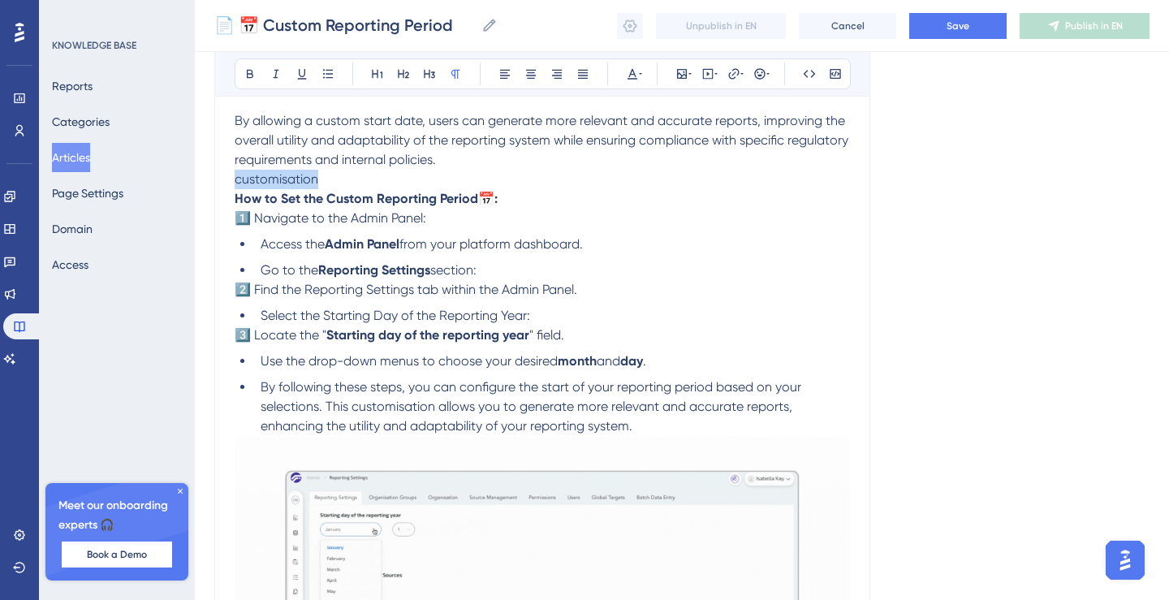
drag, startPoint x: 336, startPoint y: 178, endPoint x: 208, endPoint y: 177, distance: 128.3
click at [208, 178] on div "Performance Users Engagement Widgets Feedback Product Updates Knowledge Base AI…" at bounding box center [682, 349] width 975 height 1438
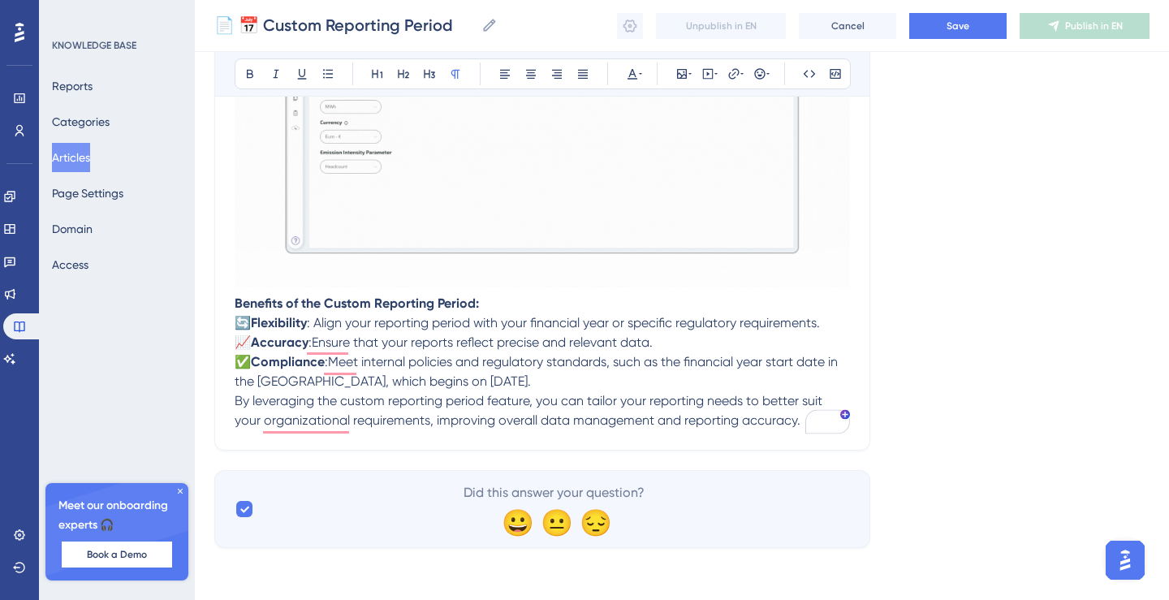
scroll to position [868, 0]
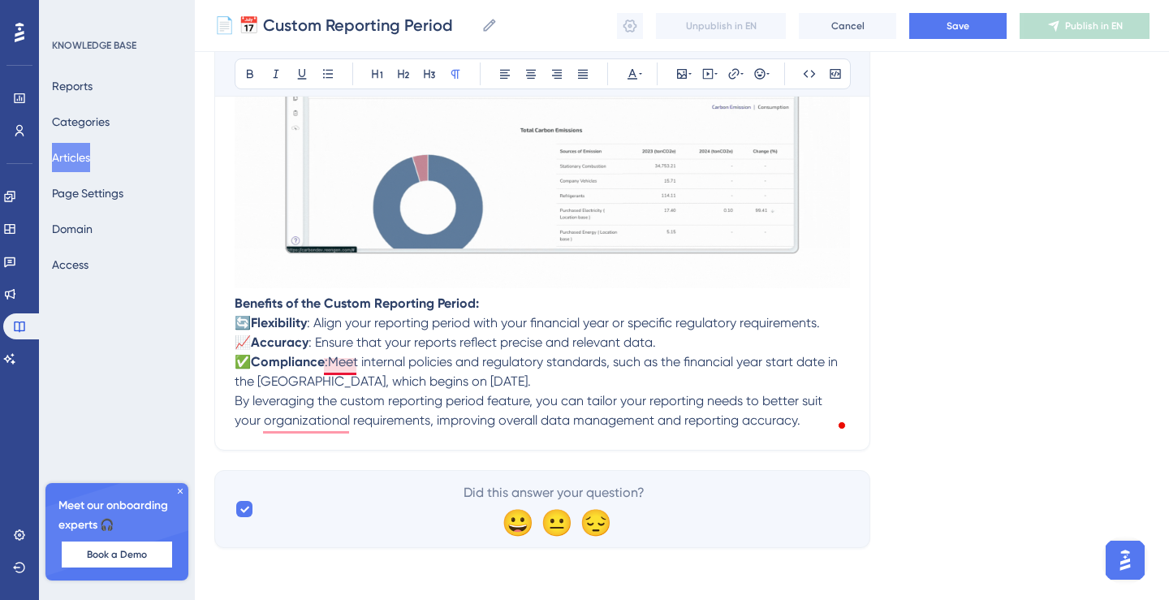
click at [326, 361] on span ":Meet internal policies and regulatory standards, such as the financial year st…" at bounding box center [538, 371] width 607 height 35
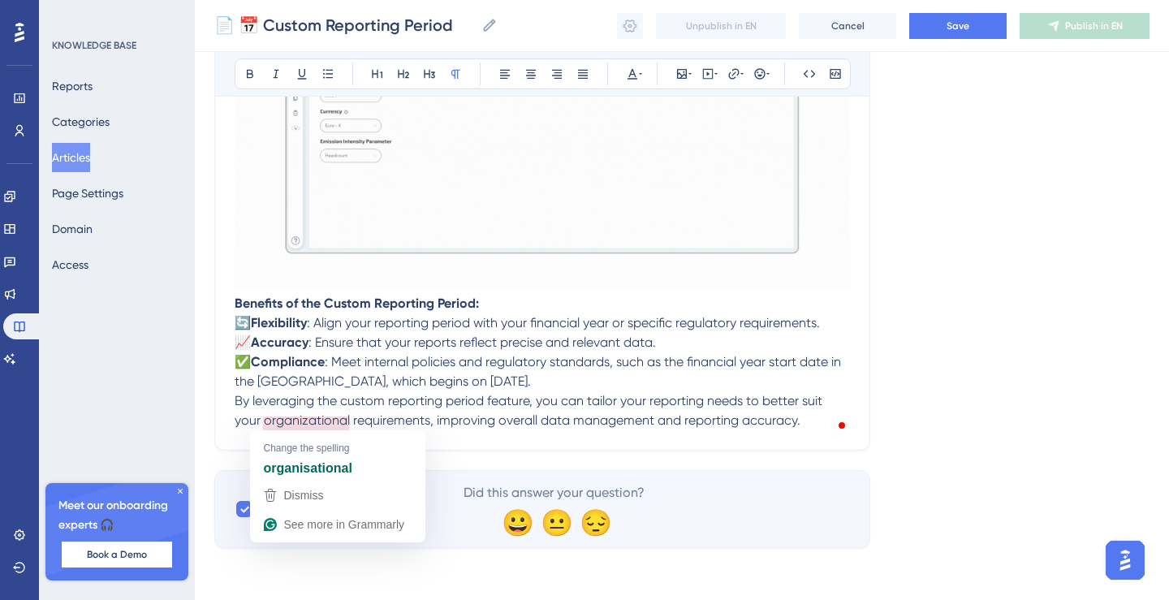
click at [307, 420] on span "By leveraging the custom reporting period feature, you can tailor your reportin…" at bounding box center [530, 410] width 591 height 35
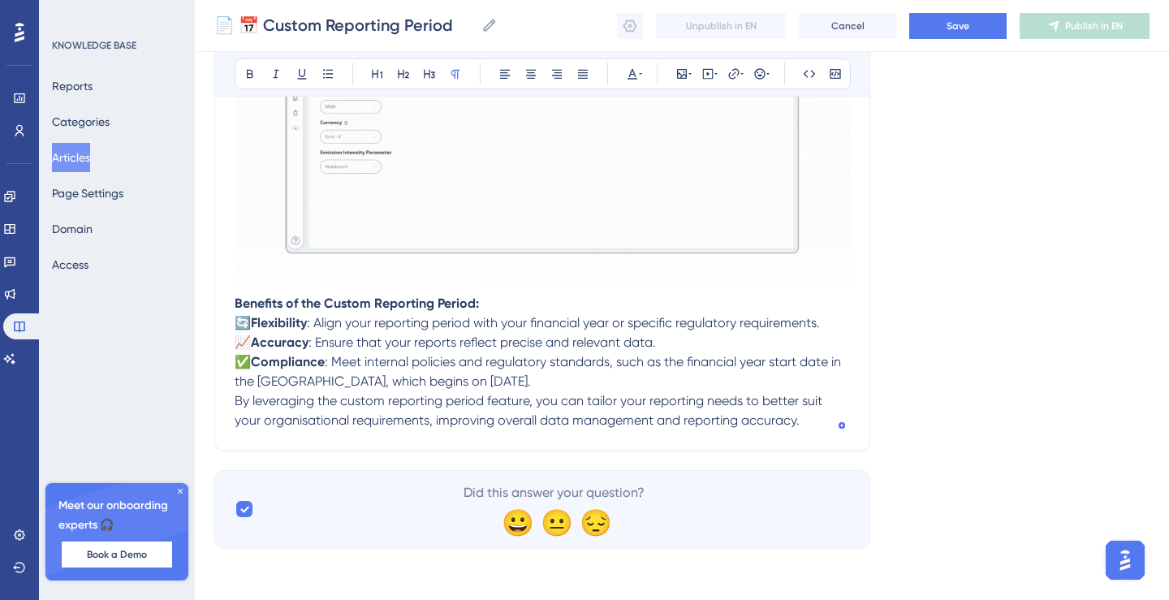
click at [486, 378] on p "✅ Compliance : Meet internal policies and regulatory standards, such as the fin…" at bounding box center [543, 371] width 616 height 39
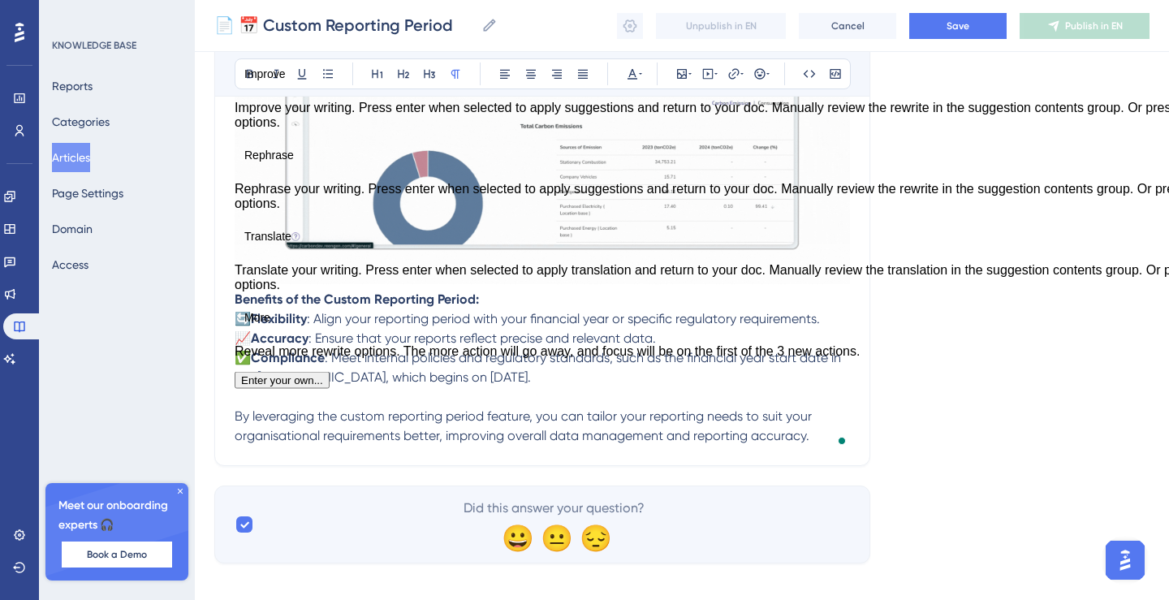
click at [417, 443] on span "By leveraging the custom reporting period feature, you can tailor your reportin…" at bounding box center [525, 425] width 581 height 35
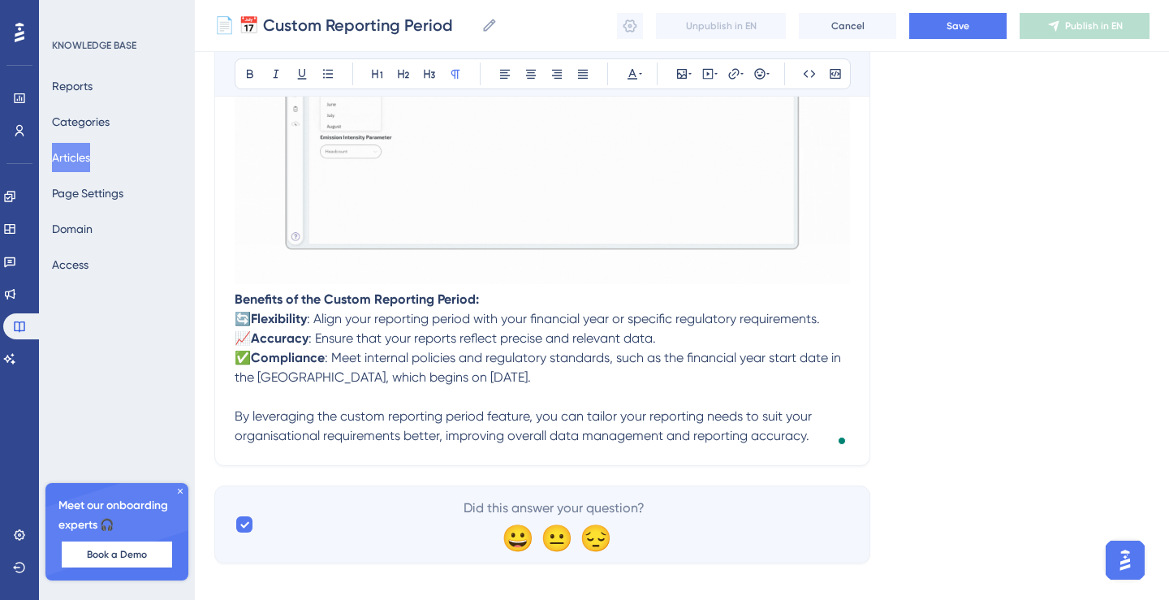
click at [818, 440] on p "By leveraging the custom reporting period feature, you can tailor your reportin…" at bounding box center [543, 426] width 616 height 39
click at [838, 322] on p "🔄 Flexibility : Align your reporting period with your financial year or specifi…" at bounding box center [543, 318] width 616 height 19
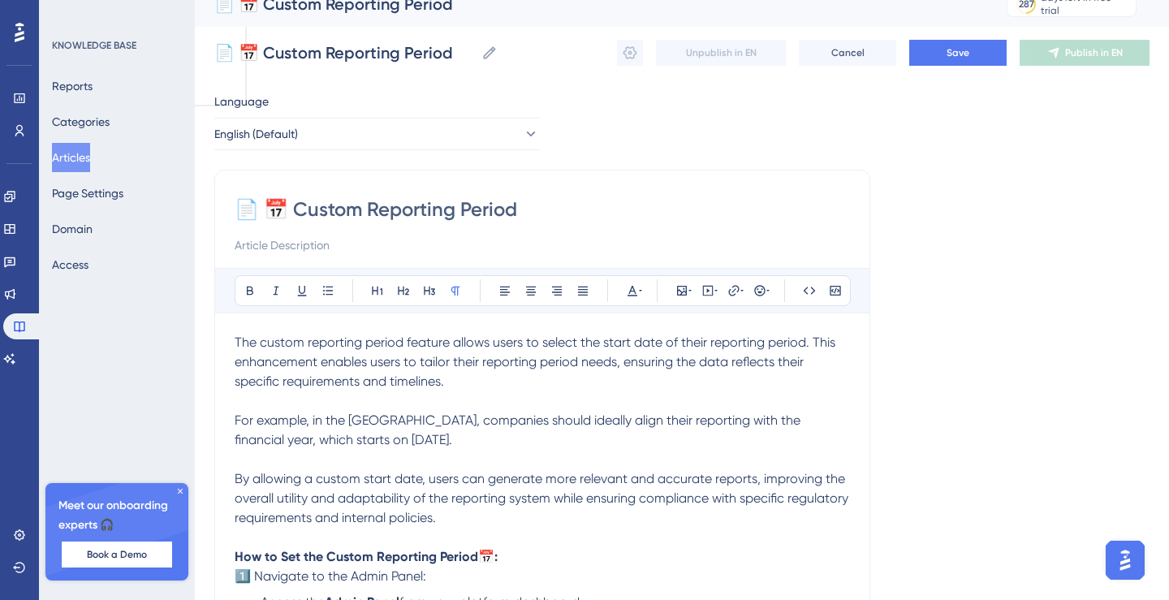
scroll to position [0, 0]
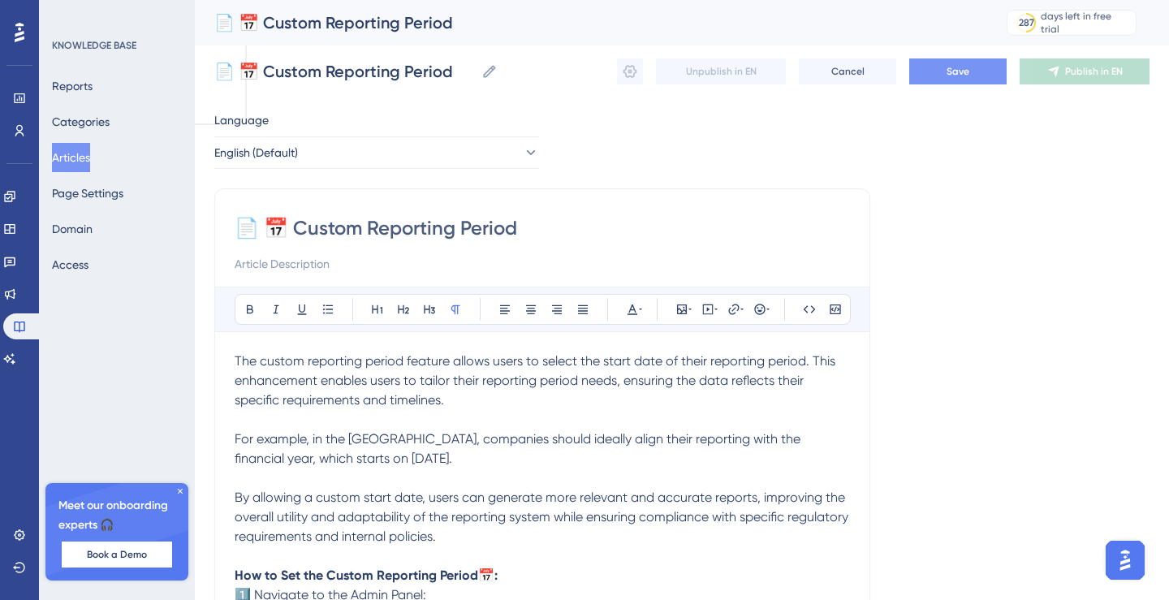
click at [972, 66] on button "Save" at bounding box center [958, 71] width 97 height 26
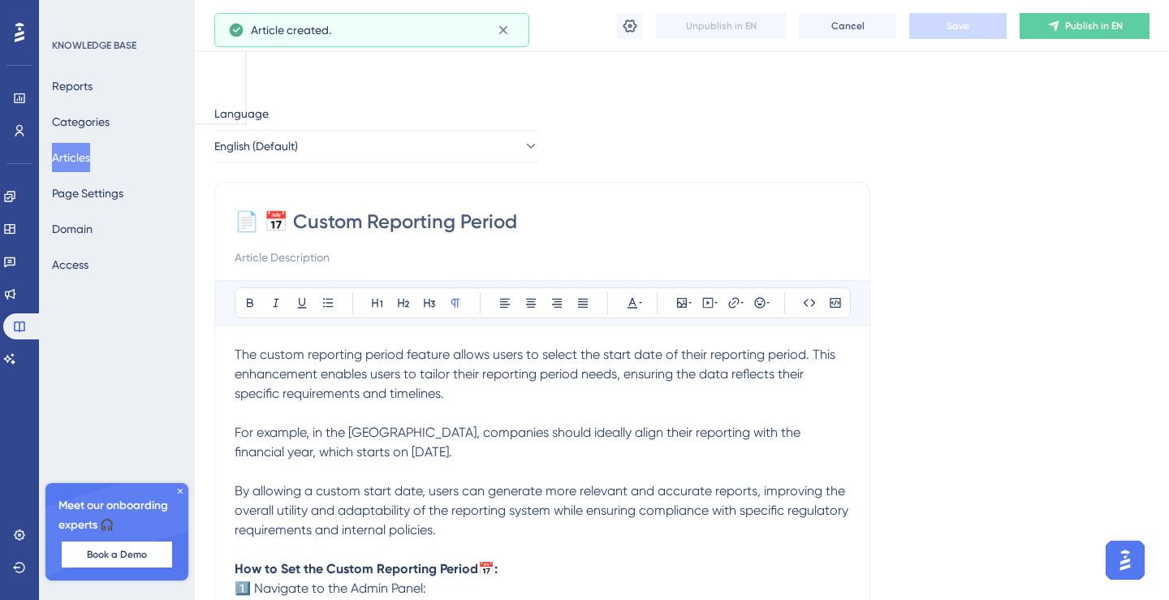
scroll to position [370, 0]
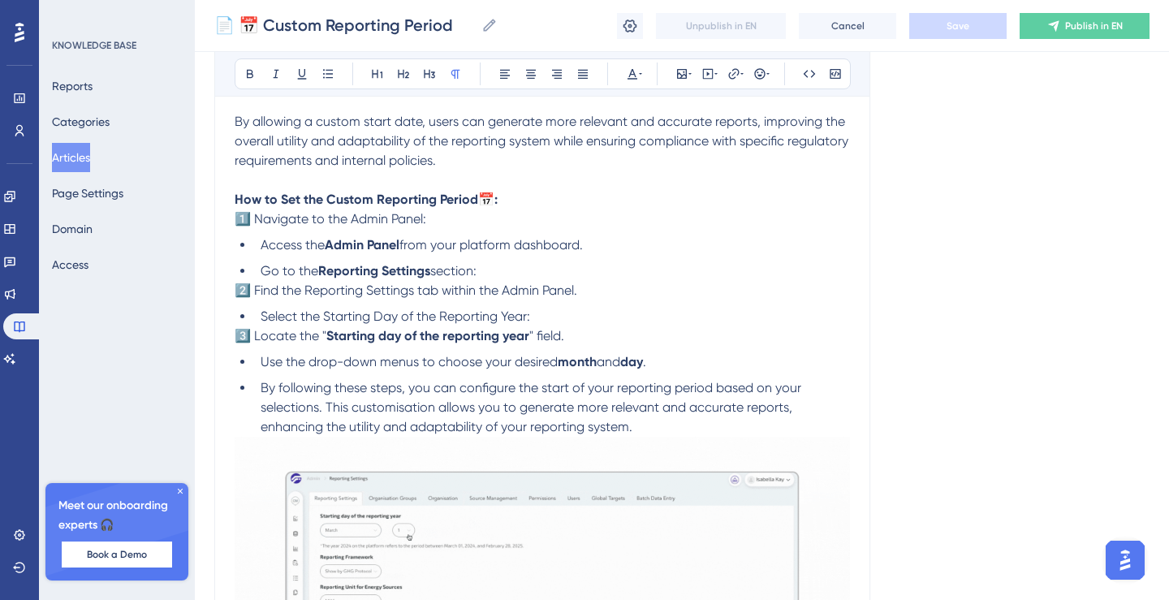
click at [86, 158] on button "Articles" at bounding box center [71, 157] width 38 height 29
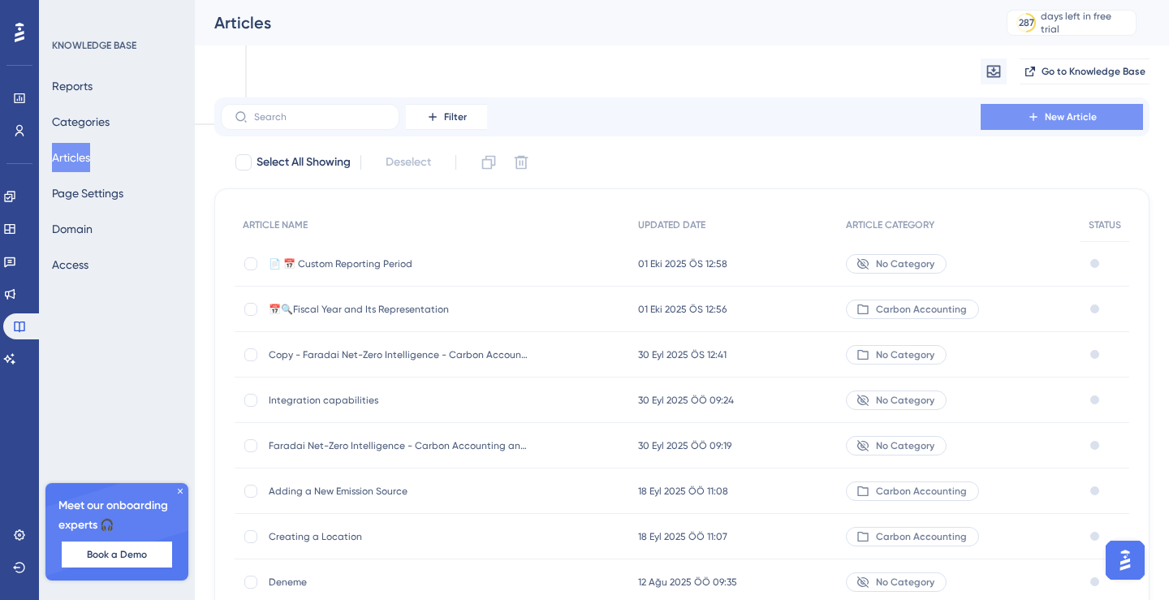
click at [1079, 109] on button "New Article" at bounding box center [1062, 117] width 162 height 26
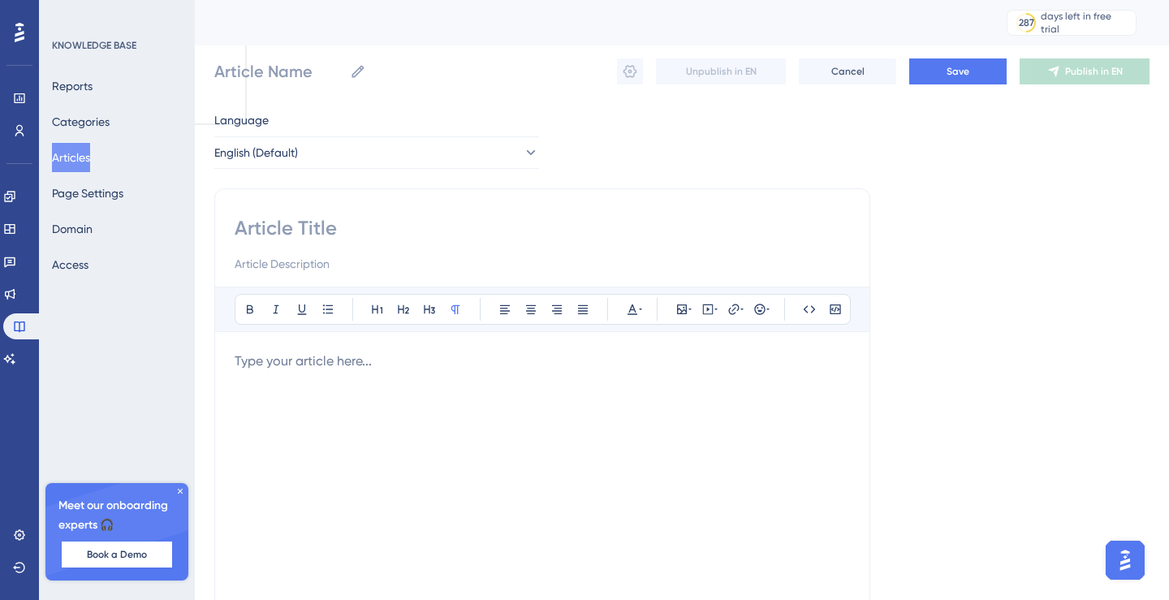
click at [307, 373] on div "To enrich screen reader interactions, please activate Accessibility in Grammarl…" at bounding box center [543, 530] width 616 height 357
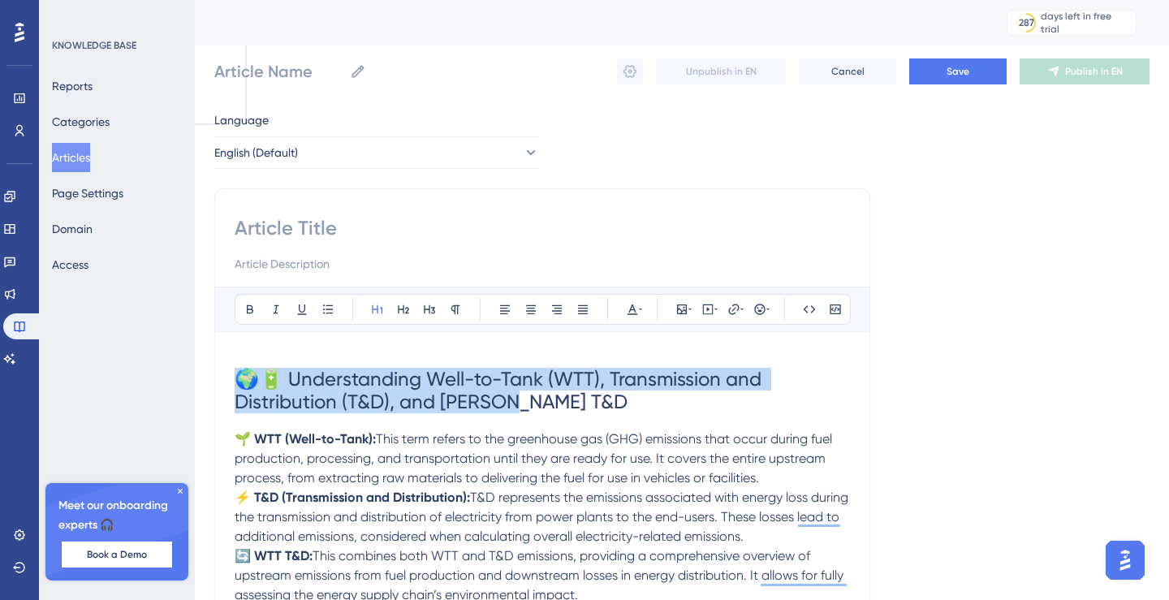
drag, startPoint x: 538, startPoint y: 408, endPoint x: 216, endPoint y: 370, distance: 323.8
copy span "🌍🔋 Understanding Well-to-Tank (WTT), Transmission and Distribution (T&D), and W…"
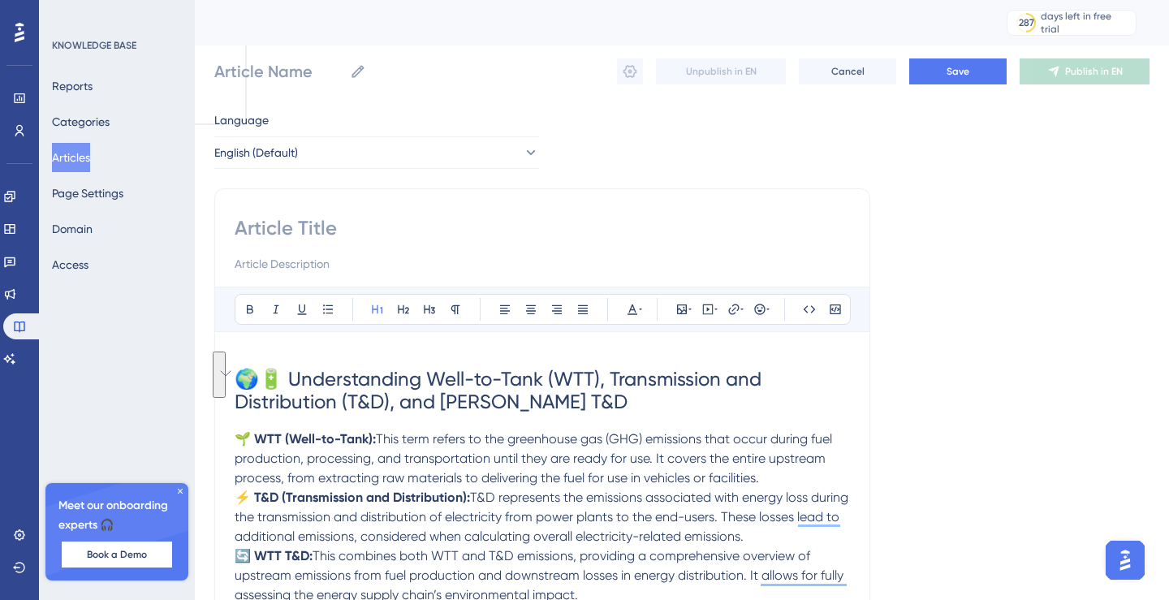
click at [293, 225] on input at bounding box center [543, 228] width 616 height 26
paste input "🌍🔋 Understanding Well-to-Tank (WTT), Transmission and Distribution (T&D), and W…"
type input "🌍🔋 Understanding Well-to-Tank (WTT), Transmission and Distribution (T&D), and W…"
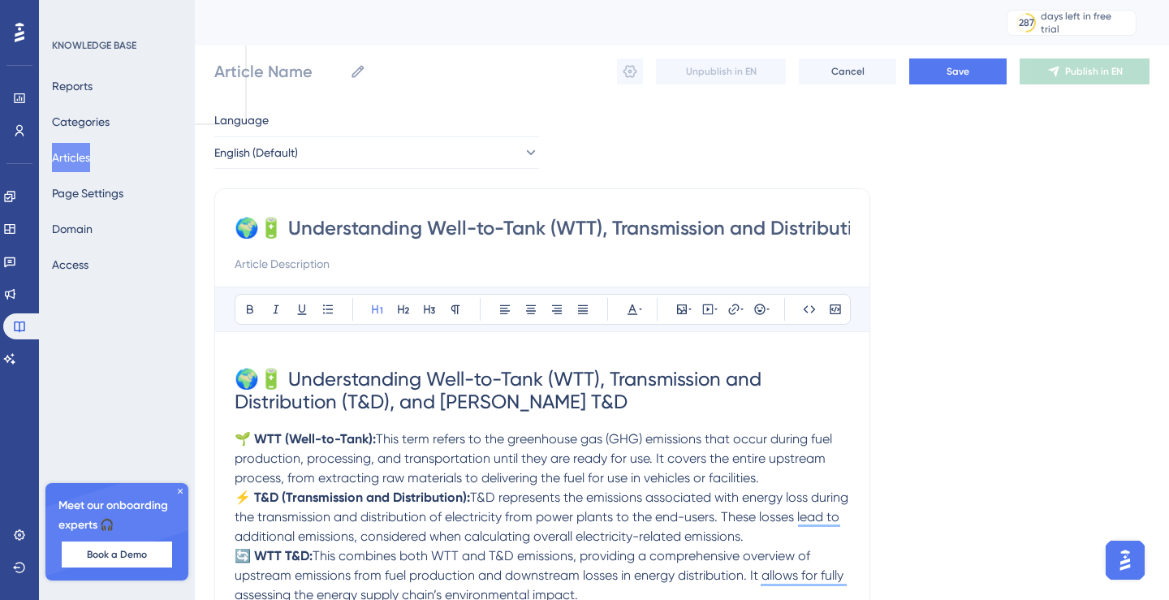
scroll to position [0, 198]
type input "🌍🔋 Understanding Well-to-Tank (WTT), Transmission and Distribution (T&D), and W…"
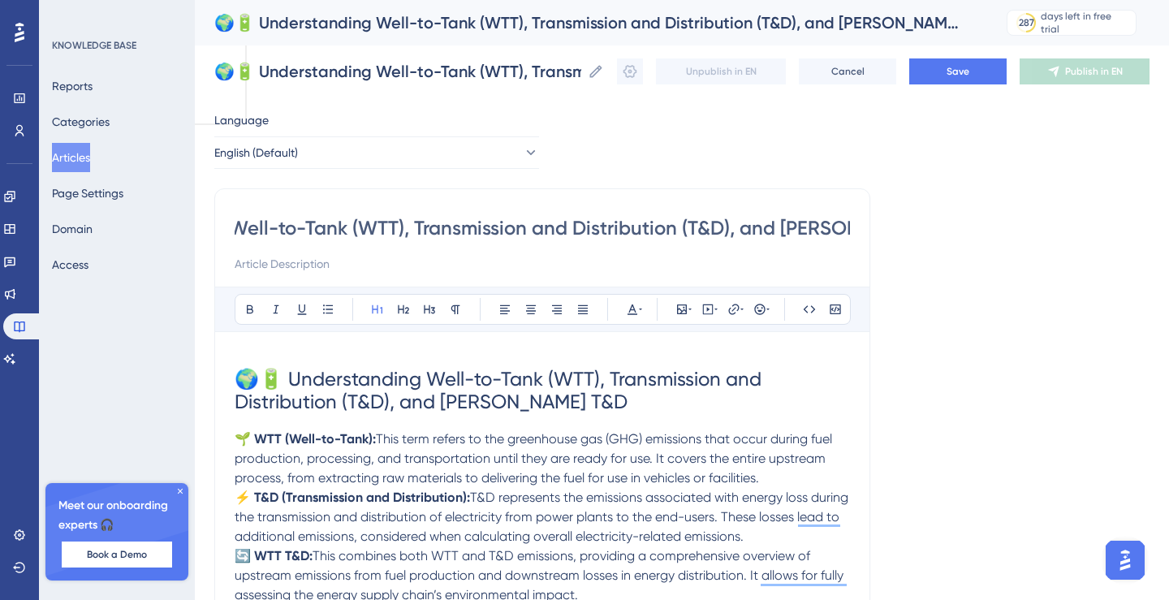
type input "🌍🔋 Understanding Well-to-Tank (WTT), Transmission and Distribution (T&D), and W…"
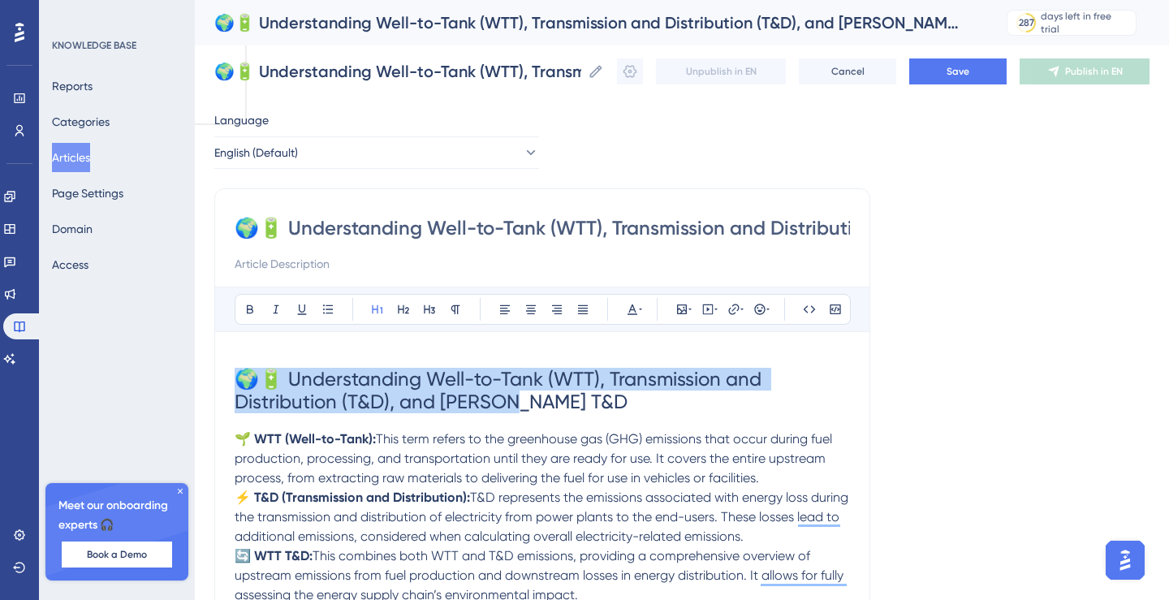
drag, startPoint x: 554, startPoint y: 397, endPoint x: 216, endPoint y: 378, distance: 338.3
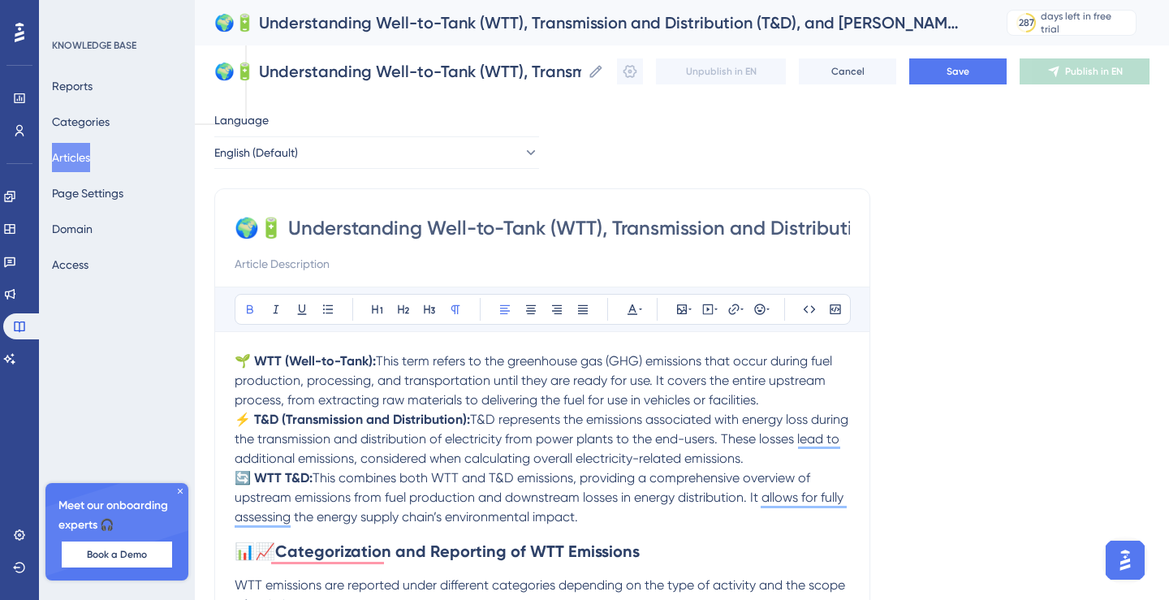
click at [799, 401] on p "🌱 WTT (Well-to-Tank): This term refers to the greenhouse gas (GHG) emissions th…" at bounding box center [543, 381] width 616 height 58
click at [752, 519] on p "🔄 WTT T&D: This combines both WTT and T&D emissions, providing a comprehensive …" at bounding box center [543, 498] width 616 height 58
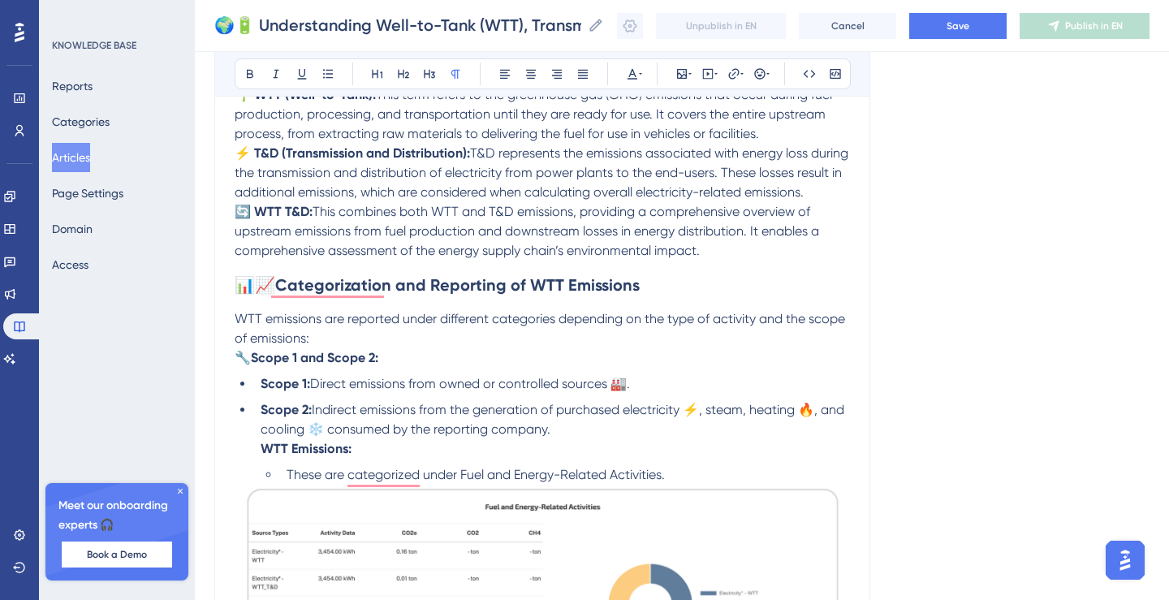
scroll to position [261, 0]
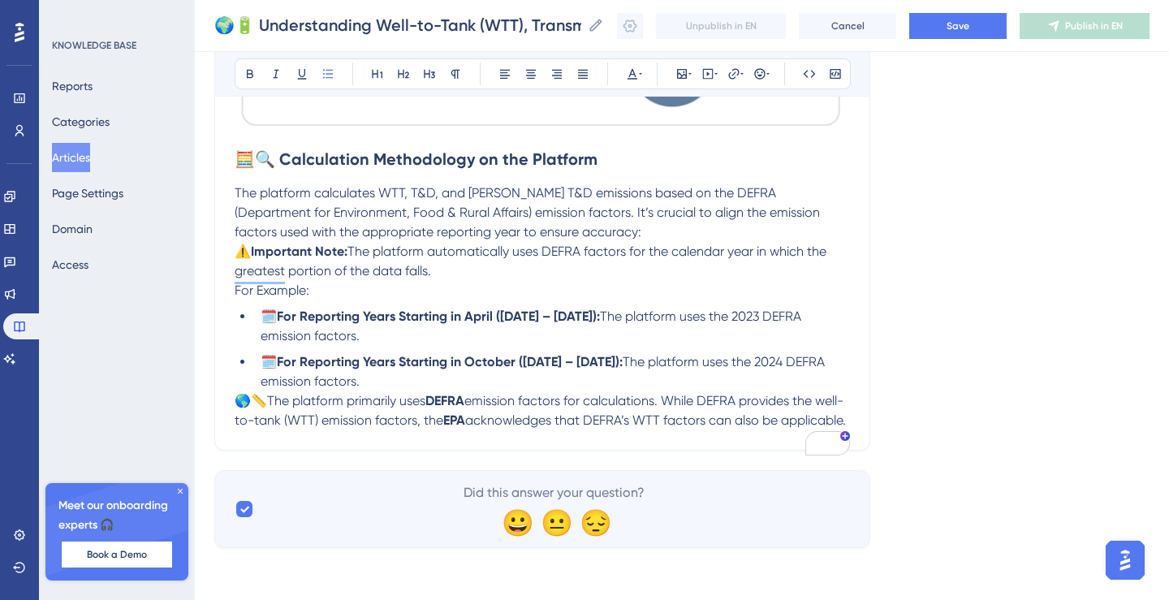
click at [428, 356] on li "🗓️ For Reporting Years Starting in October ([DATE] – [DATE]): The platform uses…" at bounding box center [552, 371] width 596 height 39
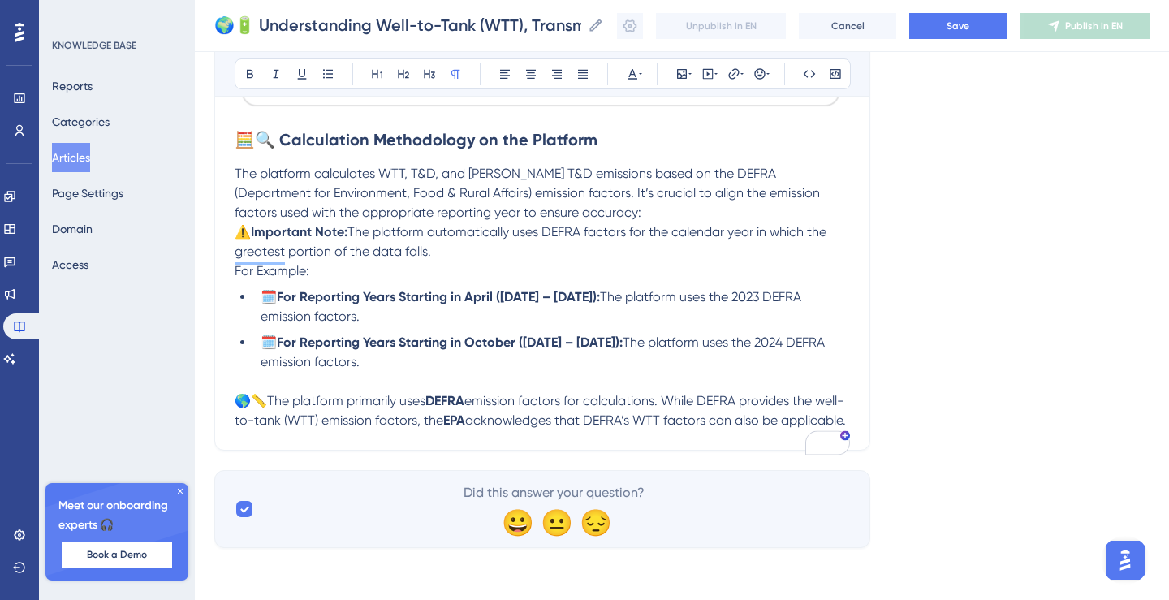
click at [461, 247] on p "⚠️ Important Note: The platform automatically uses DEFRA factors for the calend…" at bounding box center [543, 242] width 616 height 39
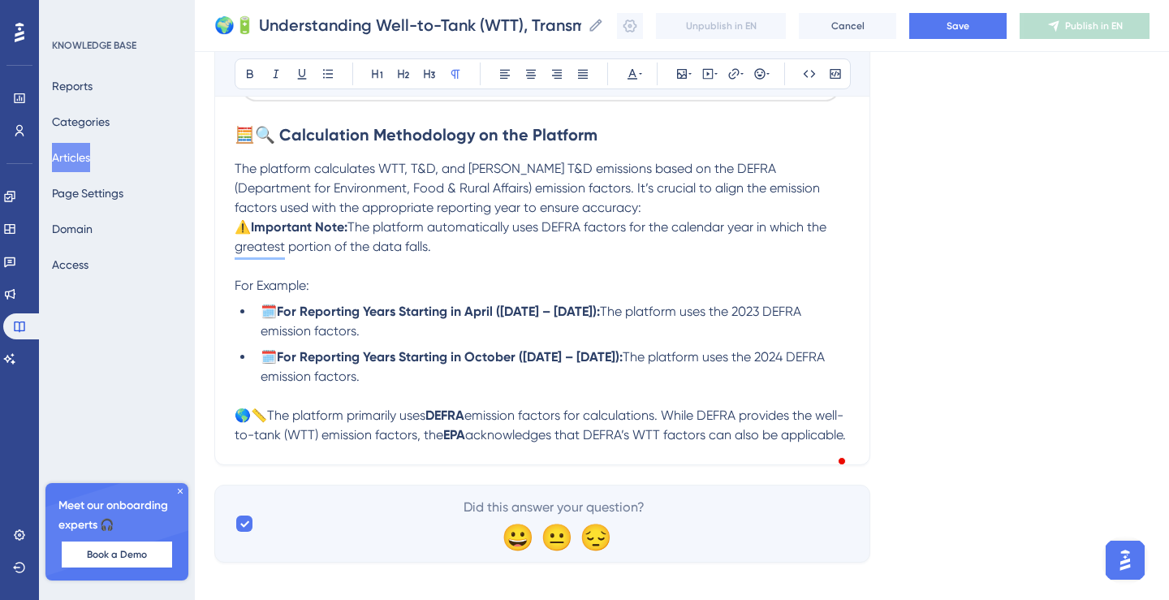
click at [536, 206] on p "The platform calculates WTT, T&D, and WTT T&D emissions based on the DEFRA (Dep…" at bounding box center [543, 188] width 616 height 58
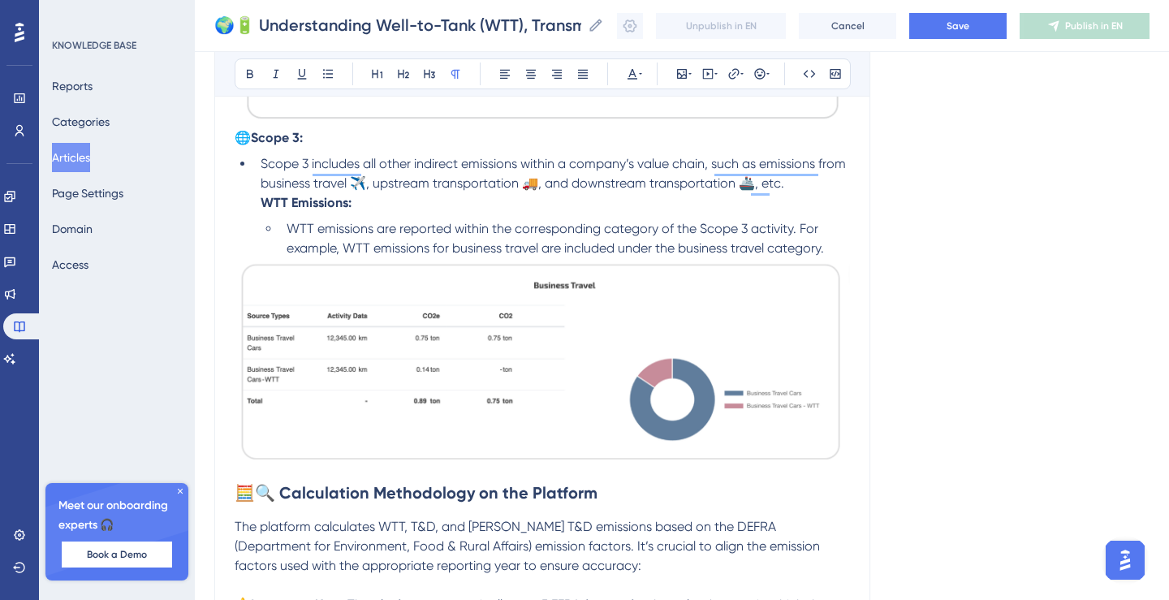
scroll to position [711, 0]
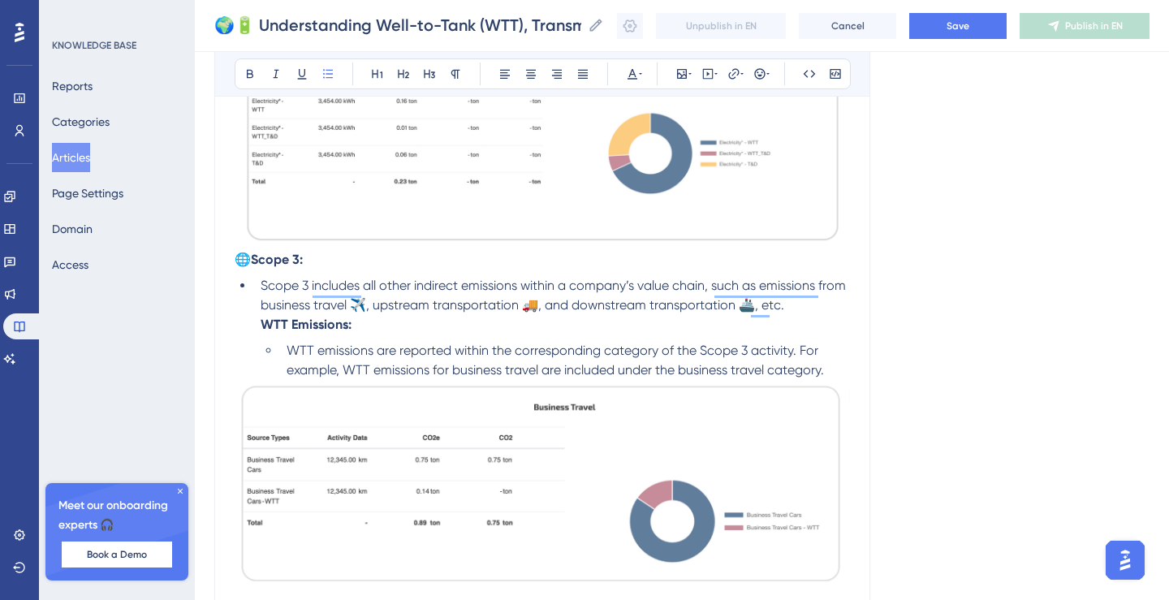
click at [789, 313] on li "Scope 3 includes all other indirect emissions within a company’s value chain, s…" at bounding box center [552, 305] width 596 height 58
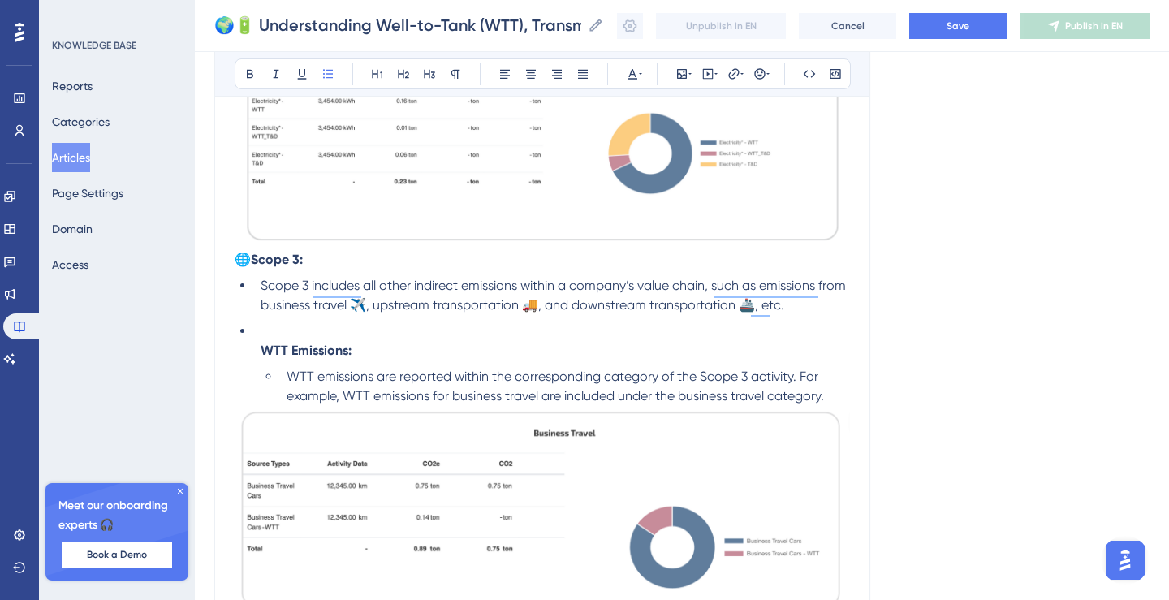
drag, startPoint x: 273, startPoint y: 339, endPoint x: 185, endPoint y: 335, distance: 87.8
click at [195, 335] on div "Performance Users Engagement Widgets Feedback Product Updates Knowledge Base AI…" at bounding box center [682, 201] width 975 height 1825
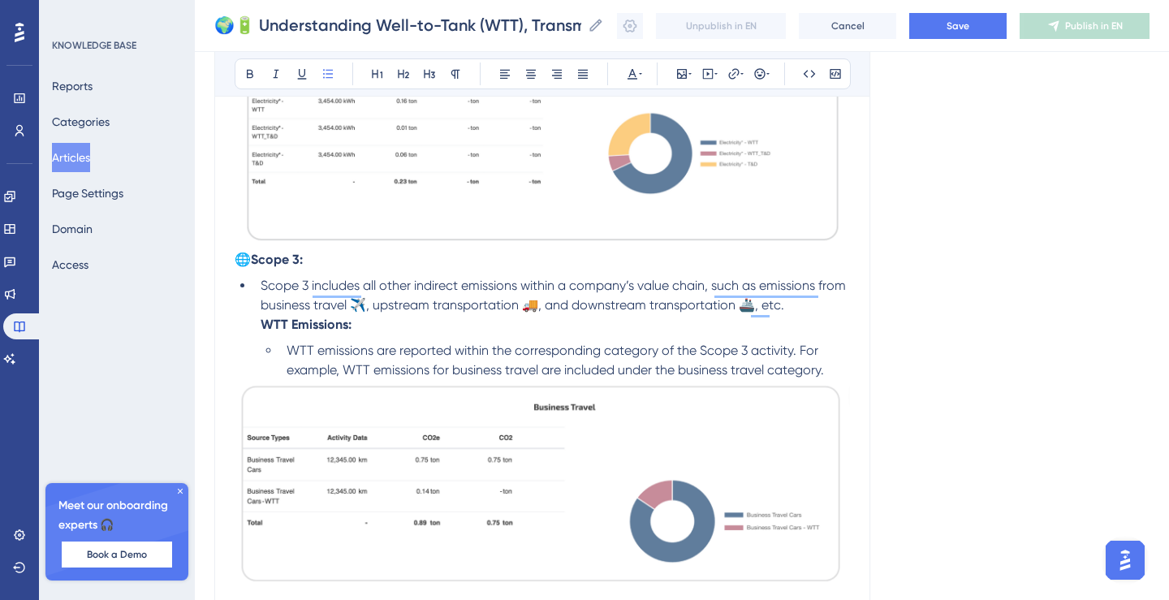
click at [258, 328] on li "Scope 3 includes all other indirect emissions within a company’s value chain, s…" at bounding box center [552, 305] width 596 height 58
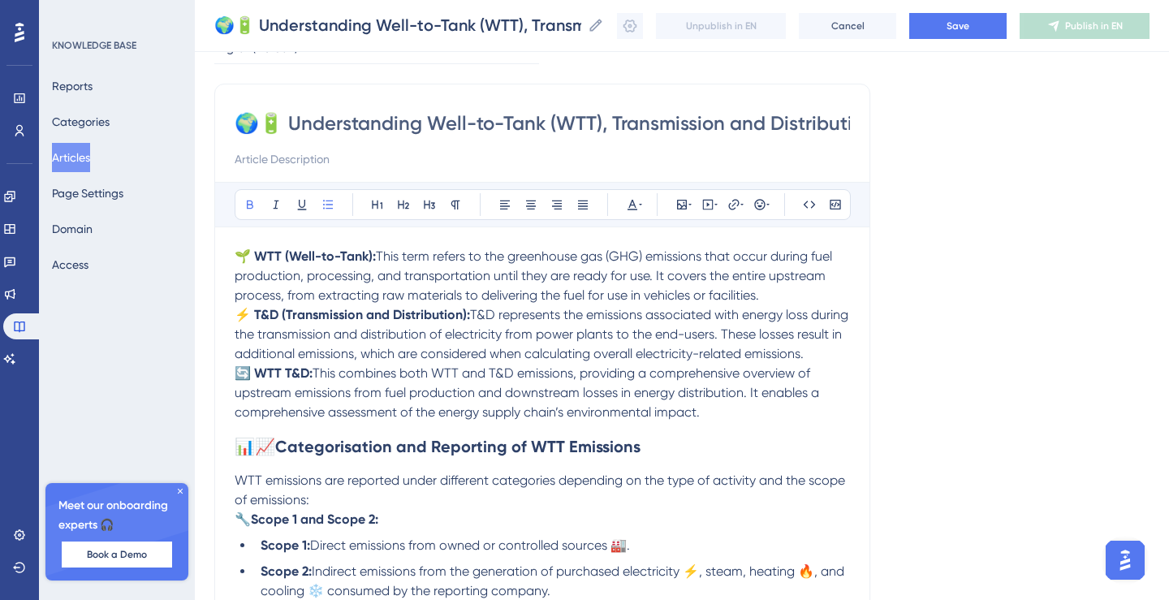
scroll to position [97, 0]
click at [784, 283] on span "This term refers to the greenhouse gas (GHG) emissions that occur during fuel p…" at bounding box center [535, 276] width 601 height 54
click at [778, 300] on p "🌱 WTT (Well-to-Tank): This term refers to the greenhouse gas (GHG) emissions th…" at bounding box center [543, 277] width 616 height 58
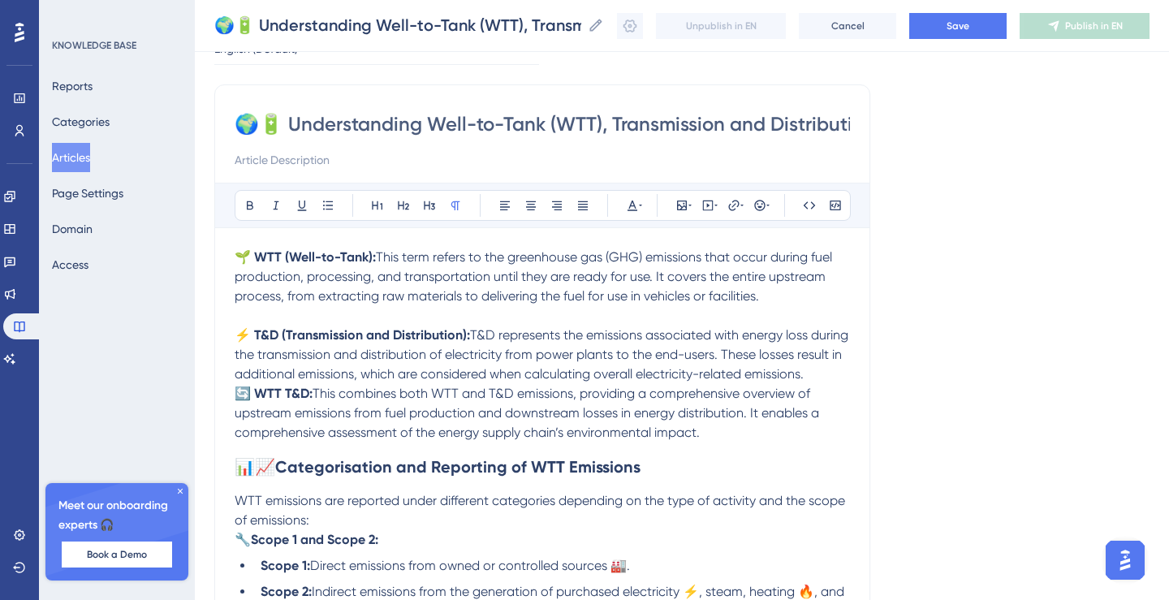
click at [815, 376] on p "⚡ T&D (Transmission and Distribution): T&D represents the emissions associated …" at bounding box center [543, 355] width 616 height 58
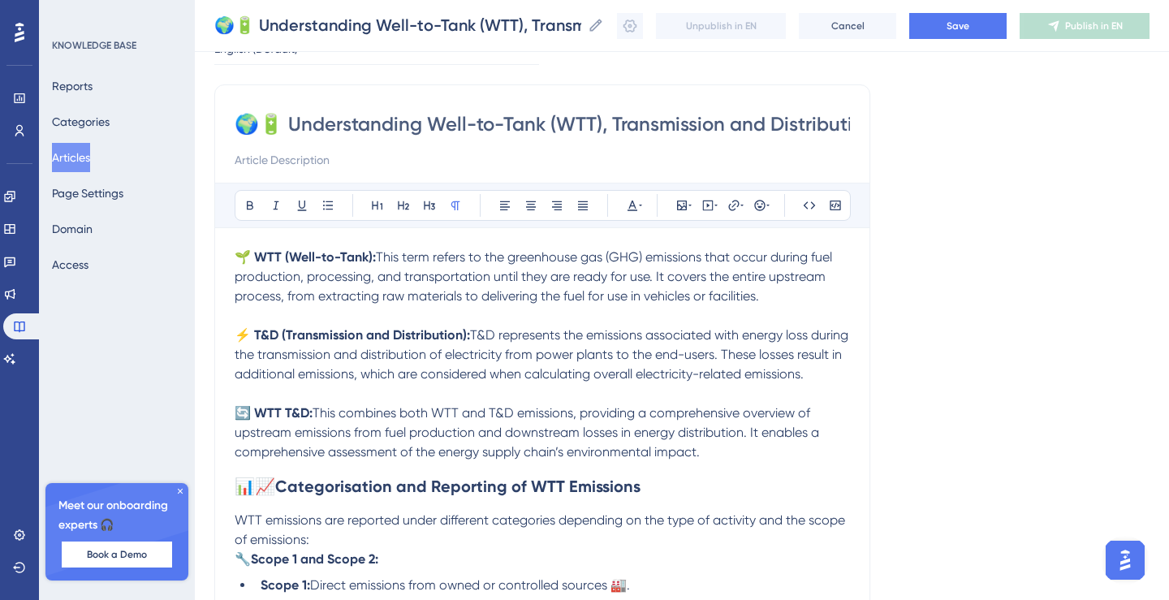
scroll to position [0, 0]
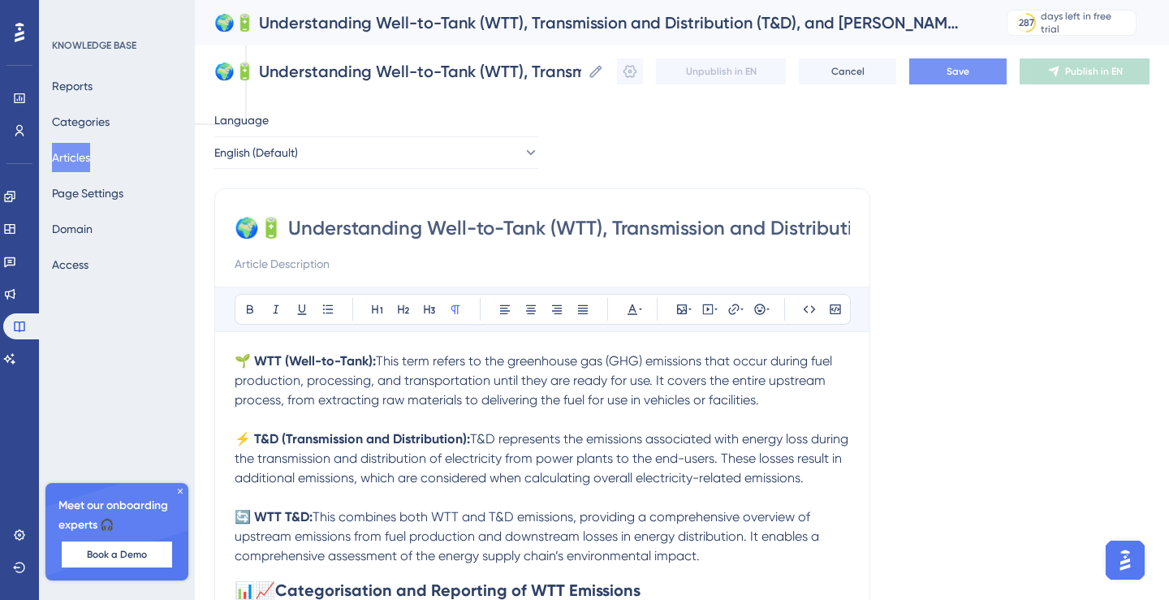
click at [963, 67] on span "Save" at bounding box center [958, 71] width 23 height 13
click at [87, 162] on button "Articles" at bounding box center [71, 157] width 38 height 29
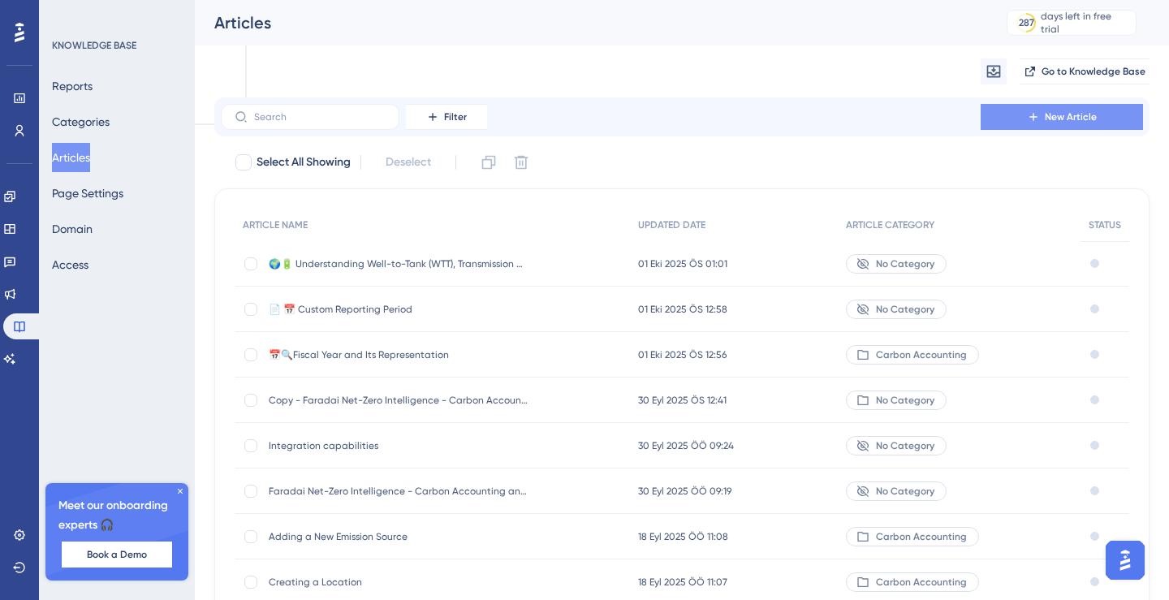
click at [1064, 117] on span "New Article" at bounding box center [1071, 116] width 52 height 13
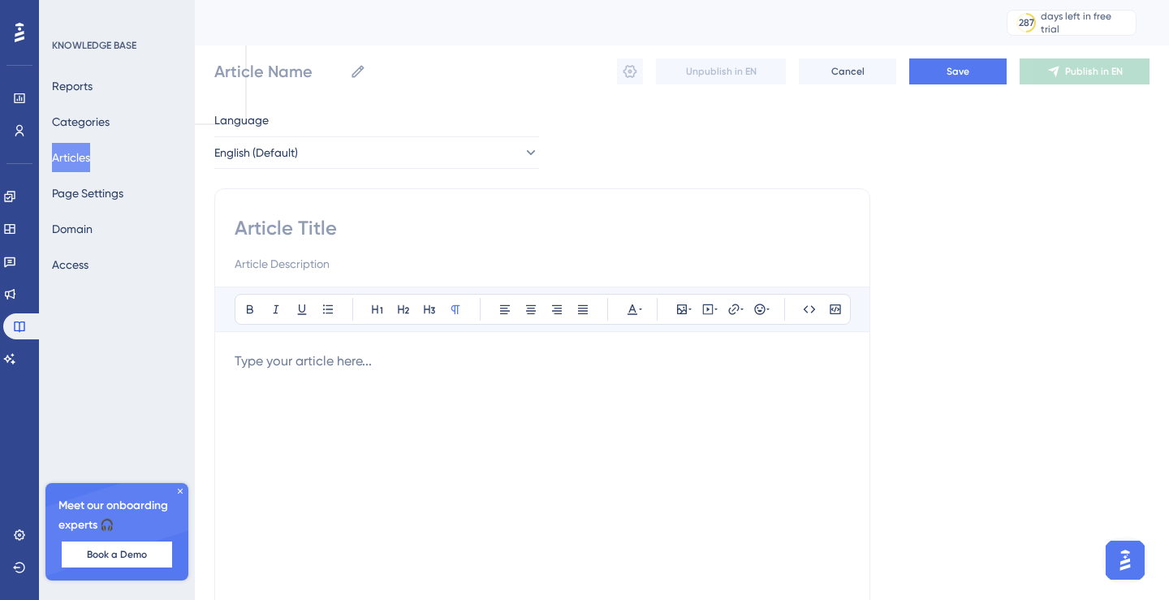
click at [395, 231] on input at bounding box center [543, 228] width 616 height 26
paste input "✅ 📊Automatic Calculation of Well-to-Tank (WTT) and Transmission & Distribution …"
type input "✅ 📊Automatic Calculation of Well-to-Tank (WTT) and Transmission & Distribution …"
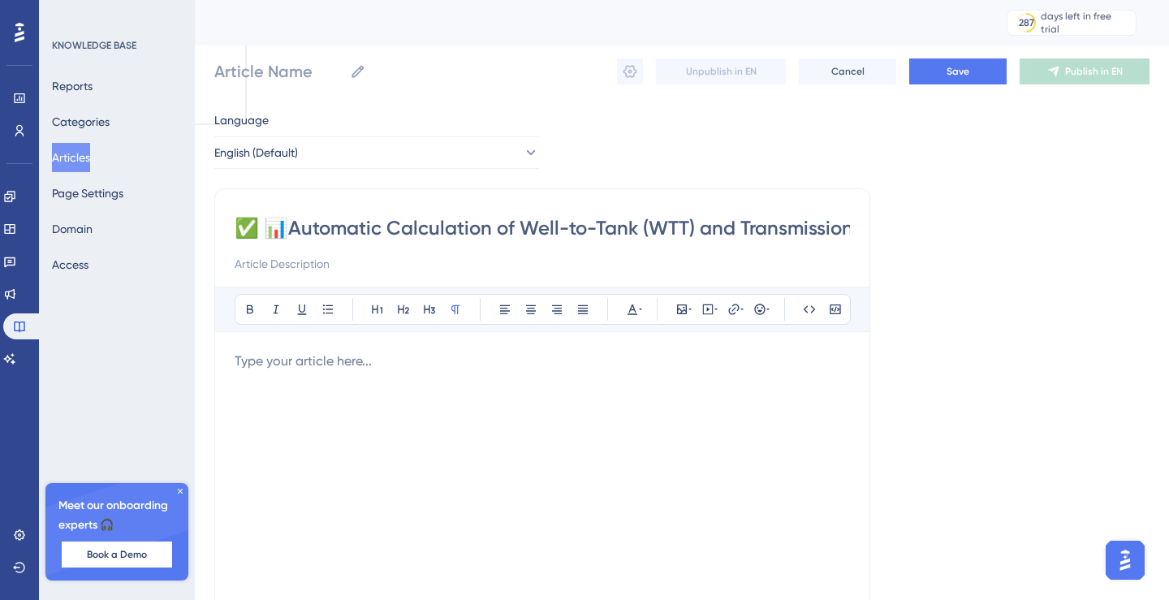
scroll to position [0, 261]
type input "✅ 📊Automatic Calculation of Well-to-Tank (WTT) and Transmission & Distribution …"
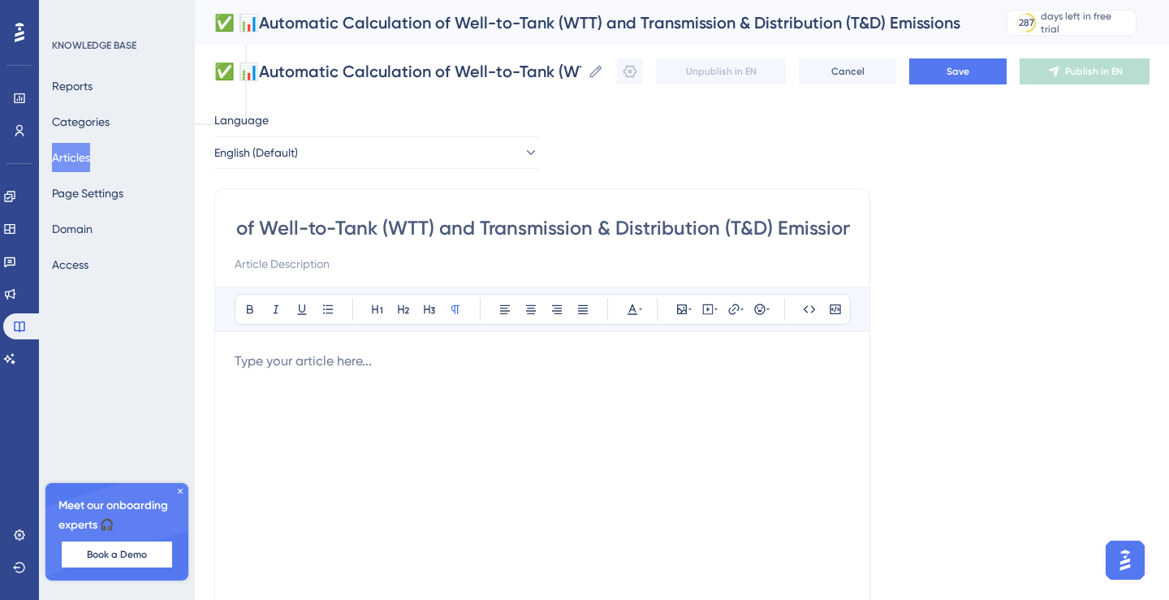
type input "✅ 📊Automatic Calculation of Well-to-Tank (WTT) and Transmission & Distribution …"
click at [331, 366] on p "To enrich screen reader interactions, please activate Accessibility in Grammarl…" at bounding box center [543, 361] width 616 height 19
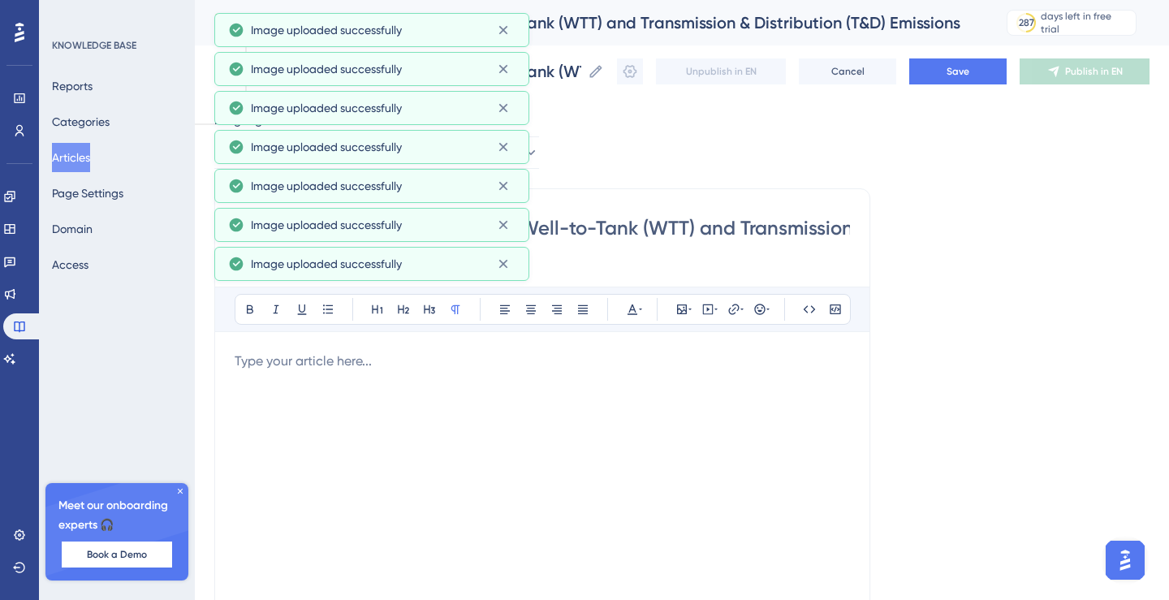
scroll to position [521, 0]
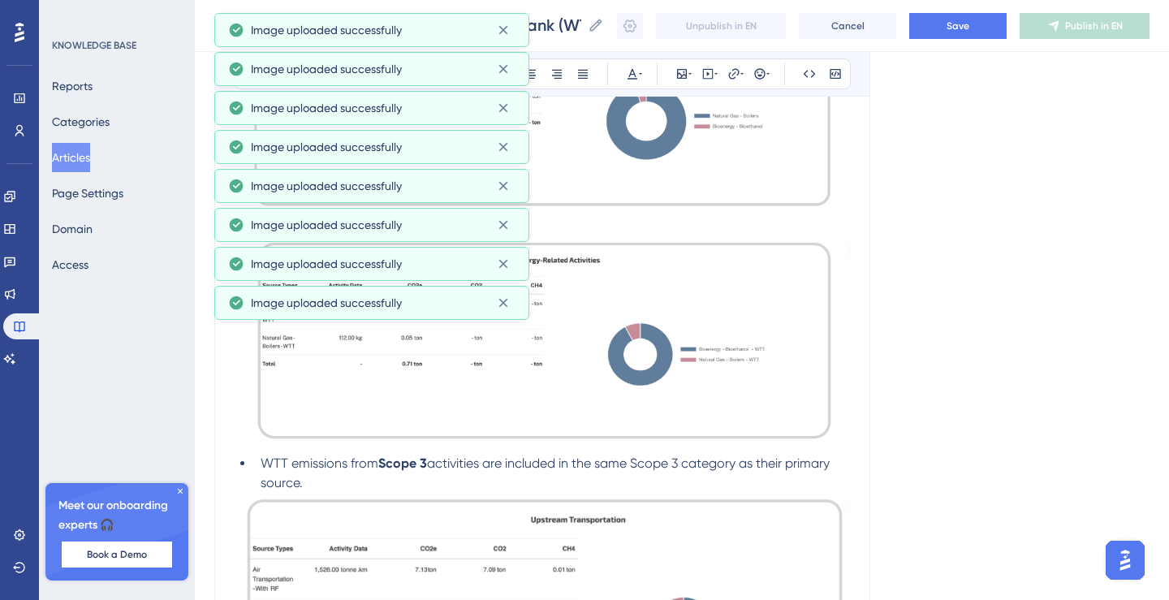
click at [180, 490] on icon at bounding box center [180, 491] width 10 height 10
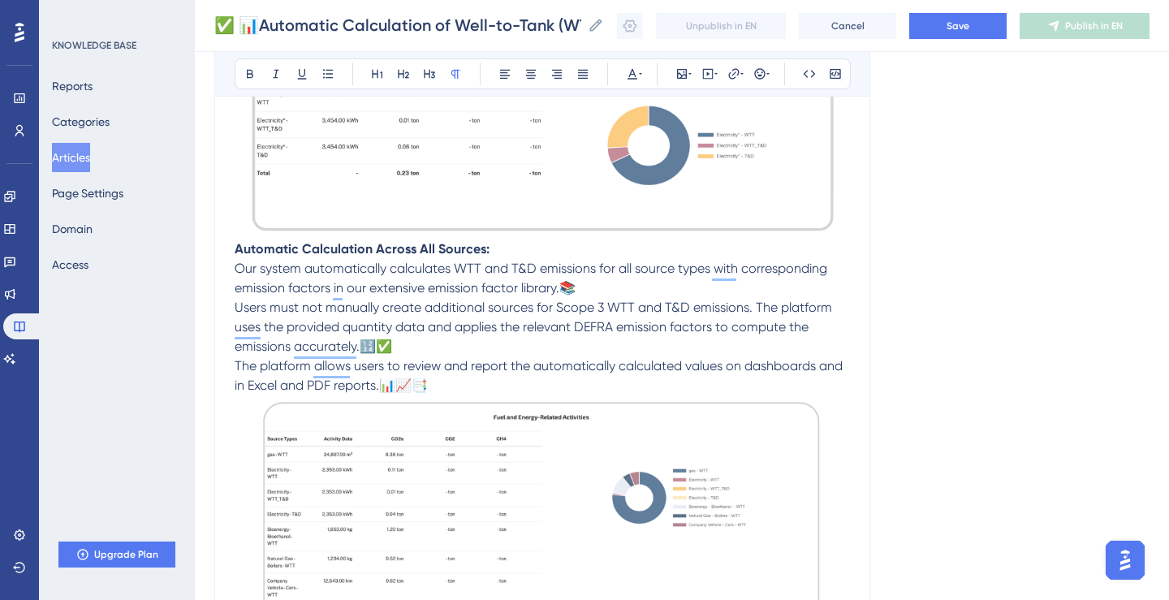
scroll to position [1491, 0]
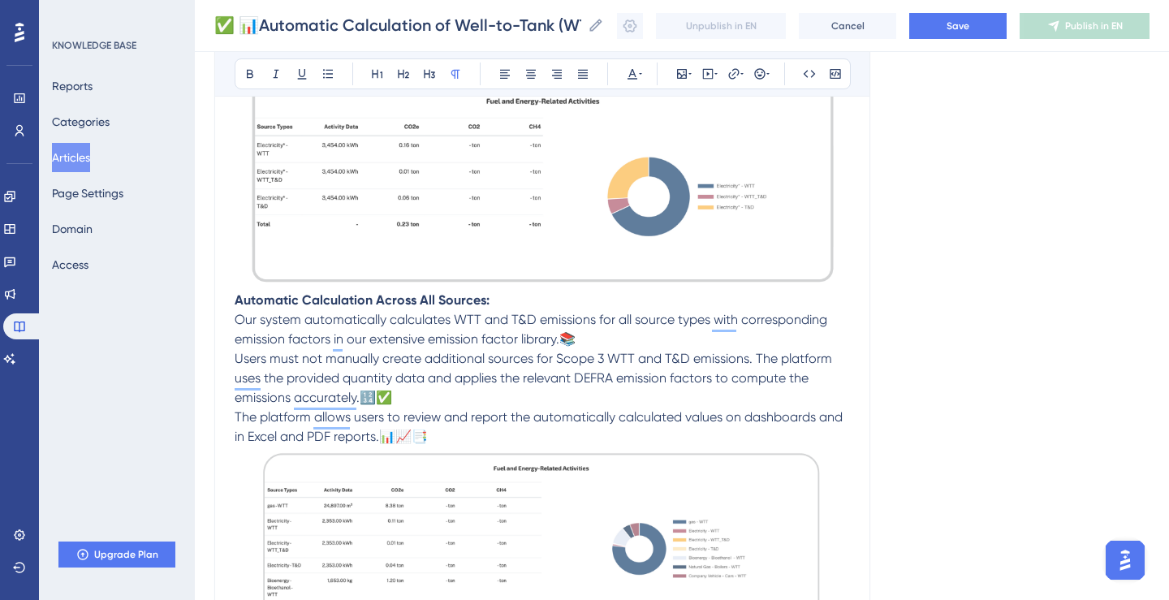
click at [420, 404] on p "Users must not manually create additional sources for Scope 3 WTT and T&D emiss…" at bounding box center [543, 378] width 616 height 58
click at [601, 335] on p "Our system automatically calculates WTT and T&D emissions for all source types …" at bounding box center [543, 329] width 616 height 39
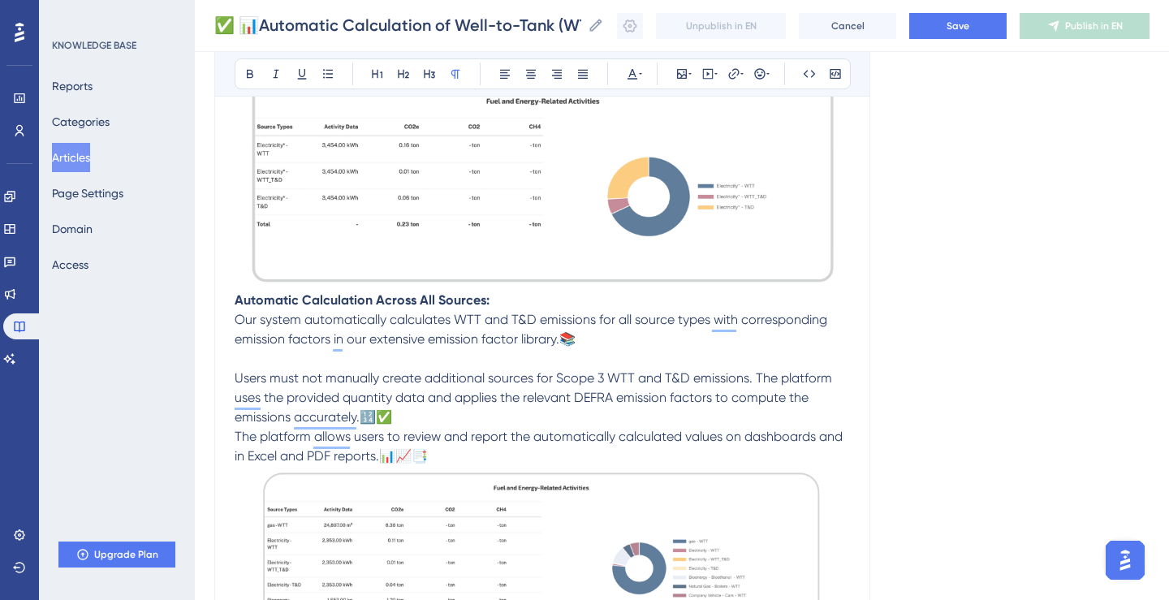
click at [416, 427] on p "Users must not manually create additional sources for Scope 3 WTT and T&D emiss…" at bounding box center [543, 398] width 616 height 58
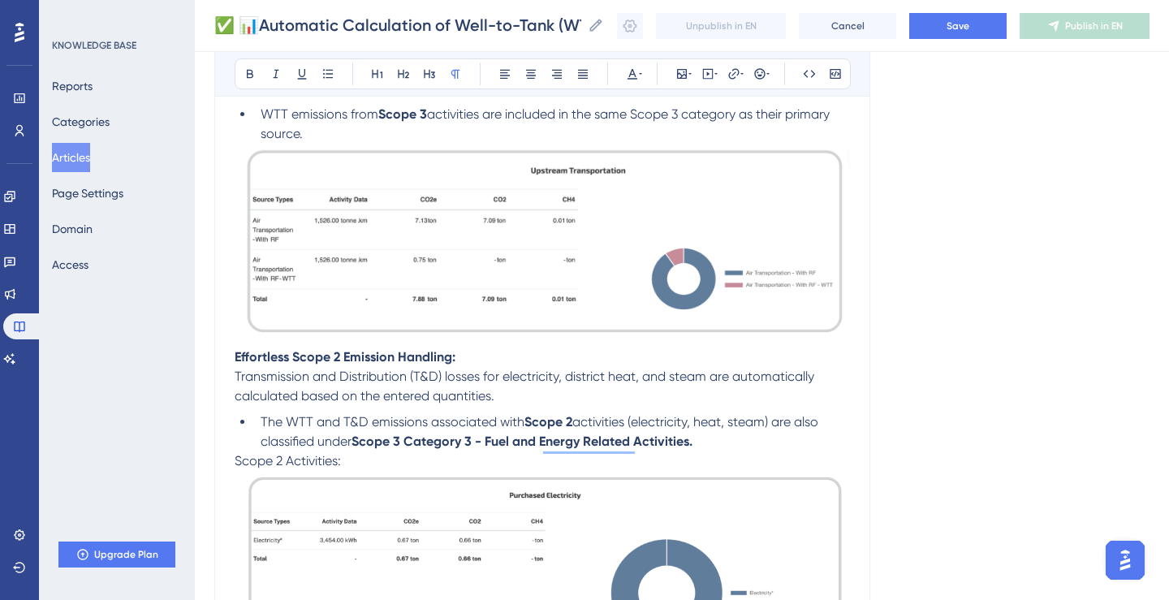
scroll to position [871, 0]
click at [717, 440] on li "The WTT and T&D emissions associated with Scope 2 activities (electricity, heat…" at bounding box center [552, 430] width 596 height 39
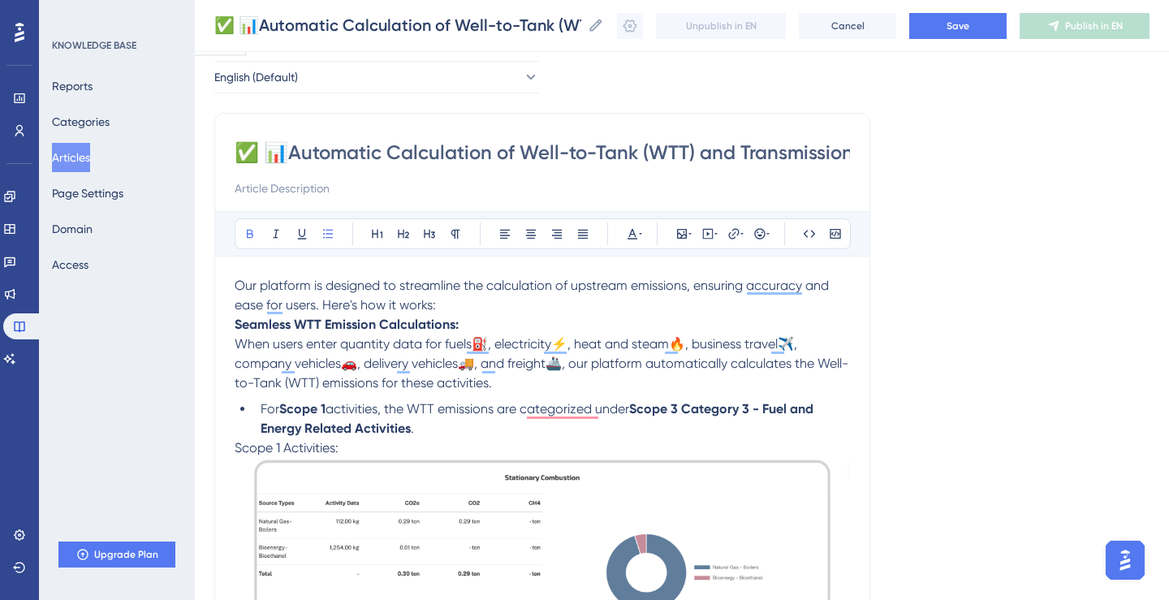
scroll to position [68, 0]
click at [480, 383] on p "When users enter quantity data for fuels⛽, electricity⚡, heat and steam🔥, busin…" at bounding box center [543, 364] width 616 height 58
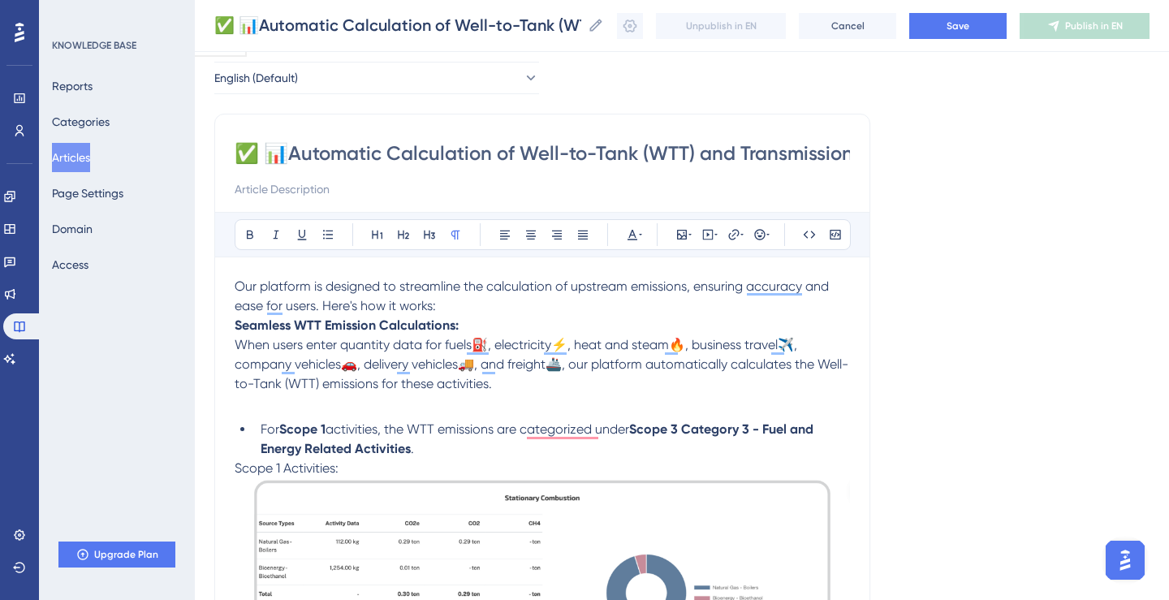
click at [491, 302] on p "Our platform is designed to streamline the calculation of upstream emissions, e…" at bounding box center [543, 296] width 616 height 39
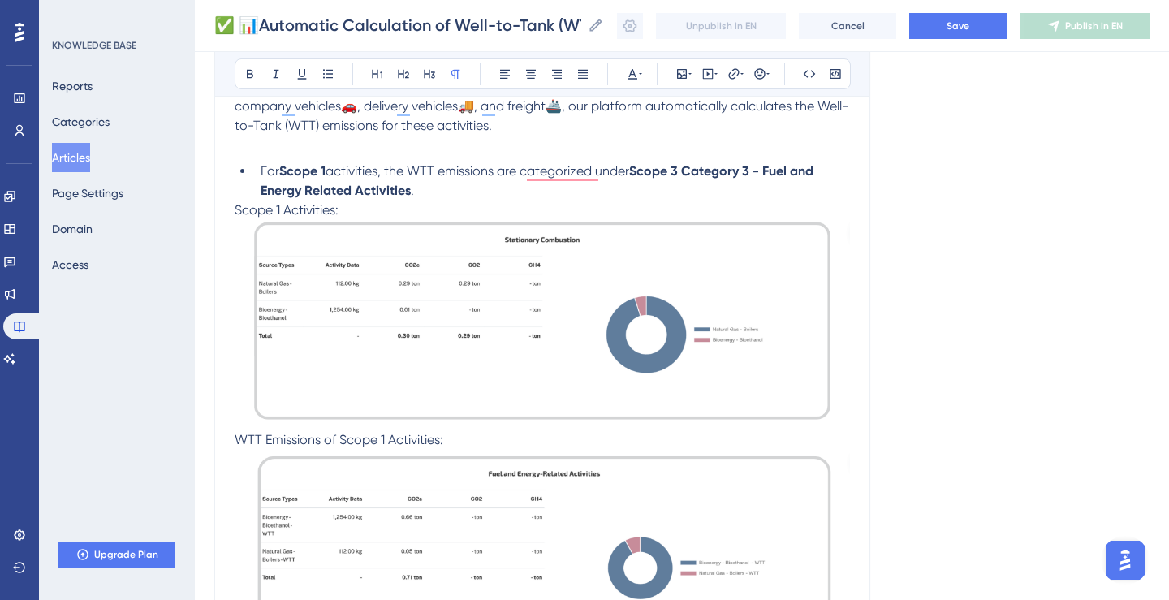
scroll to position [357, 0]
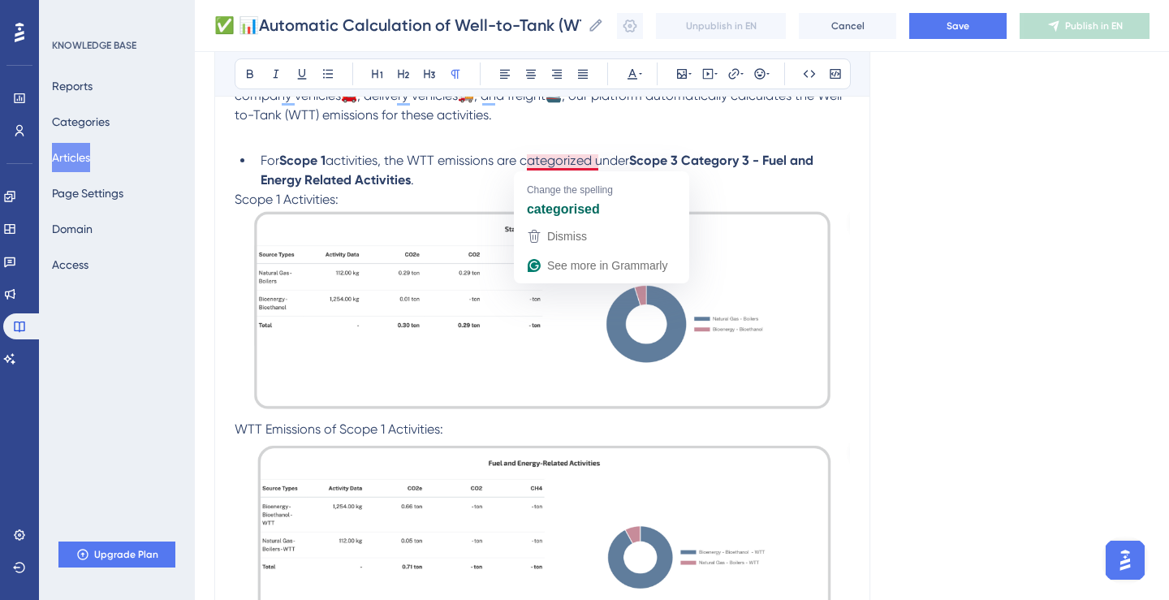
click at [583, 164] on span "activities, the WTT emissions are categorized under" at bounding box center [478, 160] width 304 height 15
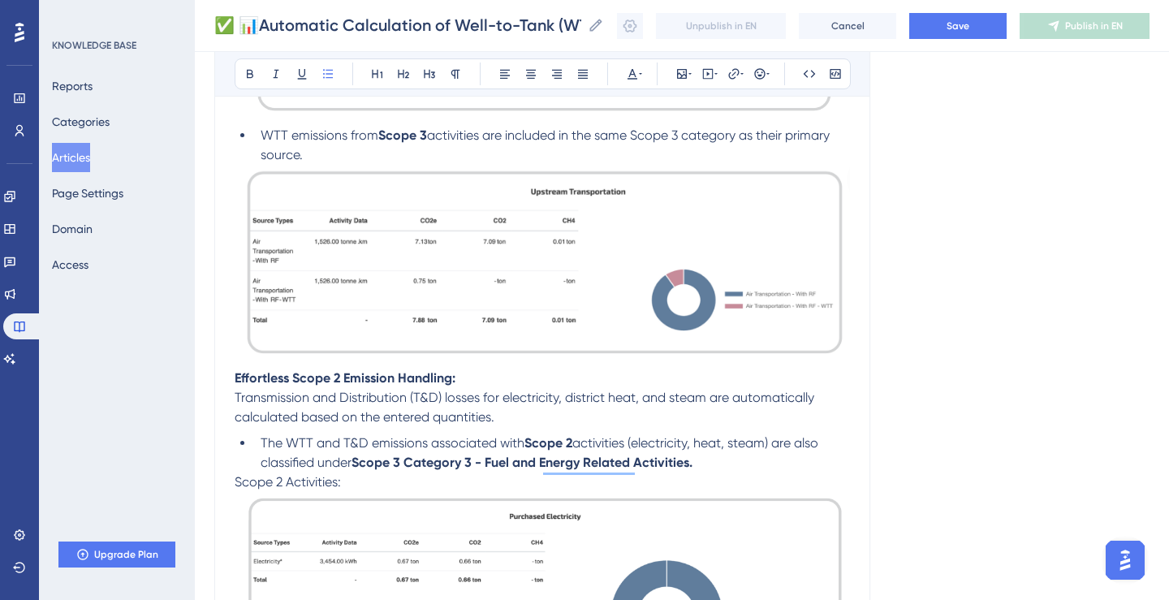
scroll to position [1088, 0]
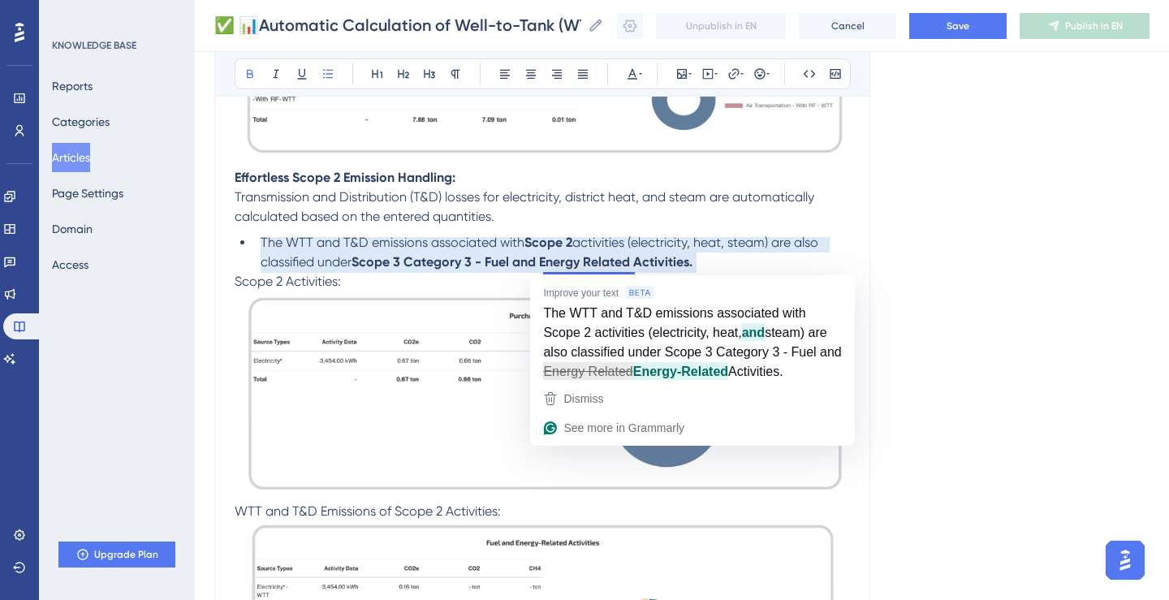
click at [590, 267] on strong "Scope 3 Category 3 - Fuel and Energy Related Activities." at bounding box center [522, 261] width 341 height 15
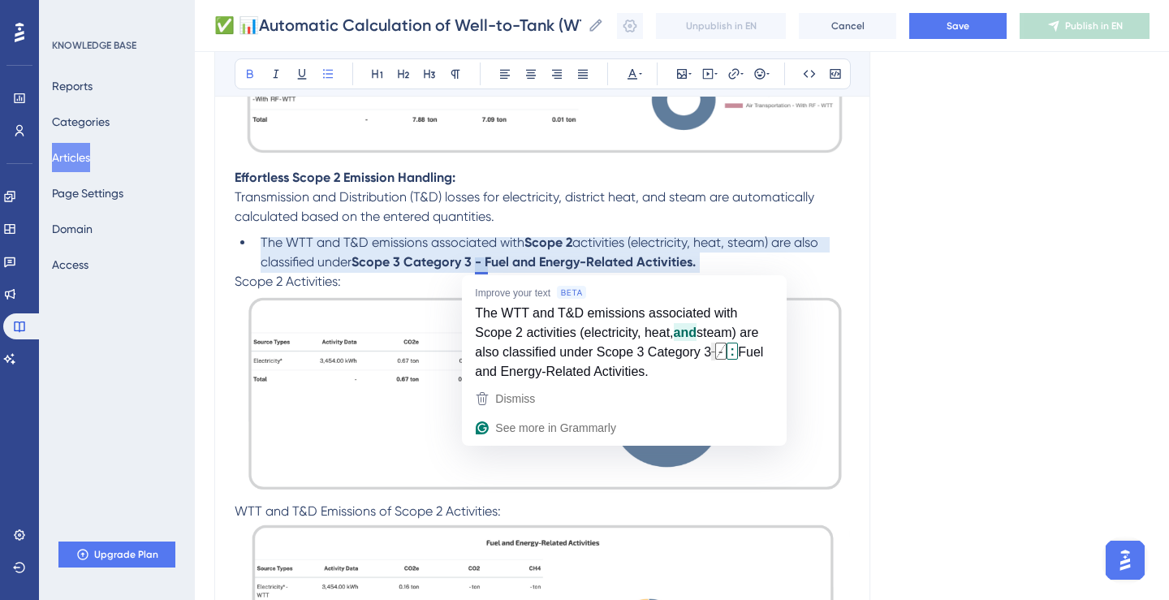
click at [484, 266] on strong "Scope 3 Category 3 - Fuel and Energy-Related Activities." at bounding box center [524, 261] width 344 height 15
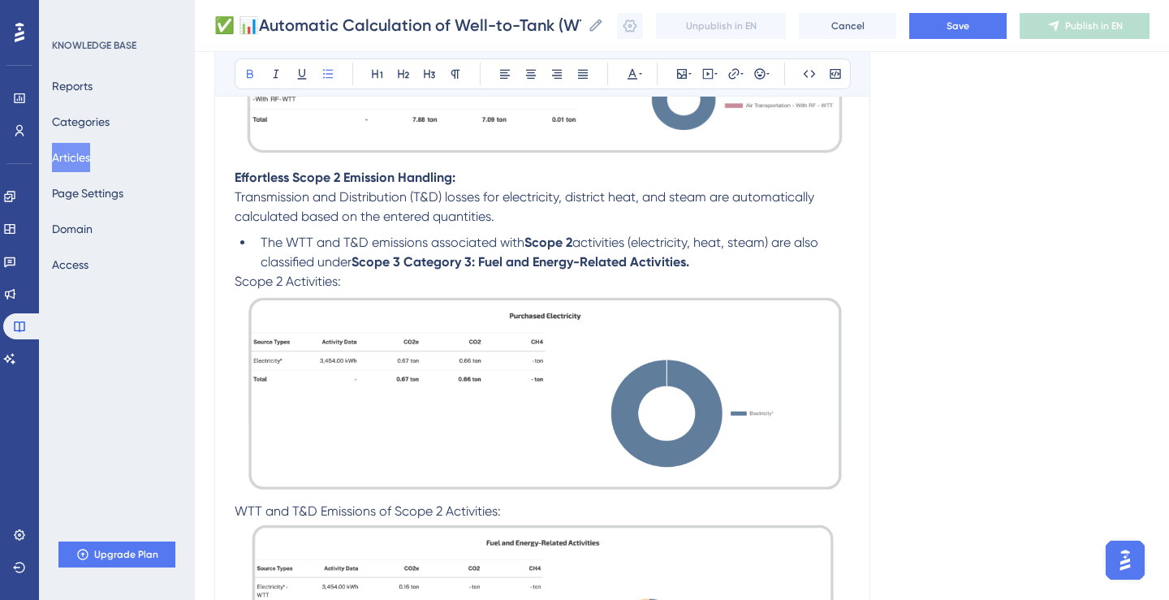
click at [716, 261] on li "The WTT and T&D emissions associated with Scope 2 activities (electricity, heat…" at bounding box center [552, 252] width 596 height 39
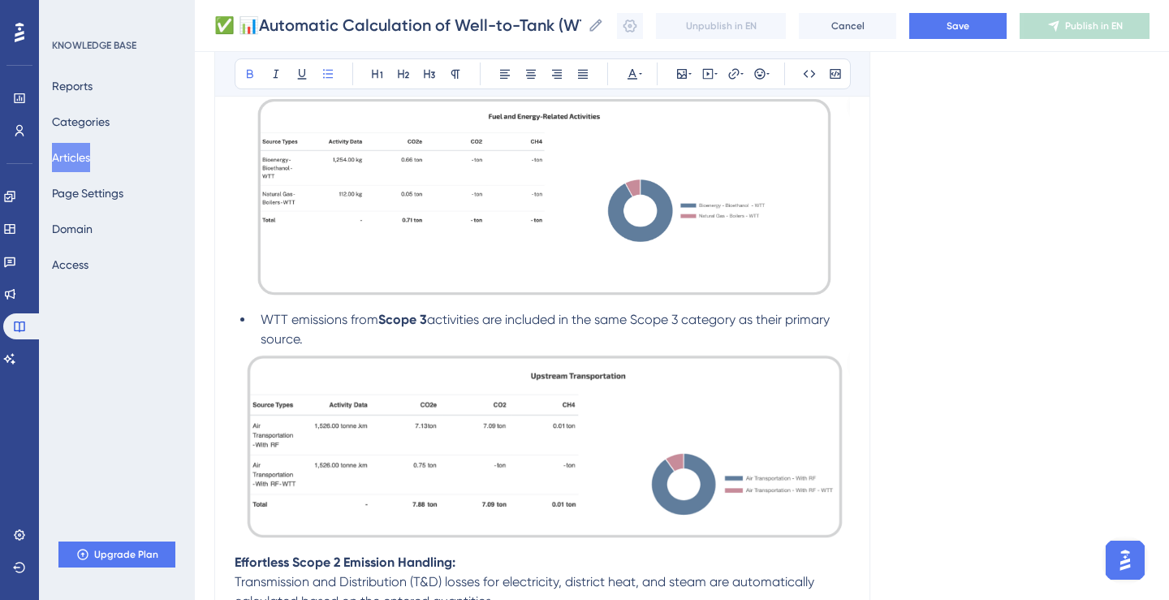
scroll to position [0, 0]
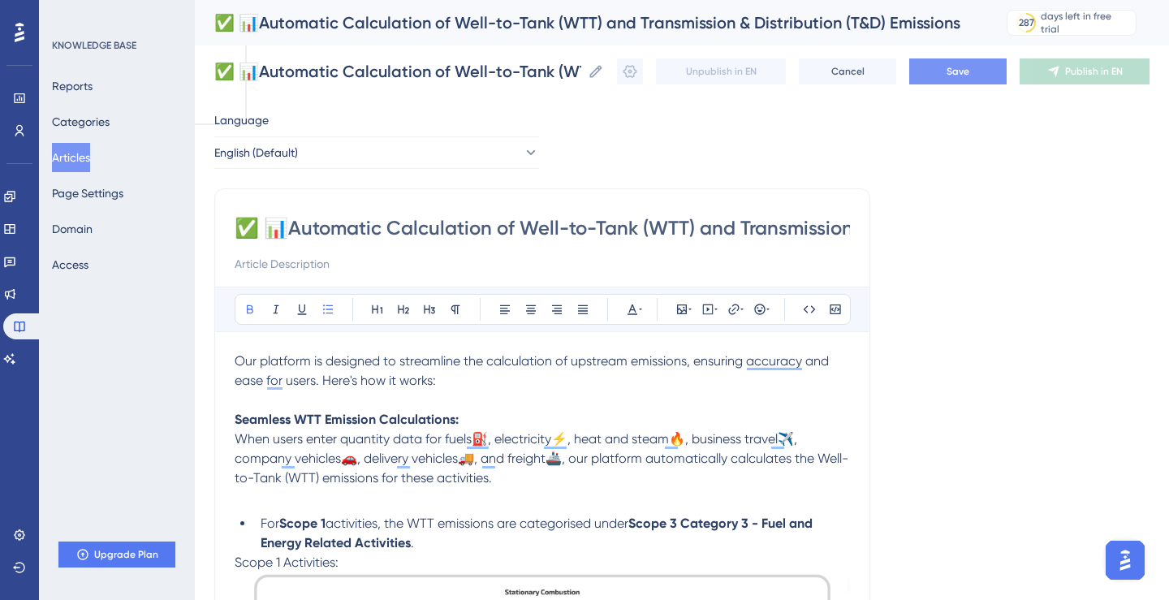
click at [956, 65] on span "Save" at bounding box center [958, 71] width 23 height 13
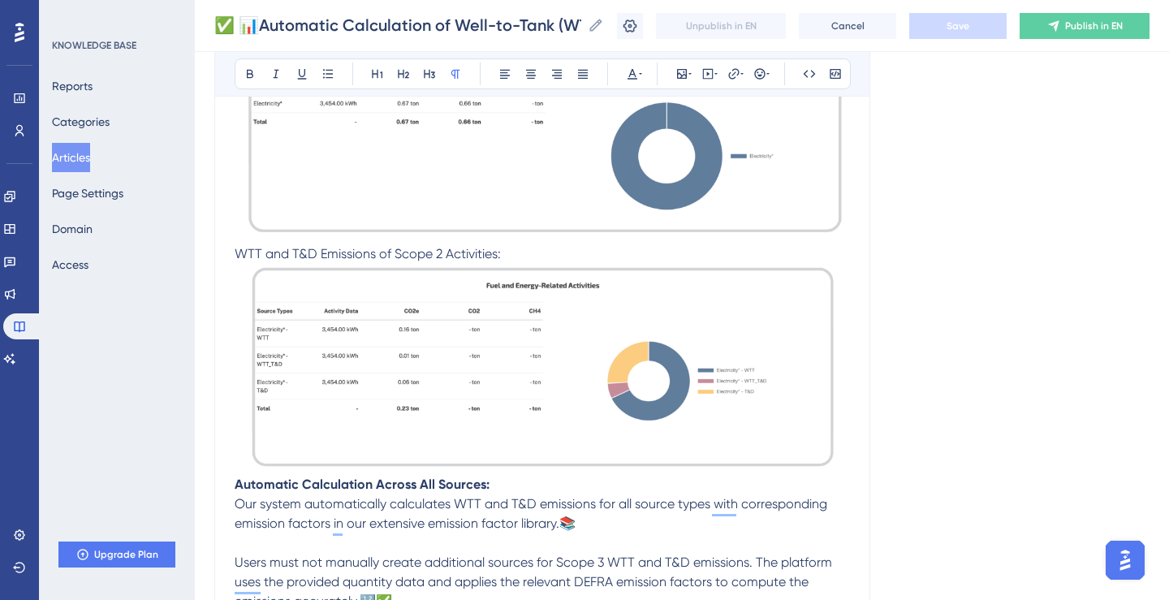
scroll to position [1269, 0]
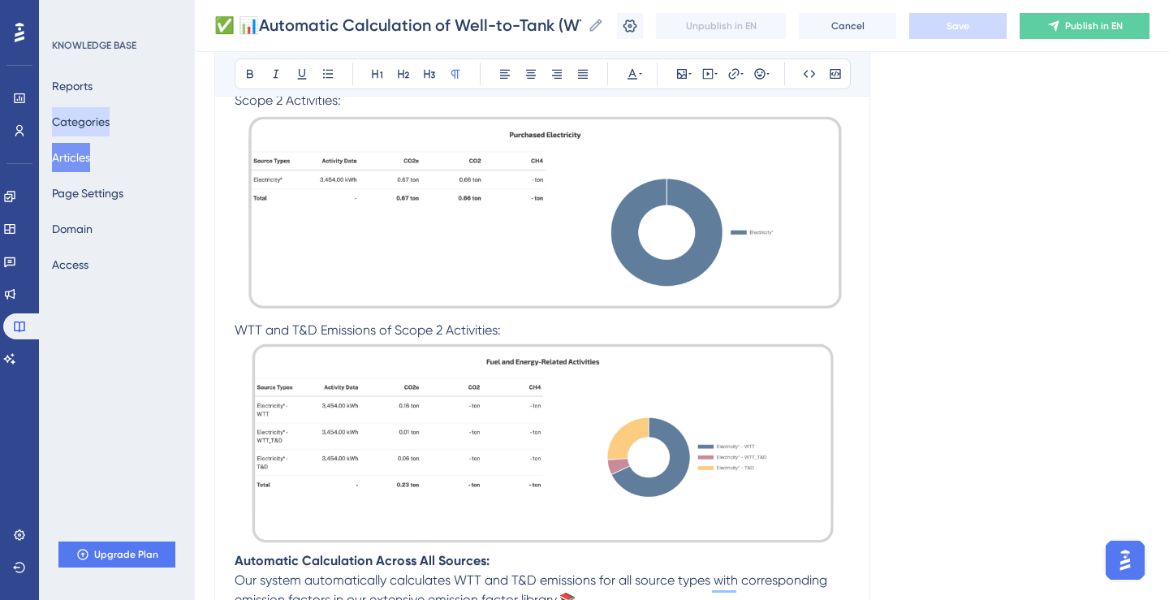
click at [99, 118] on button "Categories" at bounding box center [81, 121] width 58 height 29
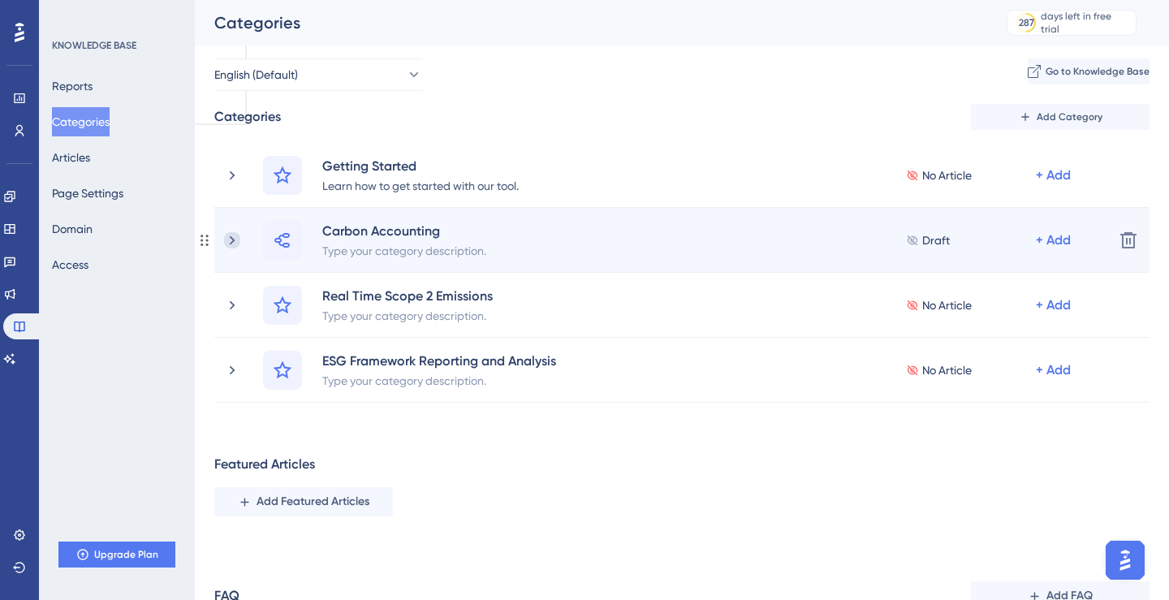
click at [232, 240] on icon at bounding box center [232, 240] width 16 height 16
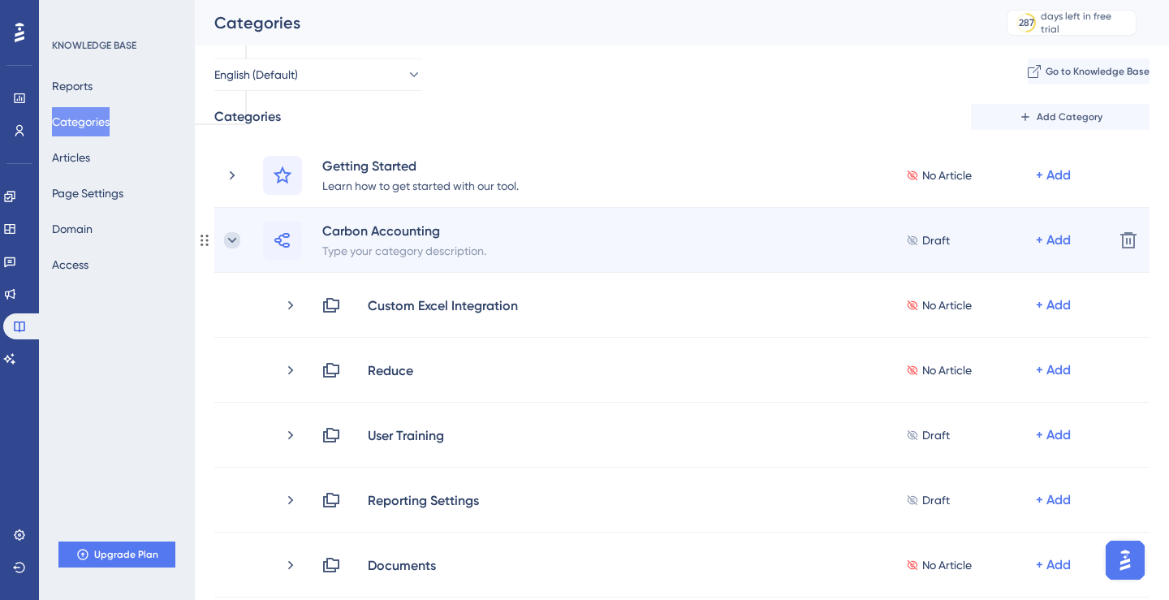
click at [235, 240] on icon at bounding box center [232, 240] width 16 height 16
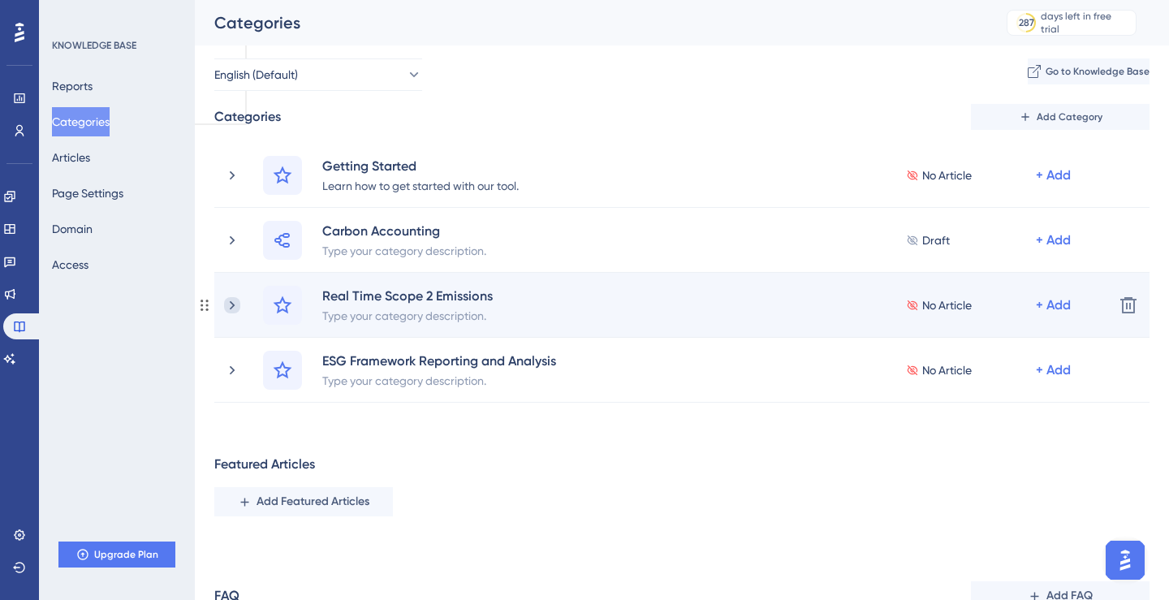
click at [234, 305] on icon at bounding box center [232, 304] width 5 height 9
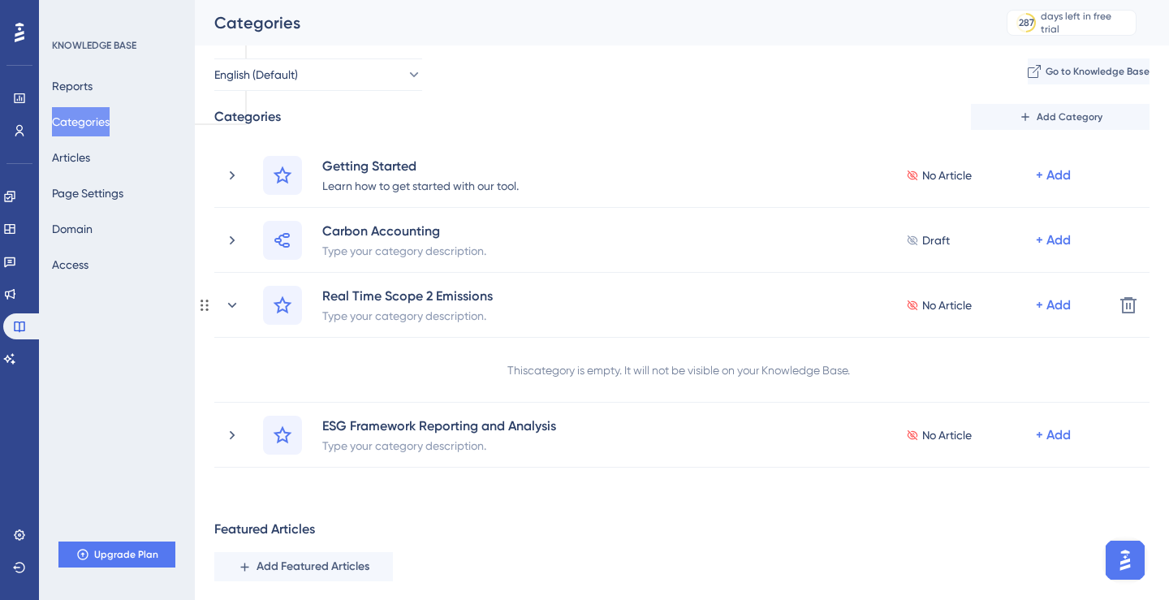
click at [234, 305] on icon at bounding box center [232, 304] width 9 height 5
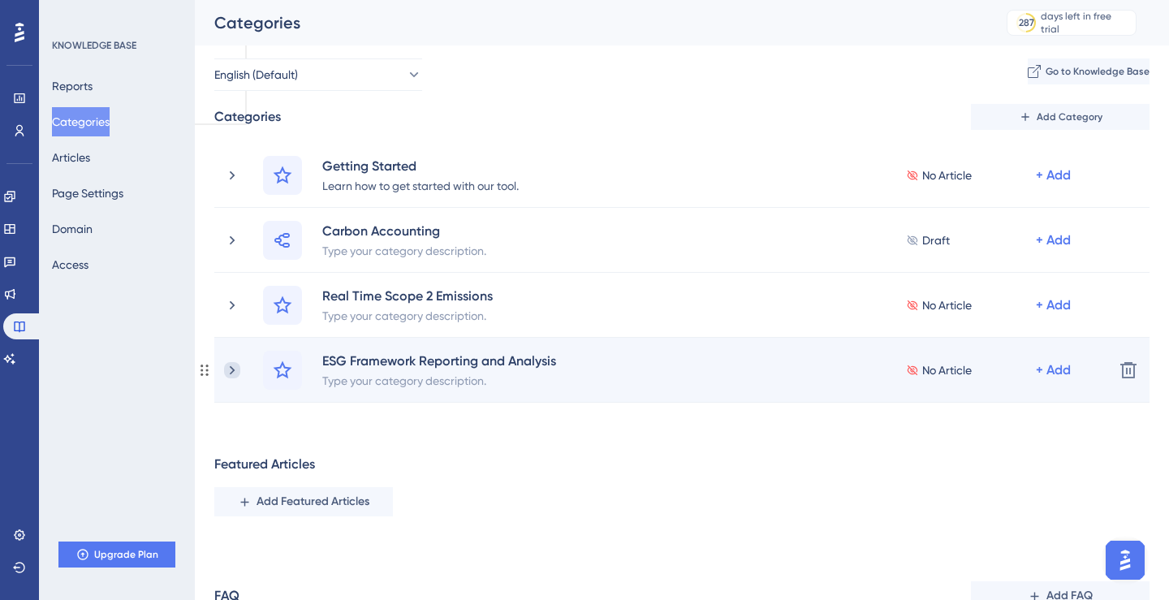
click at [231, 370] on icon at bounding box center [232, 370] width 16 height 16
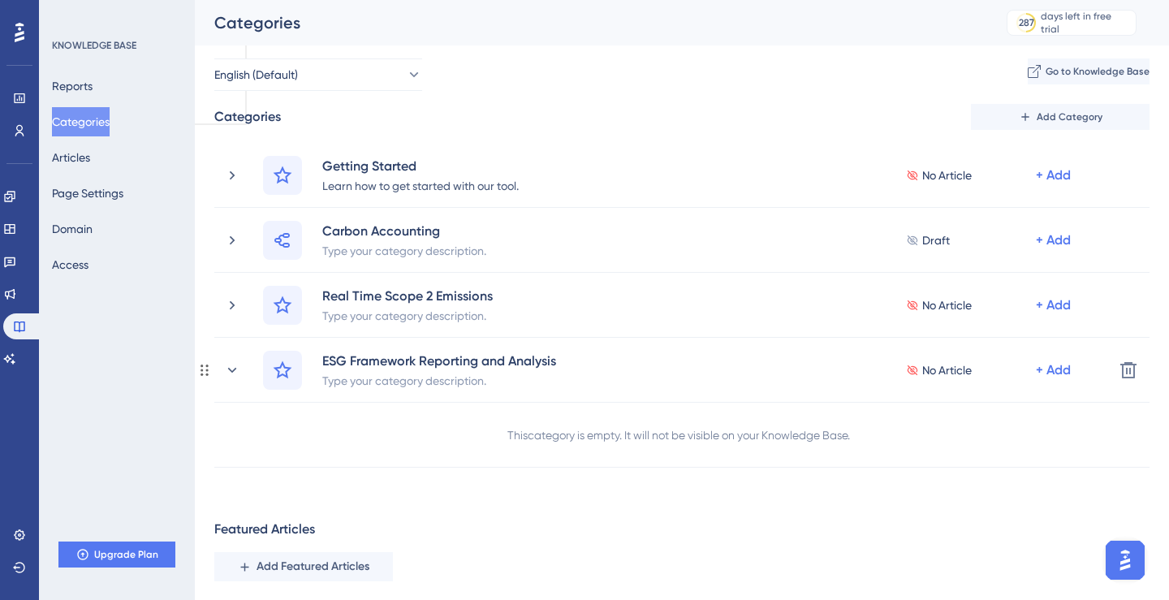
click at [231, 370] on icon at bounding box center [232, 370] width 16 height 16
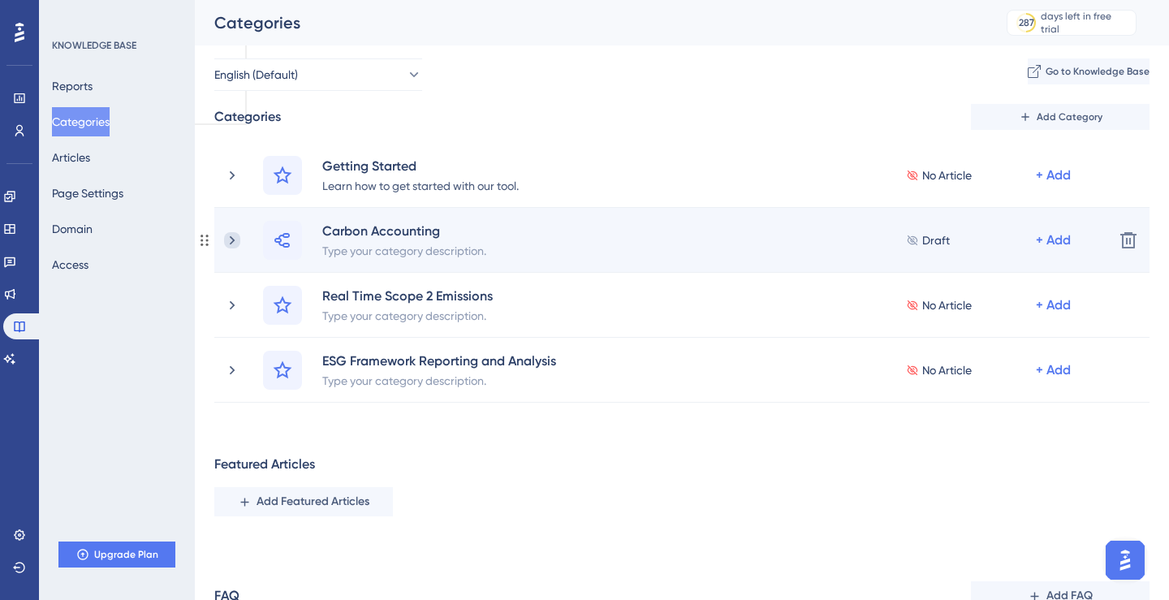
click at [228, 236] on icon at bounding box center [232, 240] width 16 height 16
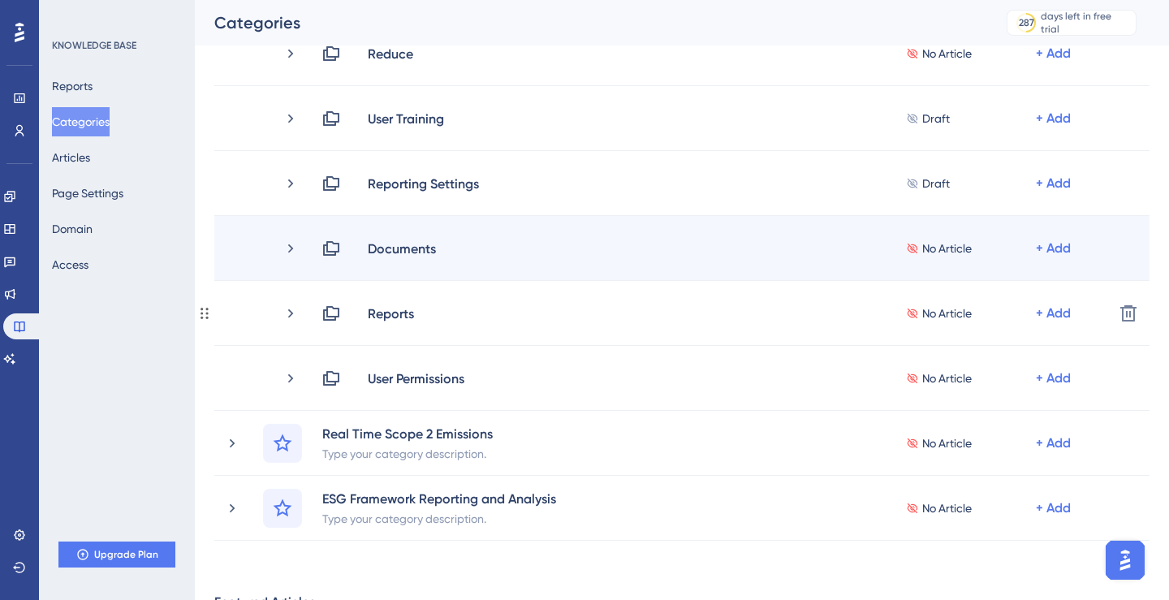
scroll to position [319, 0]
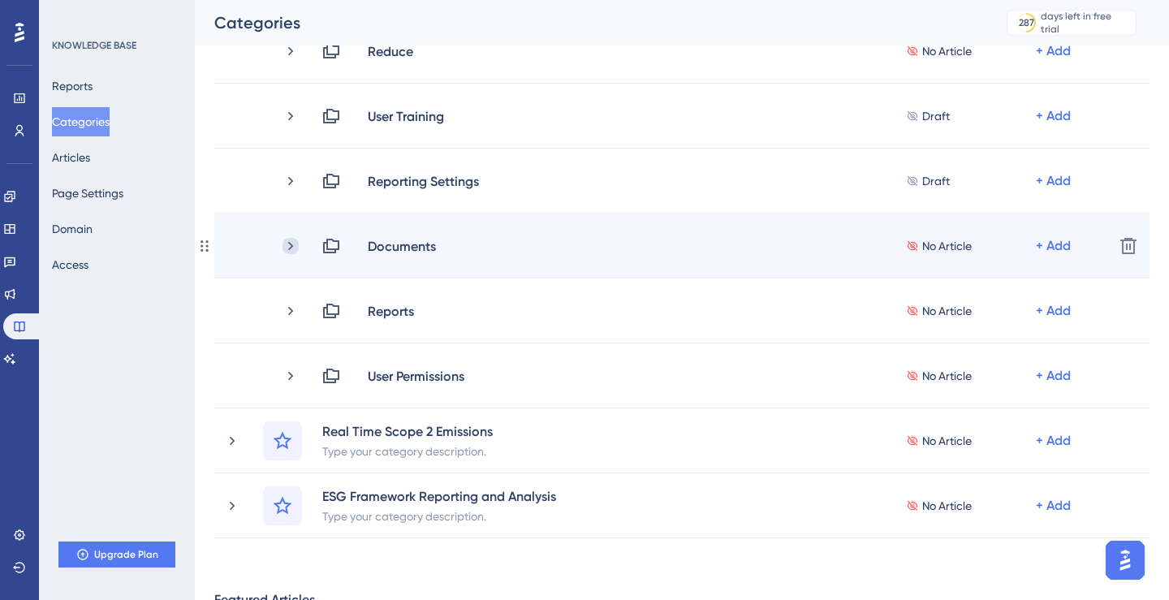
click at [291, 243] on icon at bounding box center [290, 245] width 5 height 9
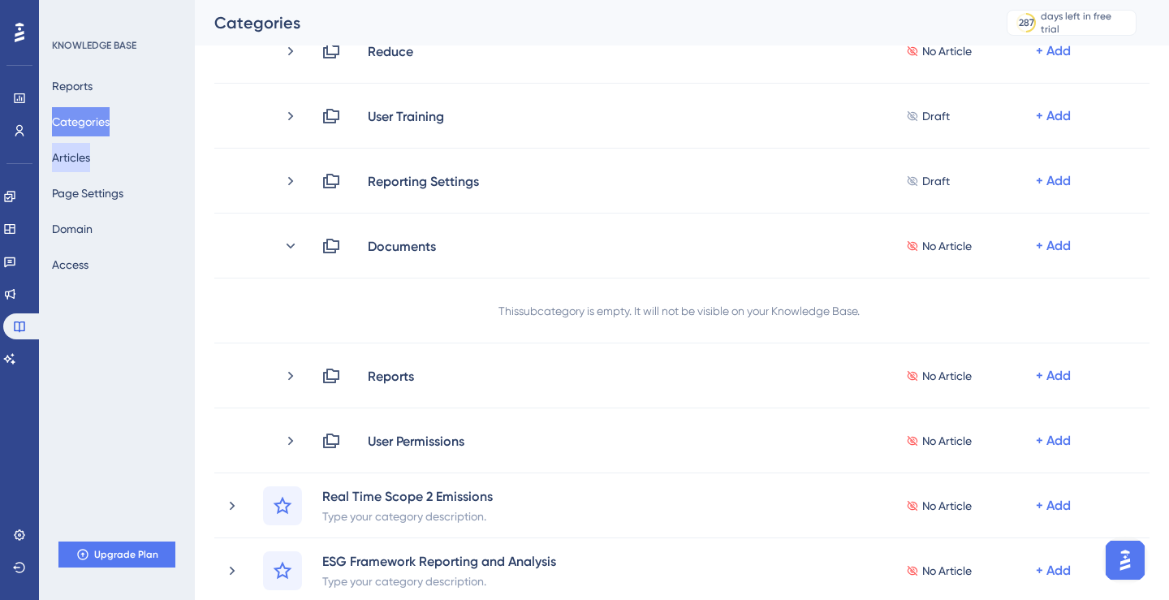
click at [90, 151] on button "Articles" at bounding box center [71, 157] width 38 height 29
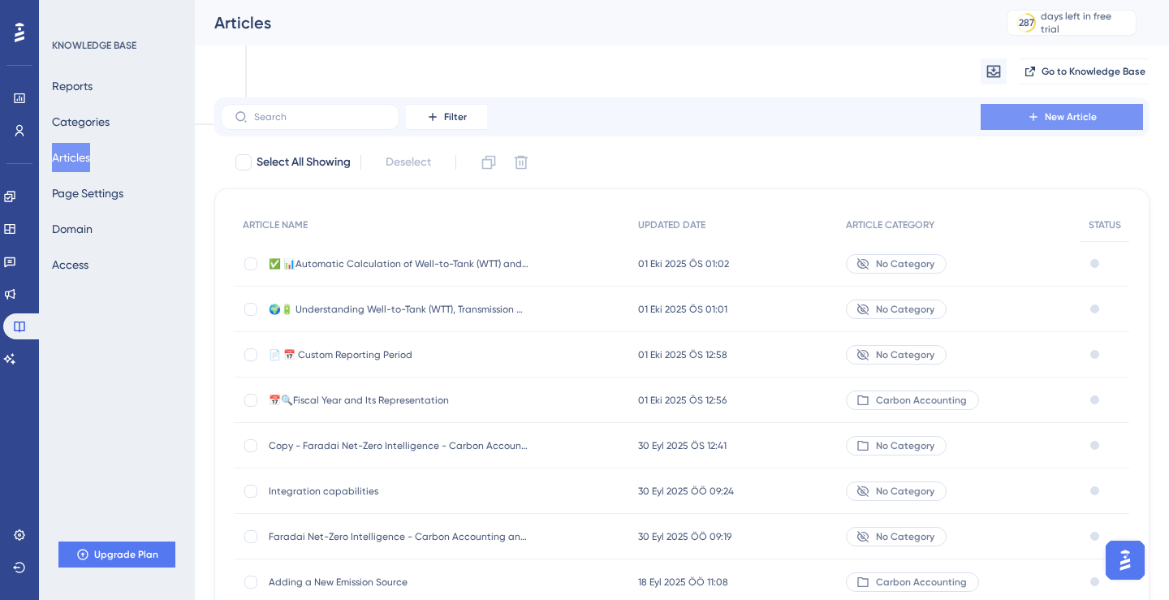
click at [1066, 120] on span "New Article" at bounding box center [1071, 116] width 52 height 13
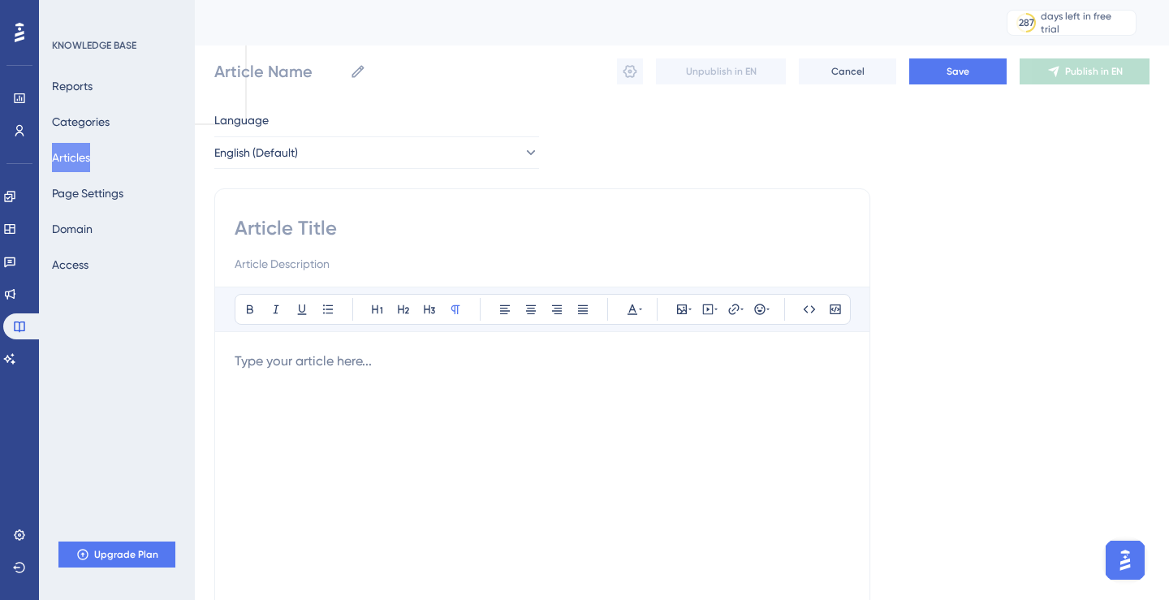
click at [313, 224] on input at bounding box center [543, 228] width 616 height 26
paste input "⬆How to upload document?"
type input "⬆How to upload document?"
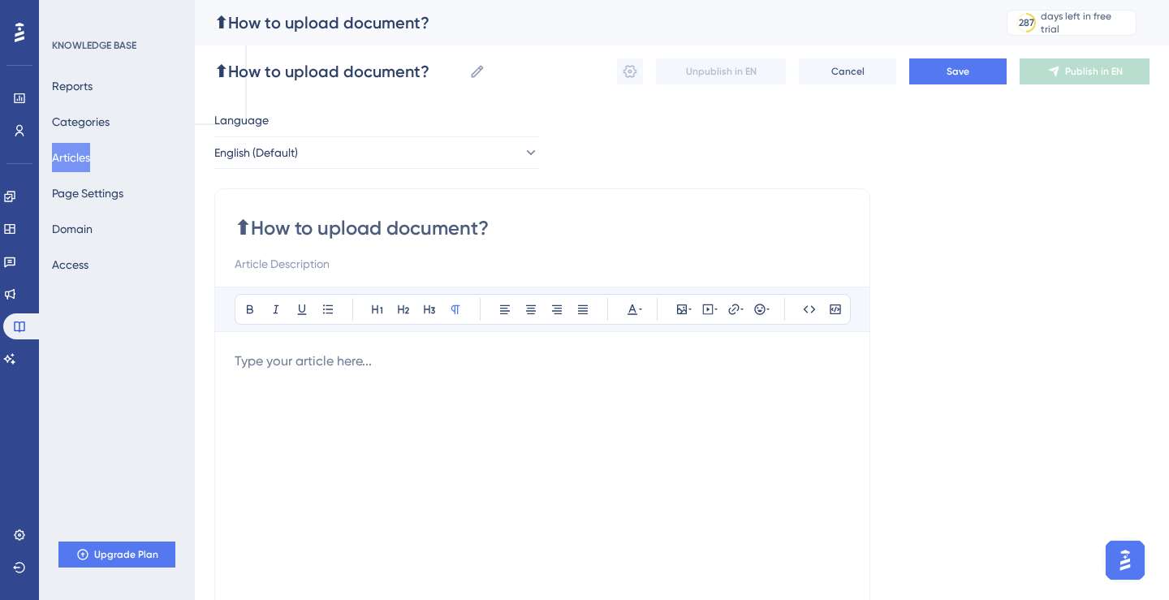
type input "⬆How to upload document?"
click at [295, 384] on div "To enrich screen reader interactions, please activate Accessibility in Grammarl…" at bounding box center [543, 530] width 616 height 357
click at [348, 439] on div "⬆How to upload document?" at bounding box center [543, 530] width 616 height 357
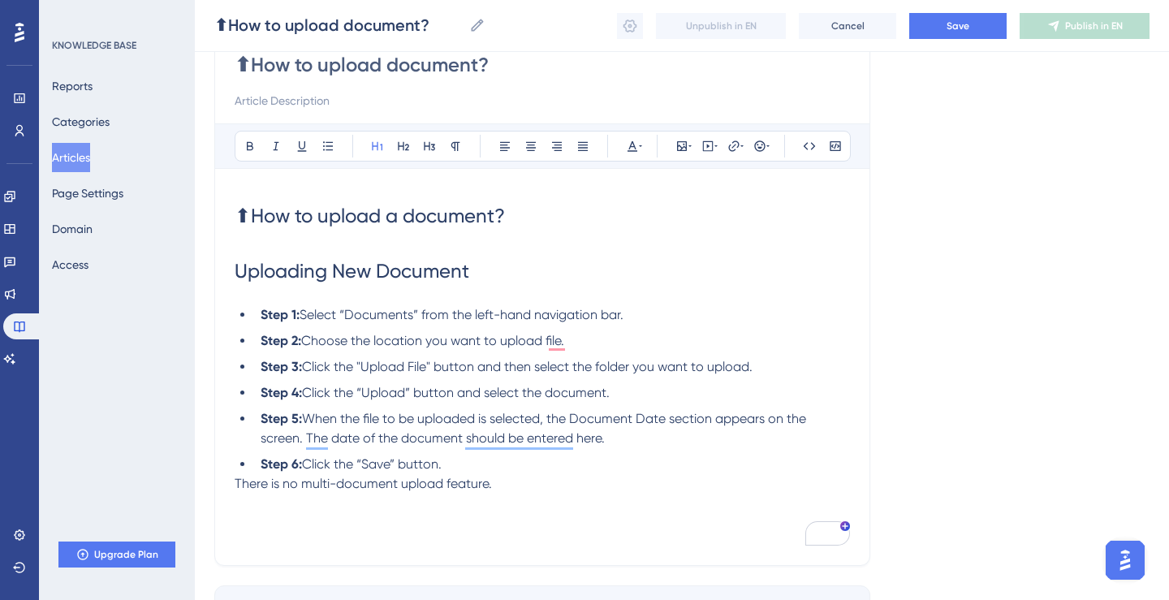
scroll to position [172, 0]
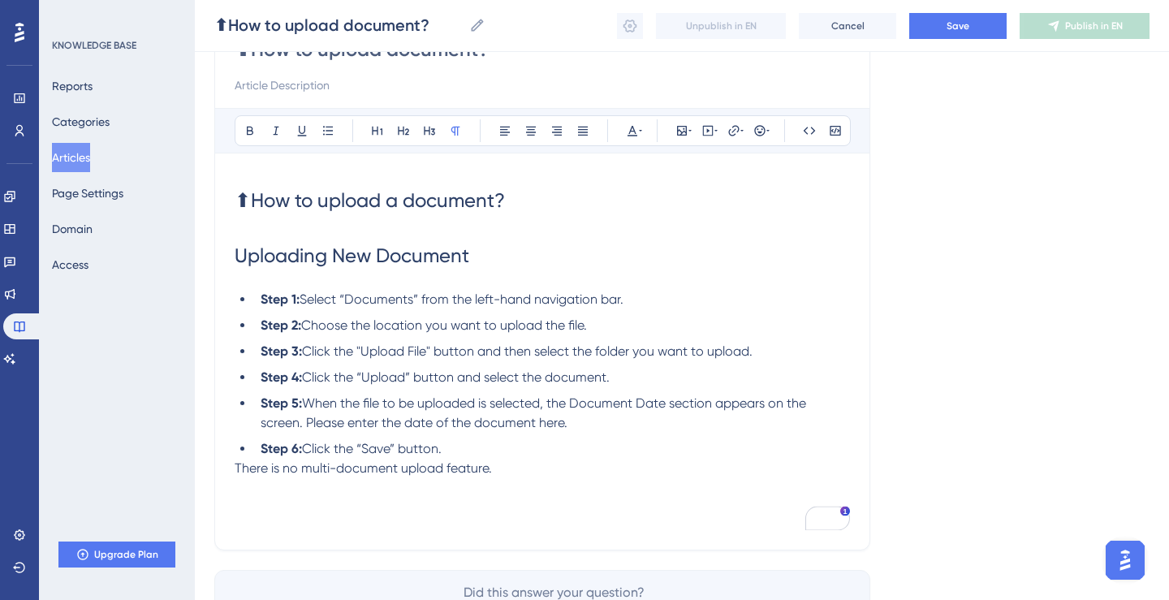
click at [486, 470] on span "There is no multi-document upload feature." at bounding box center [363, 467] width 257 height 15
click at [570, 473] on p "There is no multi-document upload feature." at bounding box center [543, 468] width 616 height 19
click at [236, 466] on span "There is no multi-document upload feature." at bounding box center [363, 467] width 257 height 15
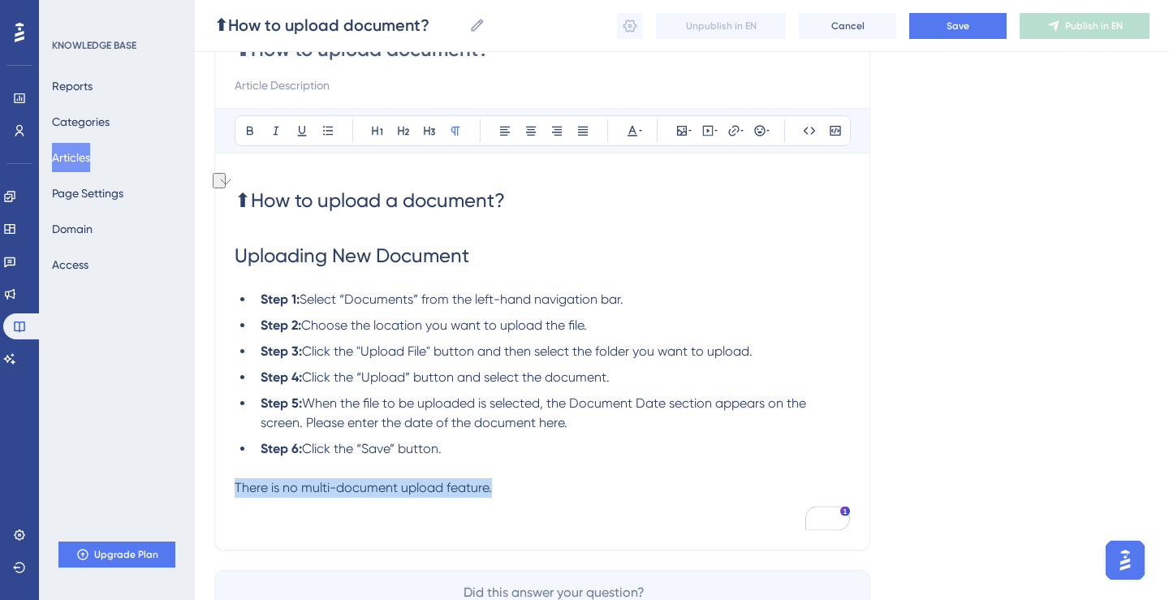
drag, startPoint x: 508, startPoint y: 496, endPoint x: 231, endPoint y: 489, distance: 276.2
click at [228, 489] on div "Performance Users Engagement Widgets Feedback Product Updates Knowledge Base AI…" at bounding box center [584, 264] width 1169 height 872
click at [815, 130] on icon at bounding box center [810, 130] width 12 height 7
click at [507, 495] on p "There is no multi-document upload feature." at bounding box center [543, 487] width 616 height 19
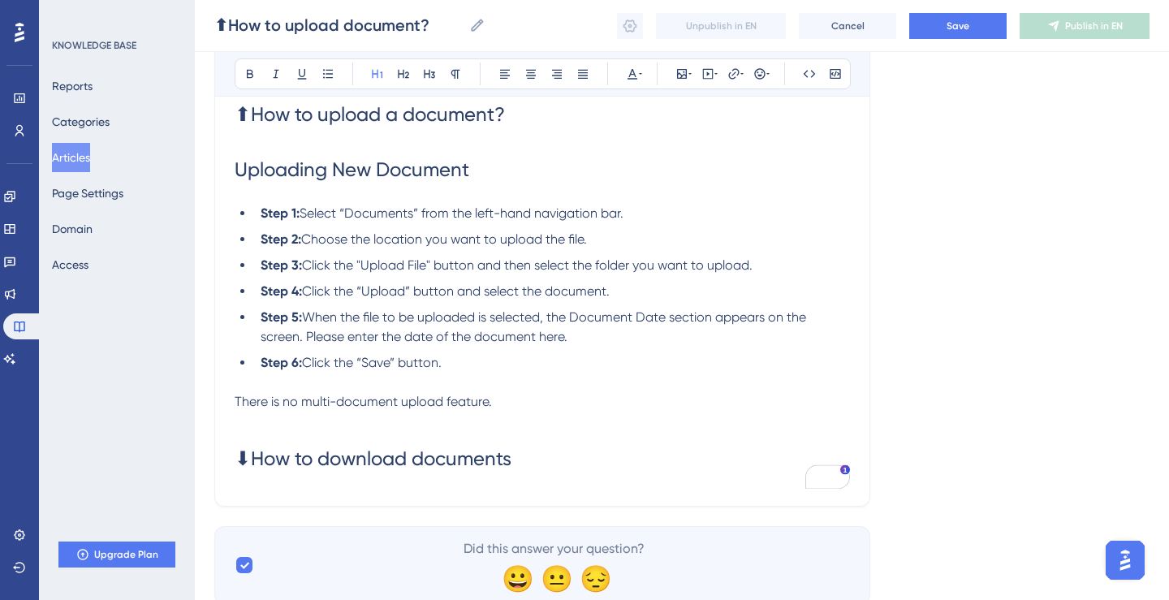
scroll to position [274, 0]
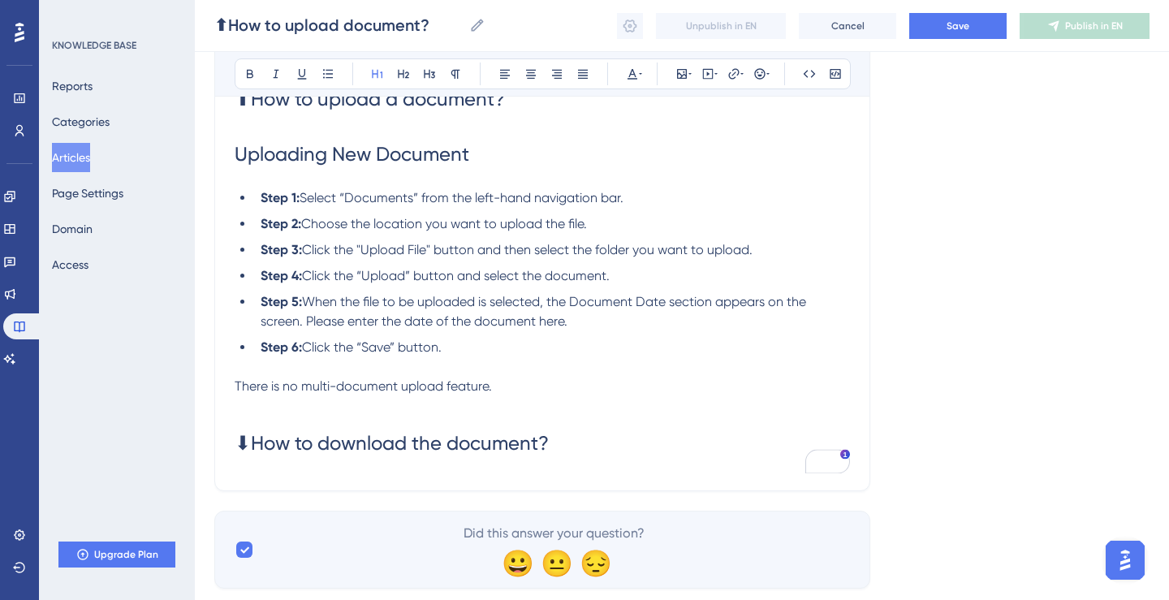
click at [443, 447] on span "⬇How to download the document?" at bounding box center [392, 443] width 314 height 23
click at [596, 438] on h1 "⬇How to download a document?" at bounding box center [543, 443] width 616 height 55
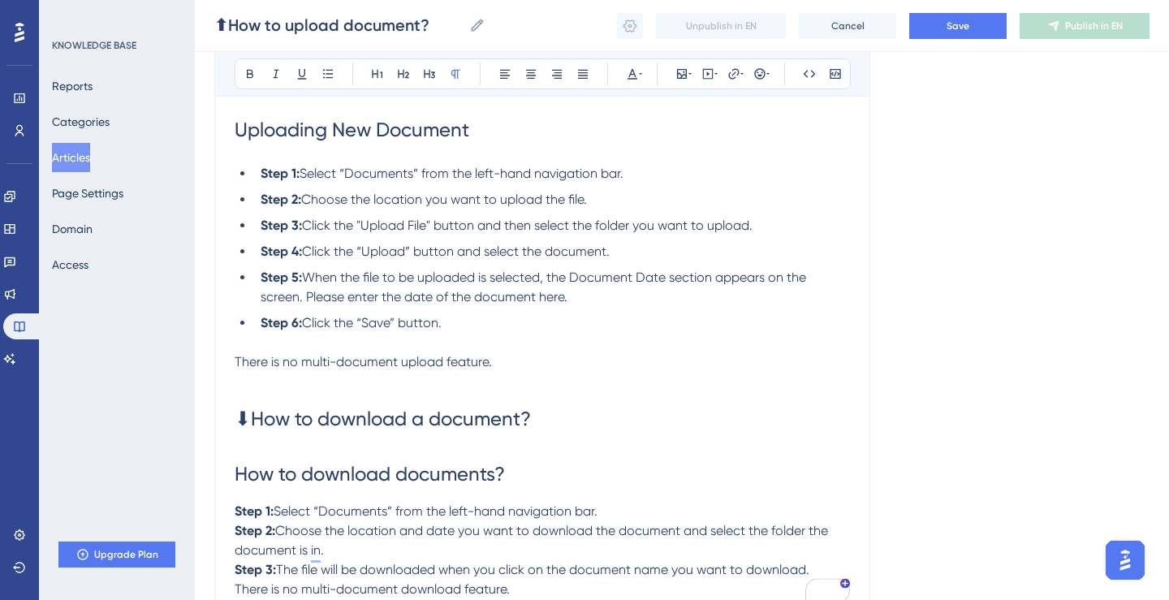
scroll to position [452, 0]
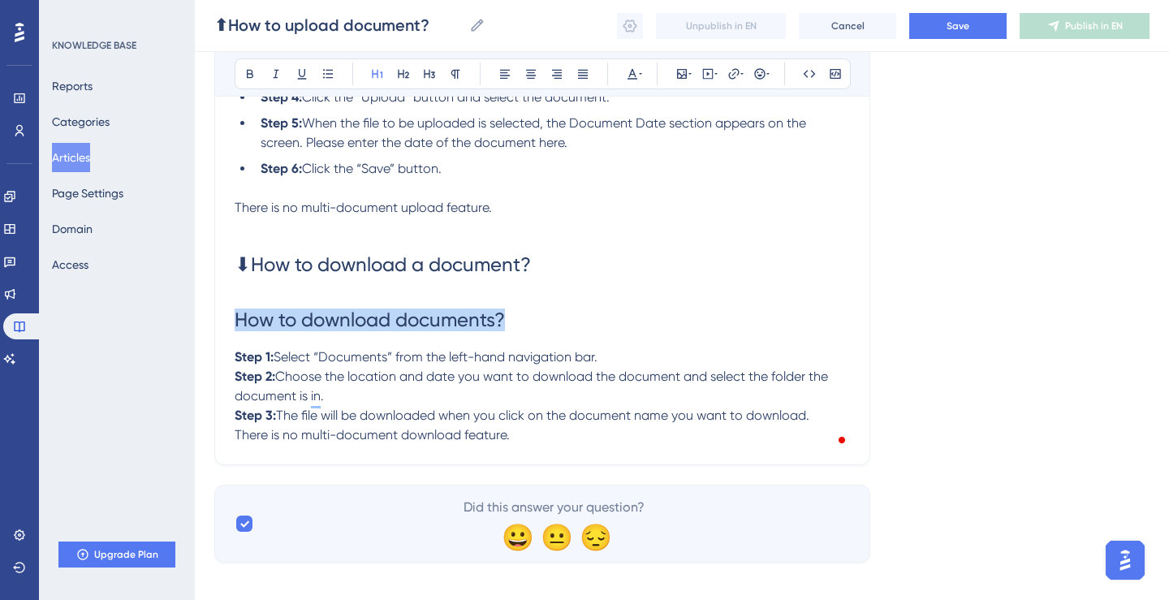
click at [223, 319] on div "Performance Users Engagement Widgets Feedback Product Updates Knowledge Base AI…" at bounding box center [584, 81] width 1169 height 1067
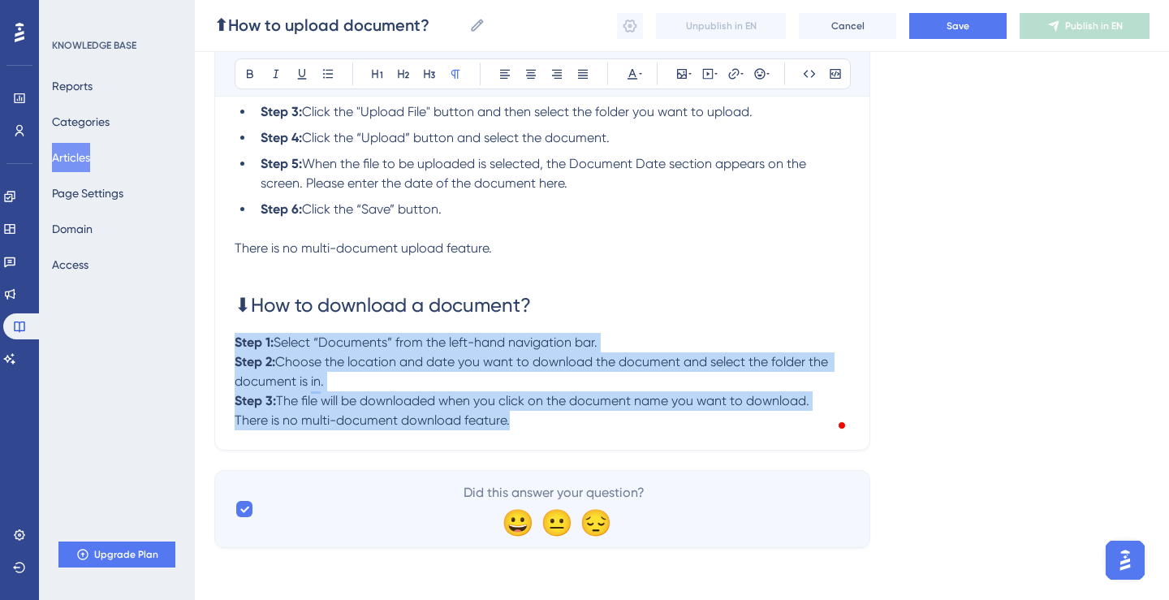
drag, startPoint x: 518, startPoint y: 417, endPoint x: 231, endPoint y: 344, distance: 295.8
click at [231, 344] on div "⬆How to upload document? Bold Italic Underline Bullet Point Heading 1 Heading 2…" at bounding box center [542, 110] width 656 height 681
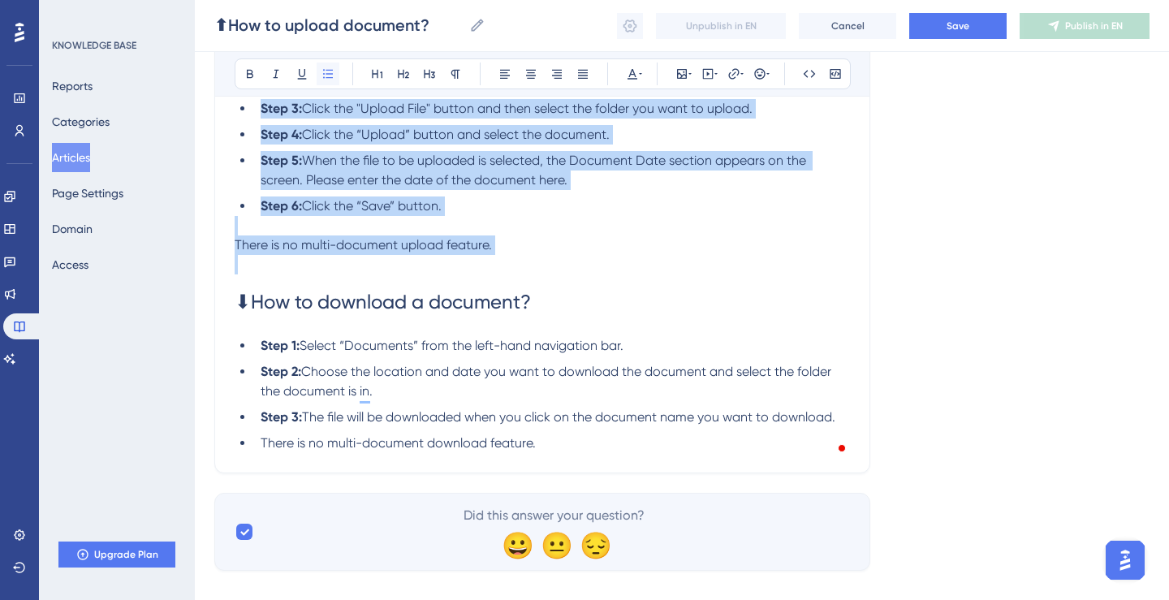
click at [332, 68] on icon at bounding box center [328, 73] width 13 height 13
click at [385, 450] on span "There is no multi-document download feature." at bounding box center [398, 442] width 275 height 15
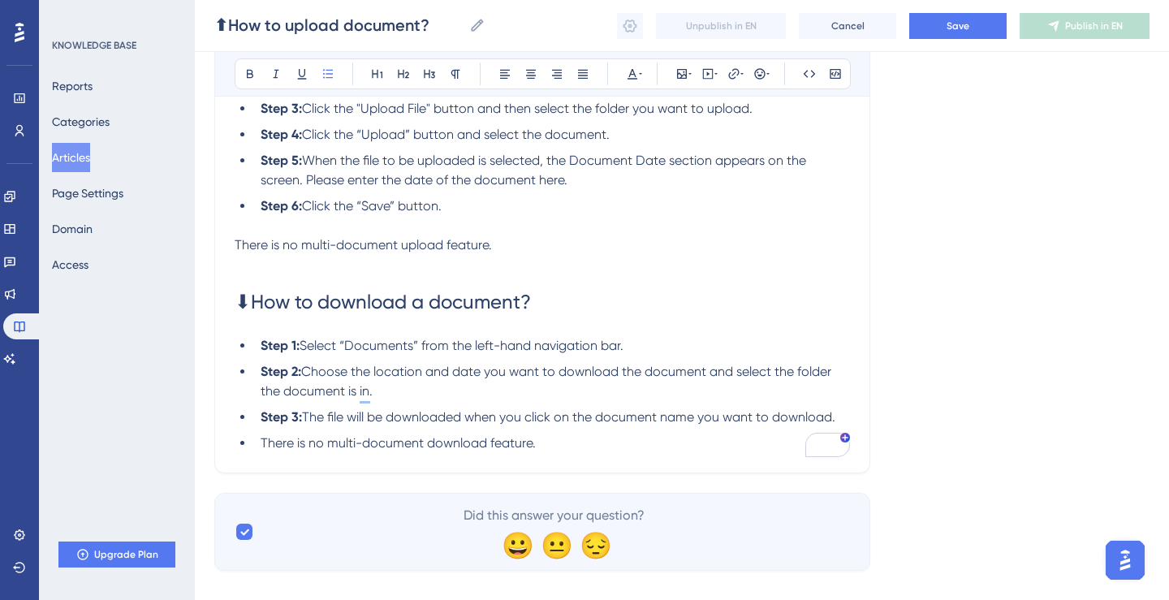
click at [257, 447] on li "There is no multi-document download feature." at bounding box center [552, 443] width 596 height 19
drag, startPoint x: 565, startPoint y: 445, endPoint x: 227, endPoint y: 447, distance: 337.8
click at [227, 447] on div "Performance Users Engagement Widgets Feedback Product Updates Knowledge Base AI…" at bounding box center [584, 104] width 1169 height 1038
click at [328, 75] on icon at bounding box center [328, 73] width 13 height 13
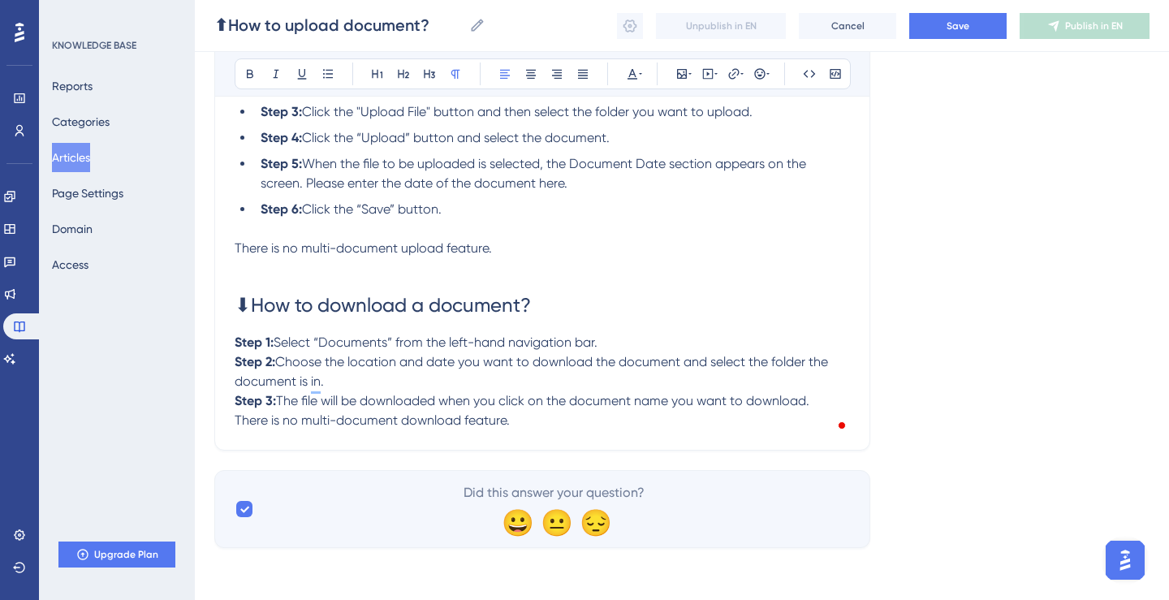
click at [235, 418] on span "There is no multi-document download feature." at bounding box center [372, 420] width 275 height 15
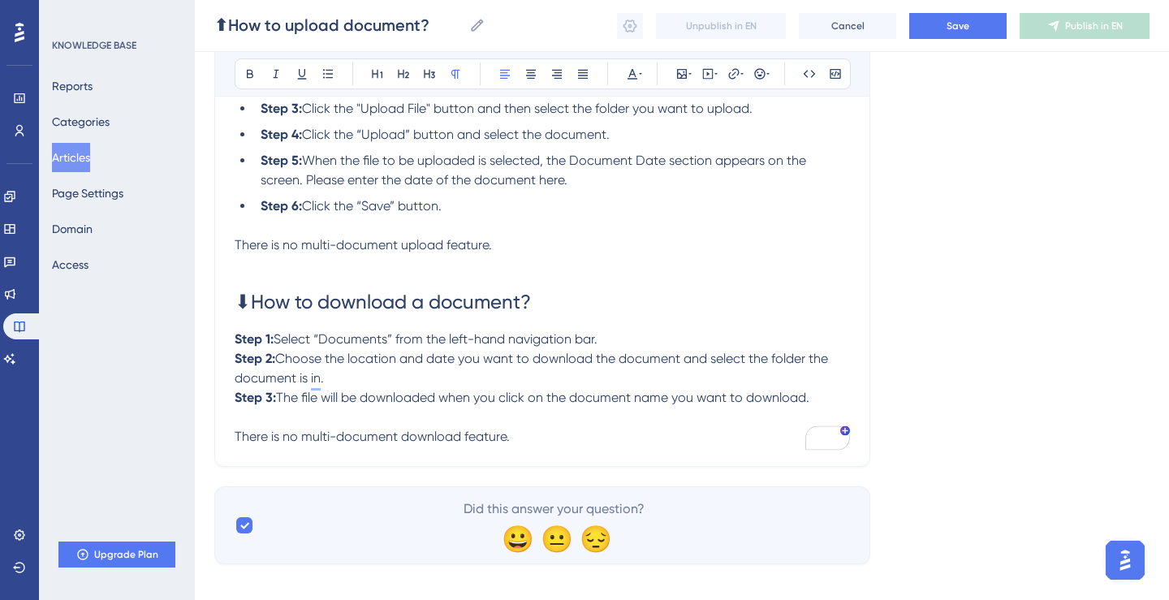
scroll to position [395, 0]
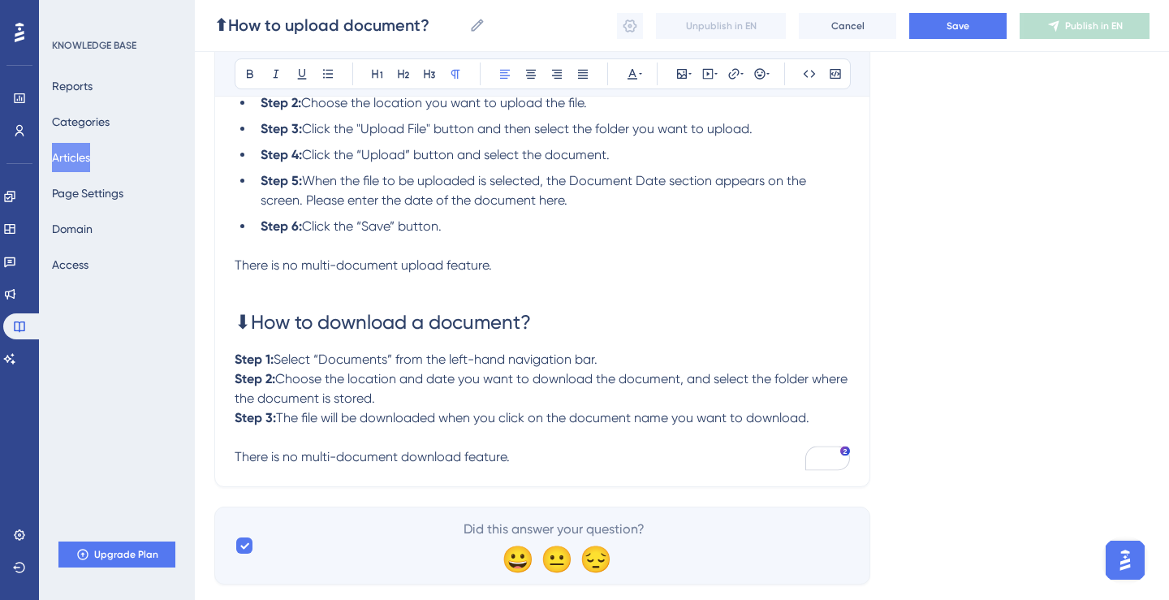
click at [449, 404] on p "Step 2: Choose the location and date you want to download the document, and sel…" at bounding box center [543, 389] width 616 height 39
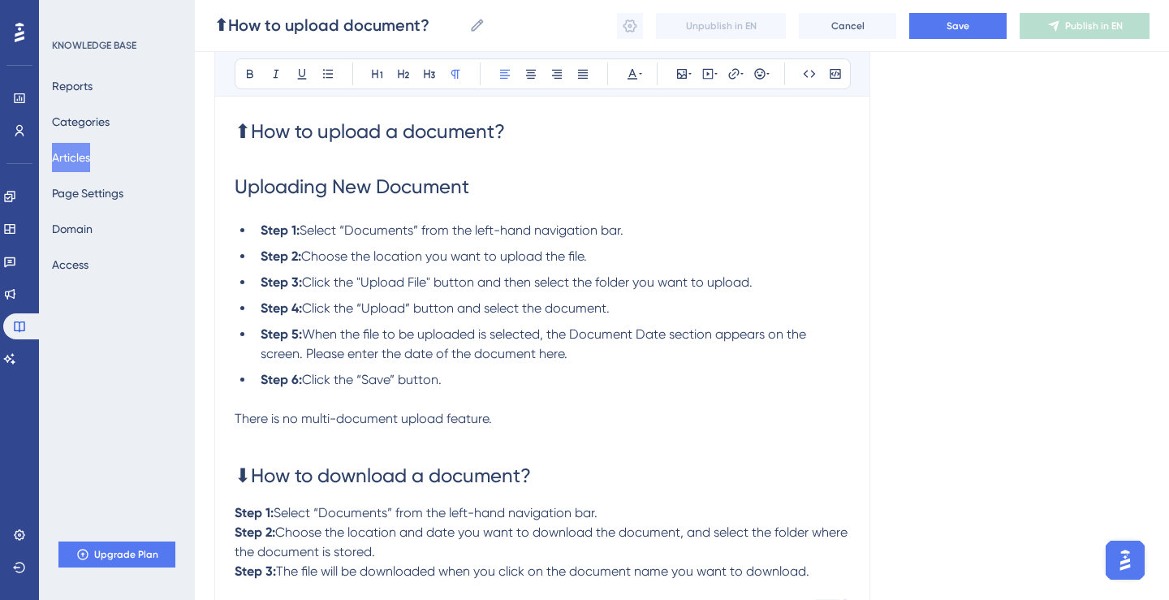
scroll to position [123, 0]
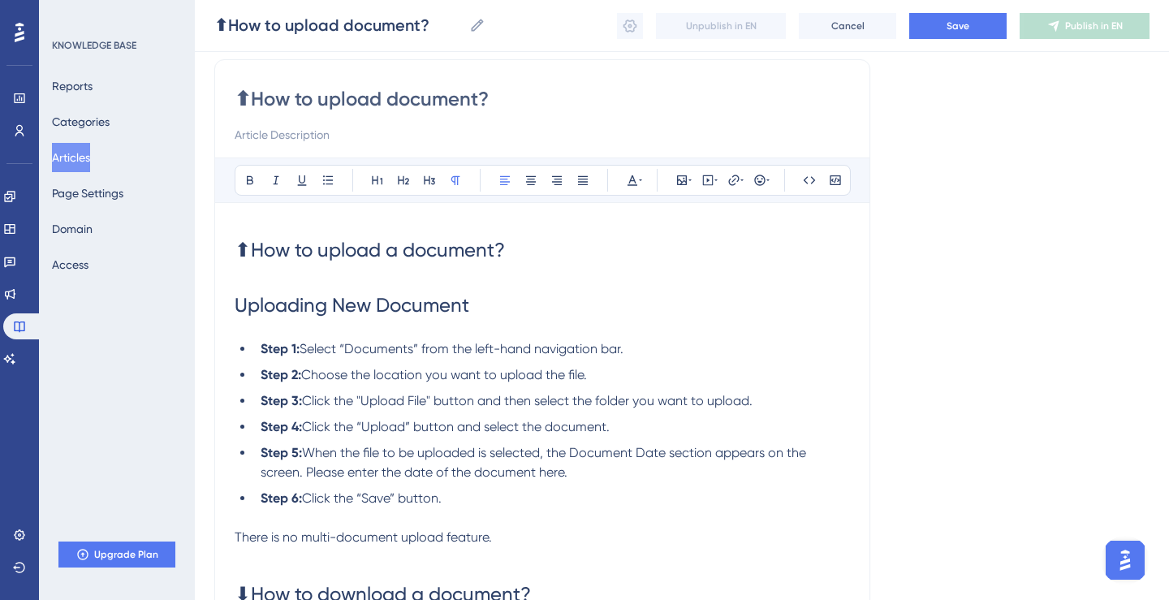
click at [386, 101] on input "⬆How to upload document?" at bounding box center [543, 99] width 616 height 26
type input "⬆How to upload- document?"
type input "⬆How to upload-download document?"
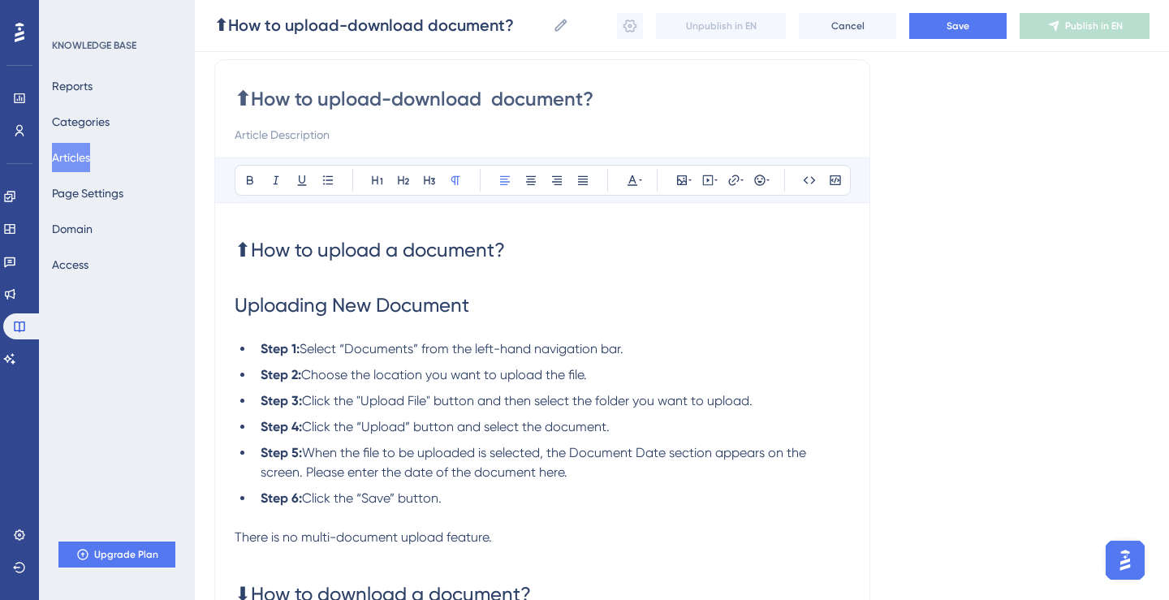
type input "⬆How to upload-download a document?"
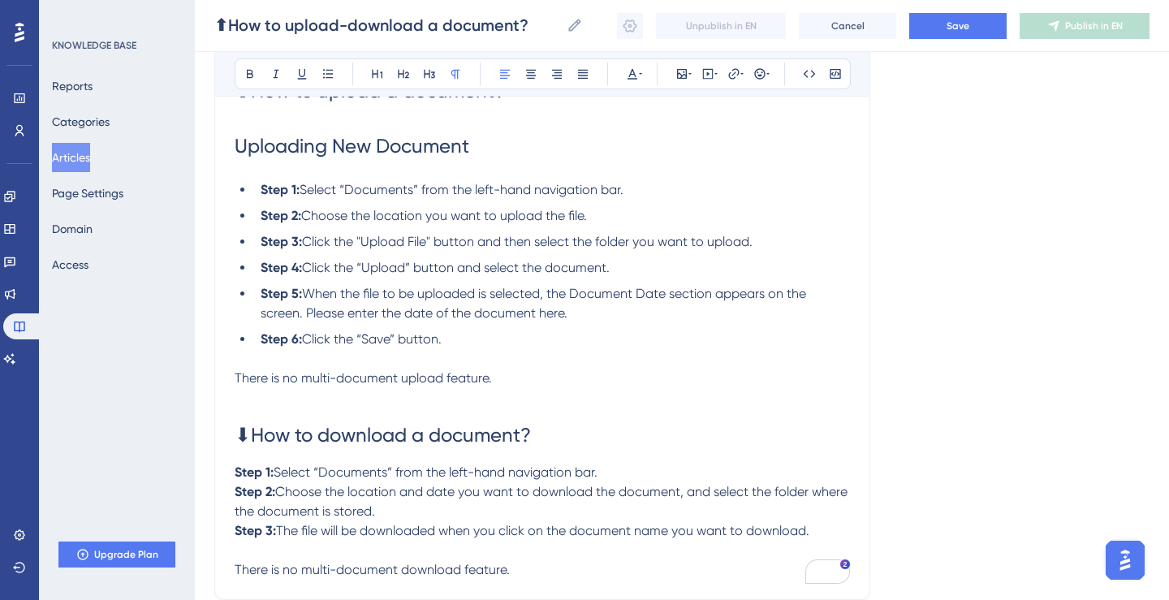
scroll to position [300, 0]
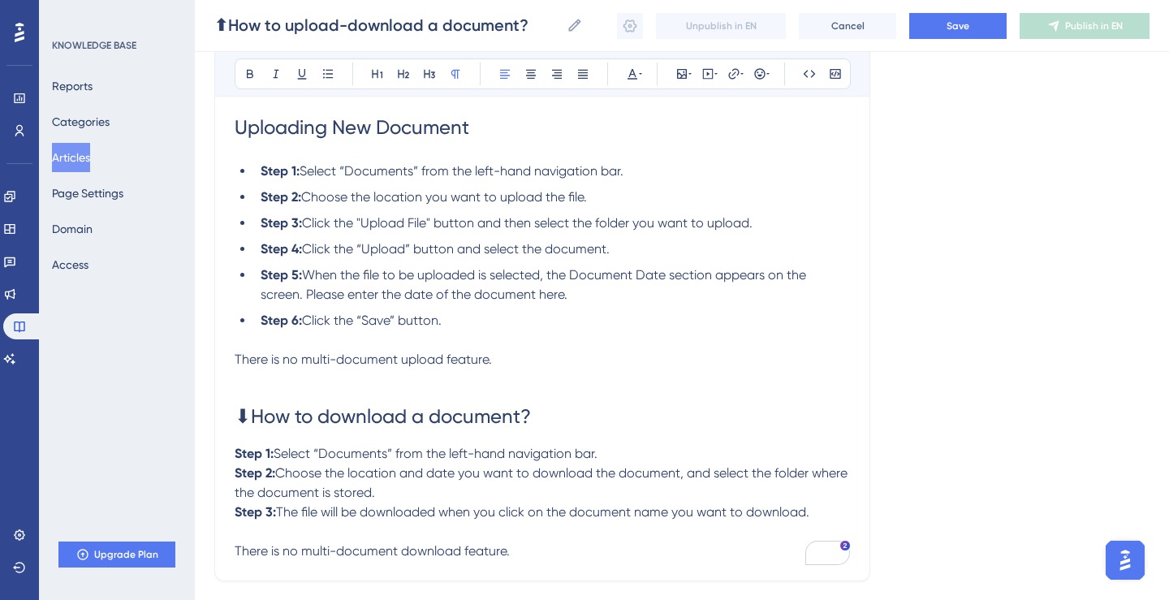
type input "⬆How to upload-download a document?"
drag, startPoint x: 254, startPoint y: 421, endPoint x: 234, endPoint y: 421, distance: 20.3
click at [235, 421] on span "⬇How to download a document?" at bounding box center [383, 416] width 296 height 23
copy span "⬇"
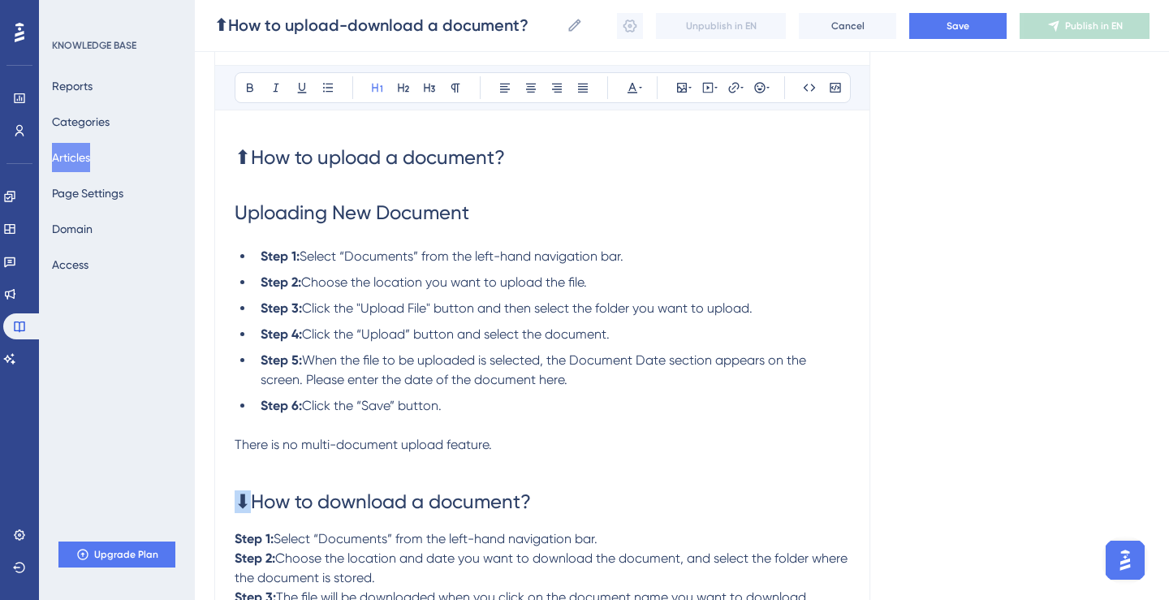
scroll to position [0, 0]
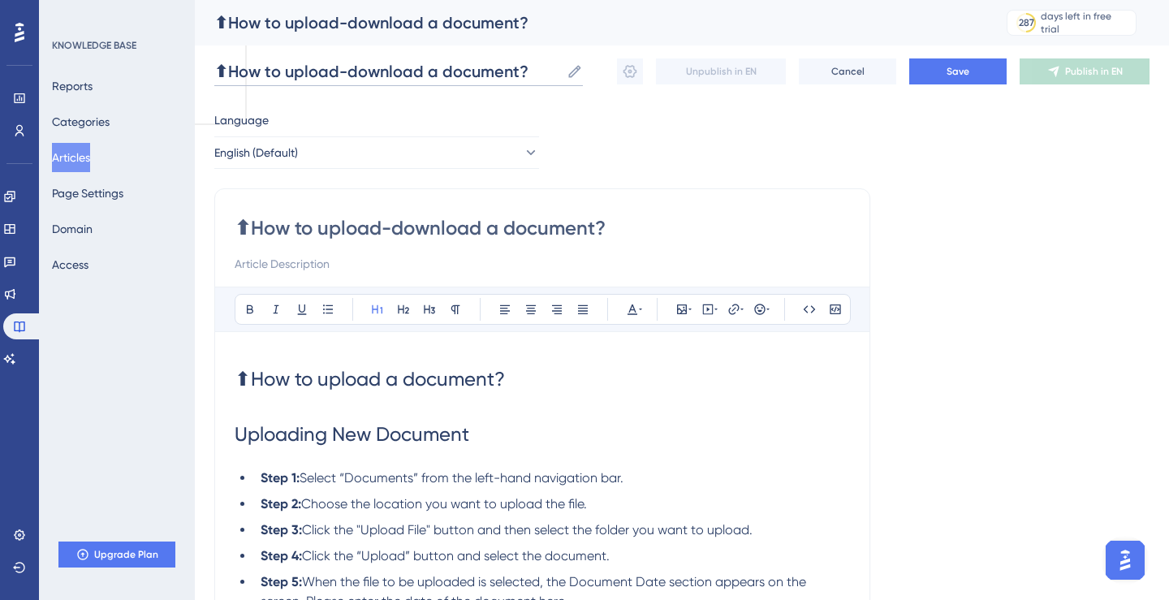
click at [231, 68] on input "⬆How to upload-download a document?" at bounding box center [387, 71] width 346 height 23
paste input "⬇"
type input "⬆⬇How to upload-download a document?"
click at [960, 74] on span "Save" at bounding box center [958, 71] width 23 height 13
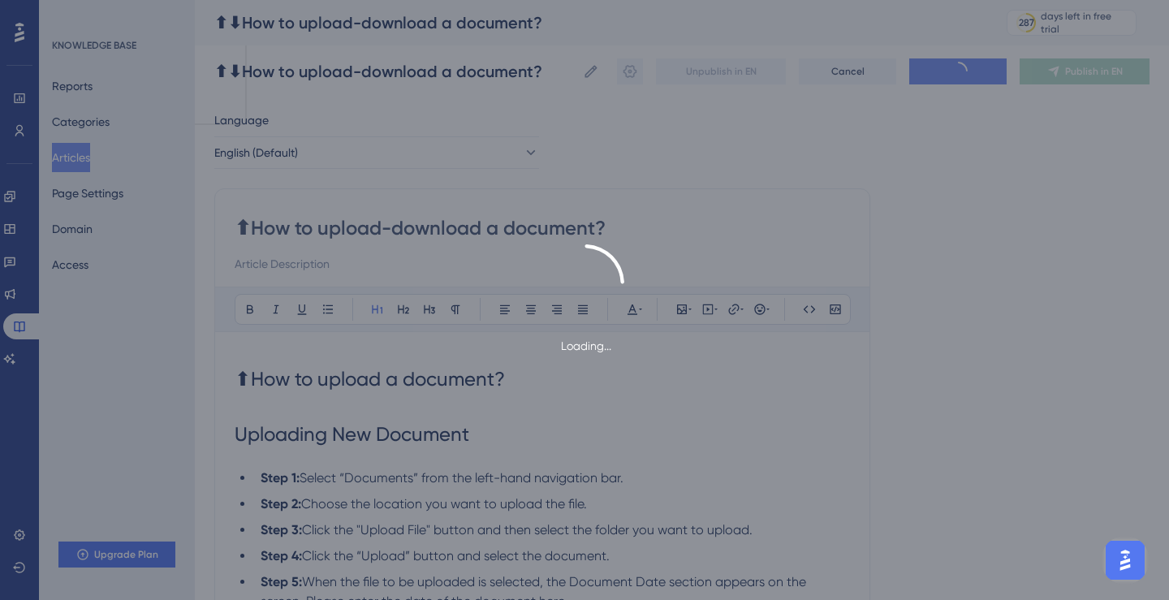
scroll to position [269, 0]
